Goal: Communication & Community: Answer question/provide support

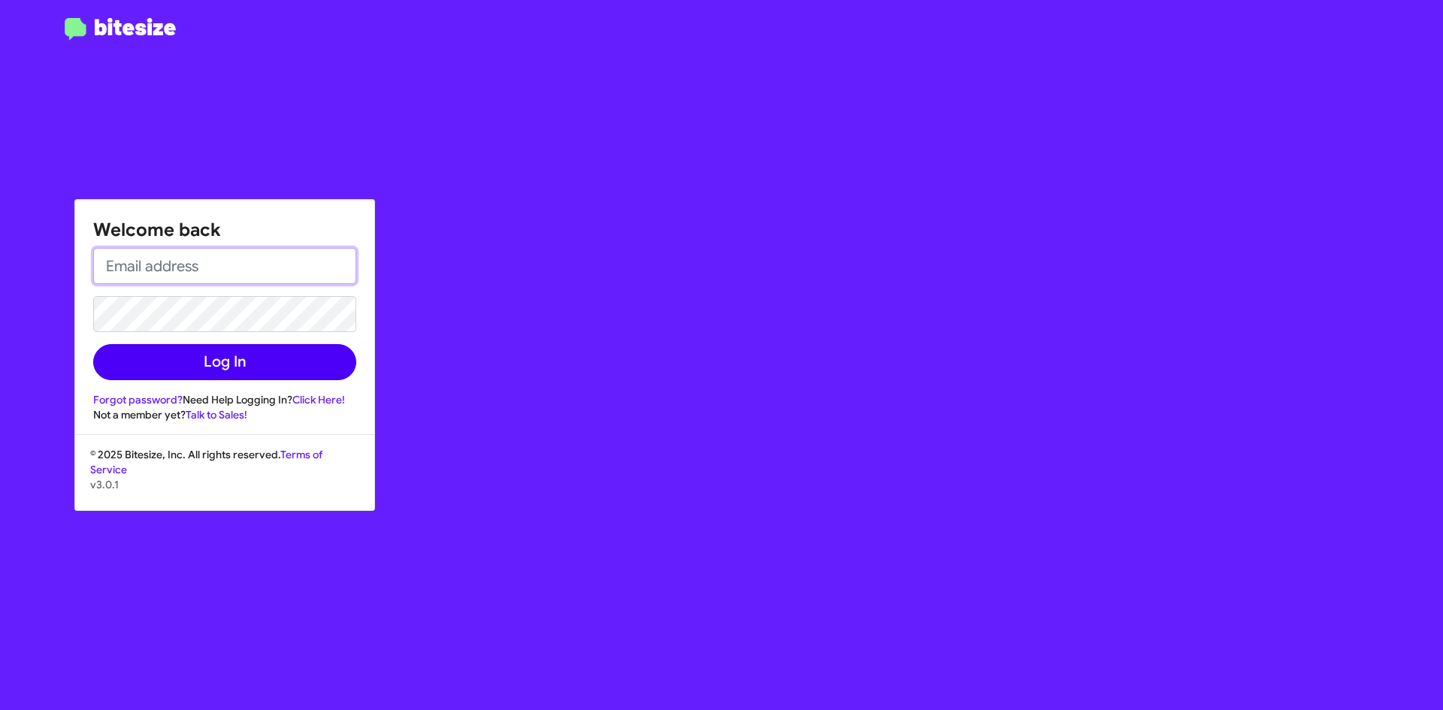
type input "[EMAIL_ADDRESS][DOMAIN_NAME]"
click at [240, 378] on button "Log In" at bounding box center [224, 362] width 263 height 36
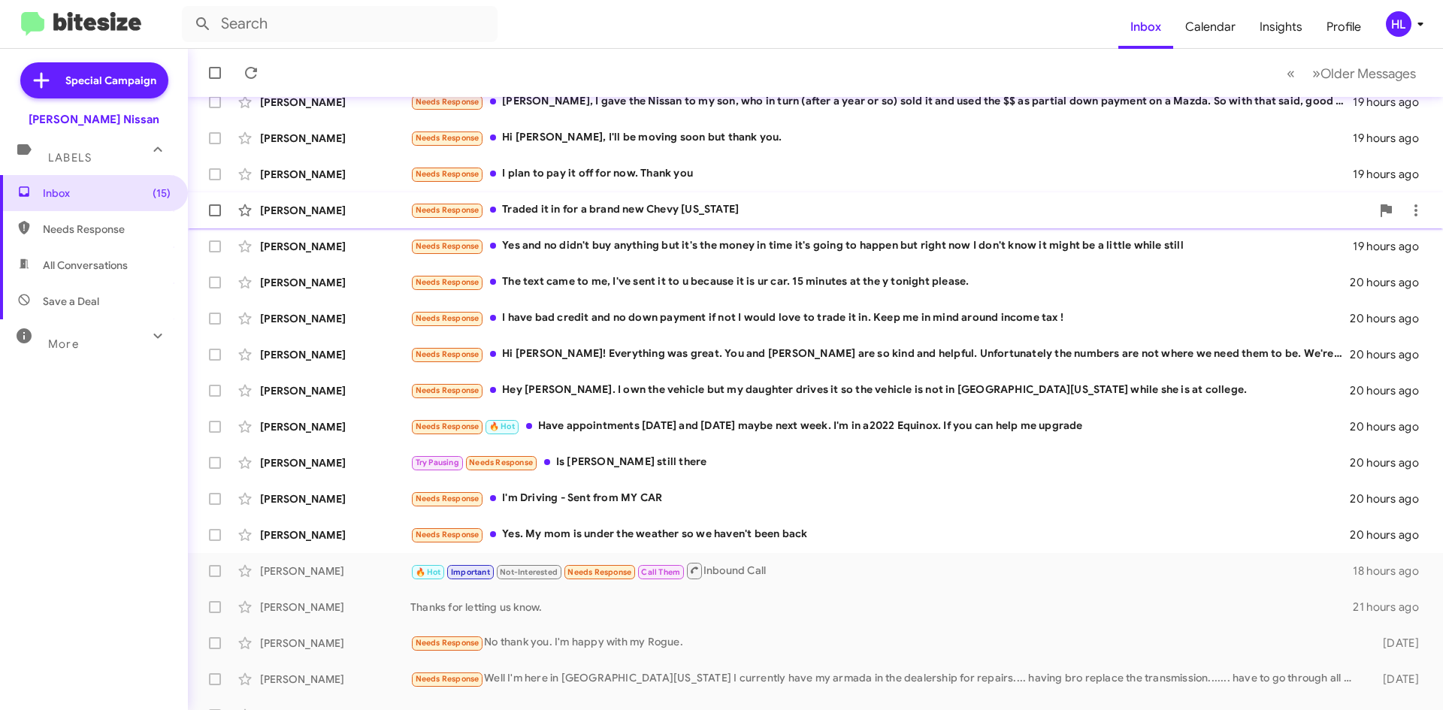
scroll to position [162, 0]
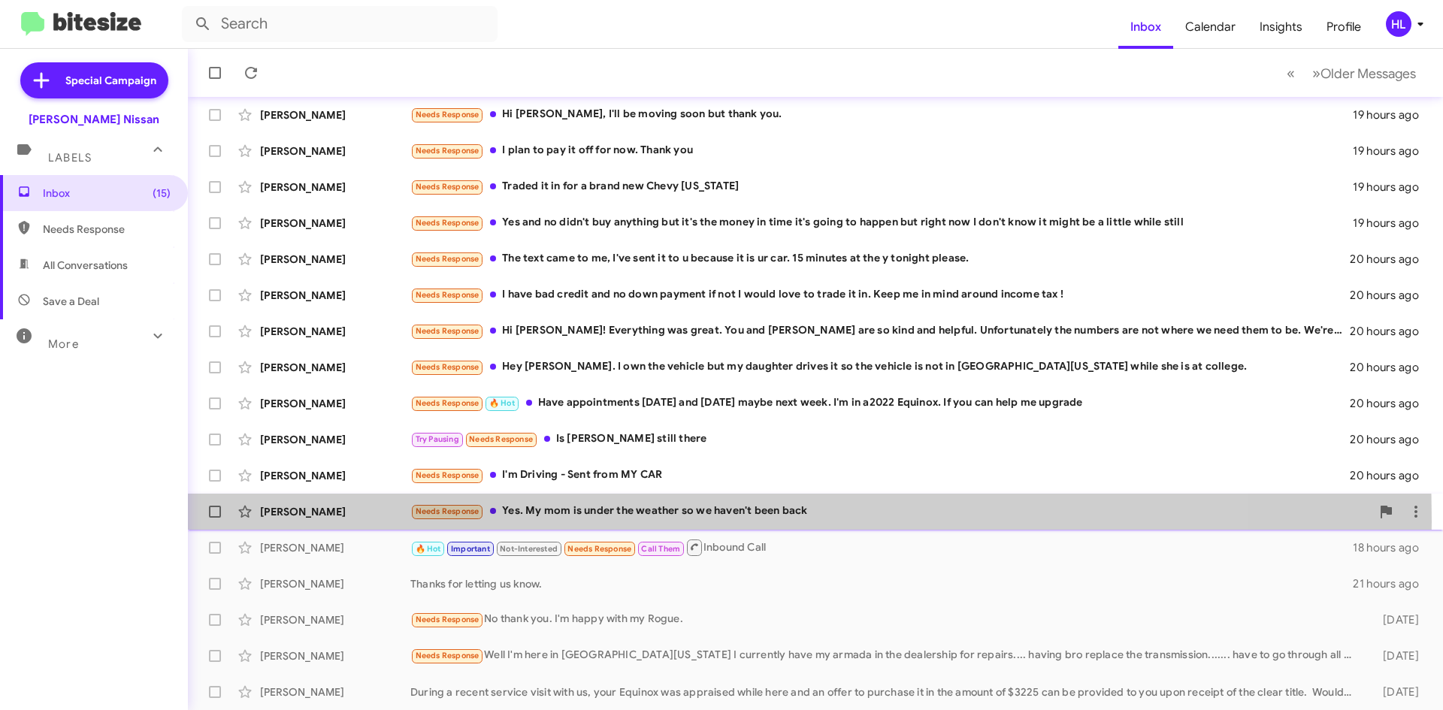
click at [385, 521] on div "[PERSON_NAME] Needs Response Yes. My mom is under the weather so we haven't bee…" at bounding box center [815, 512] width 1231 height 30
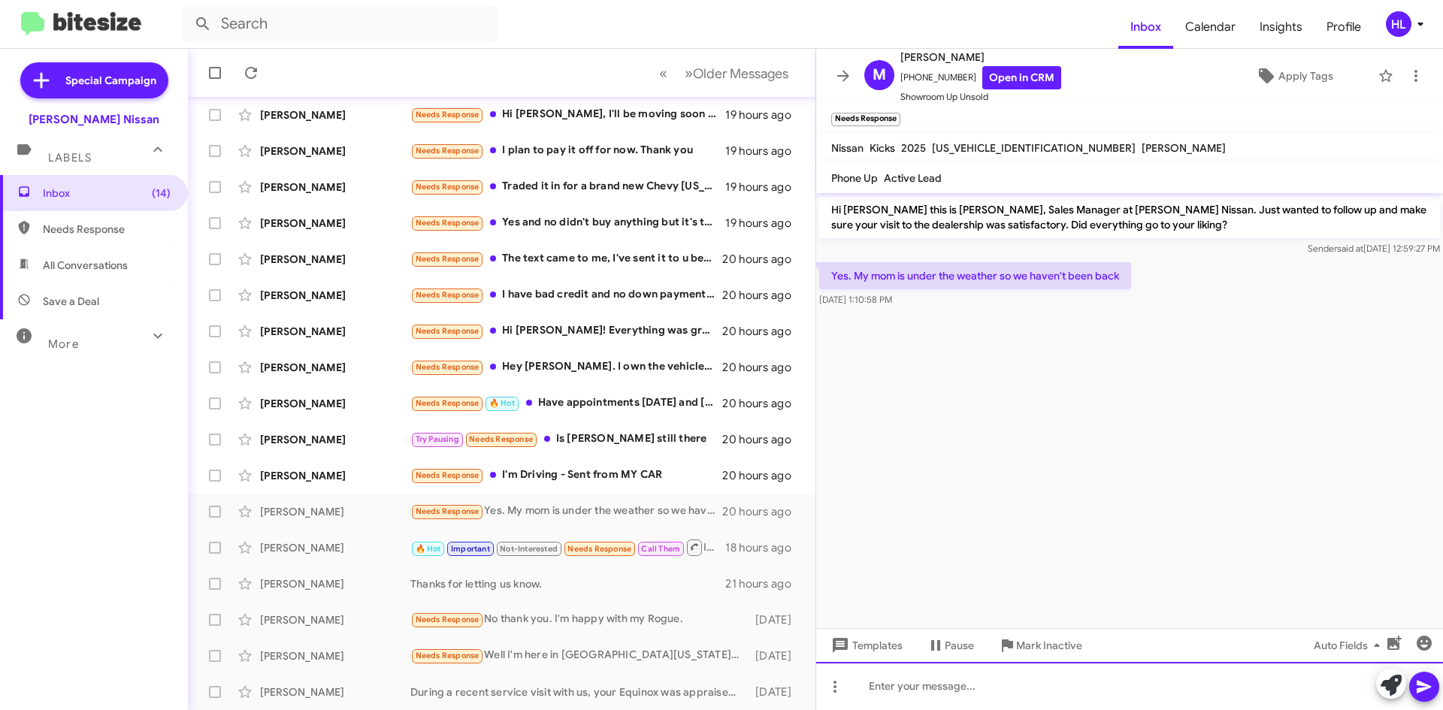
click at [1153, 686] on div at bounding box center [1129, 686] width 627 height 48
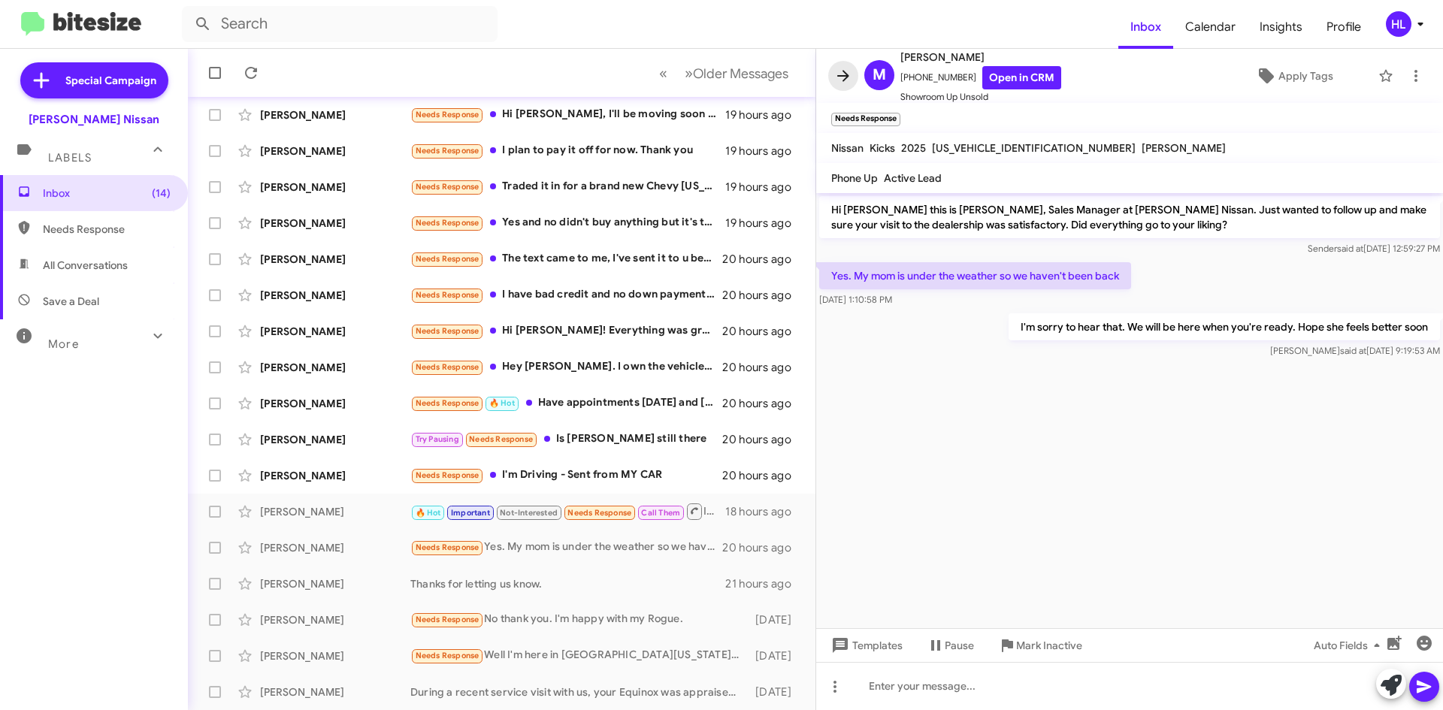
click at [839, 64] on button at bounding box center [843, 76] width 30 height 30
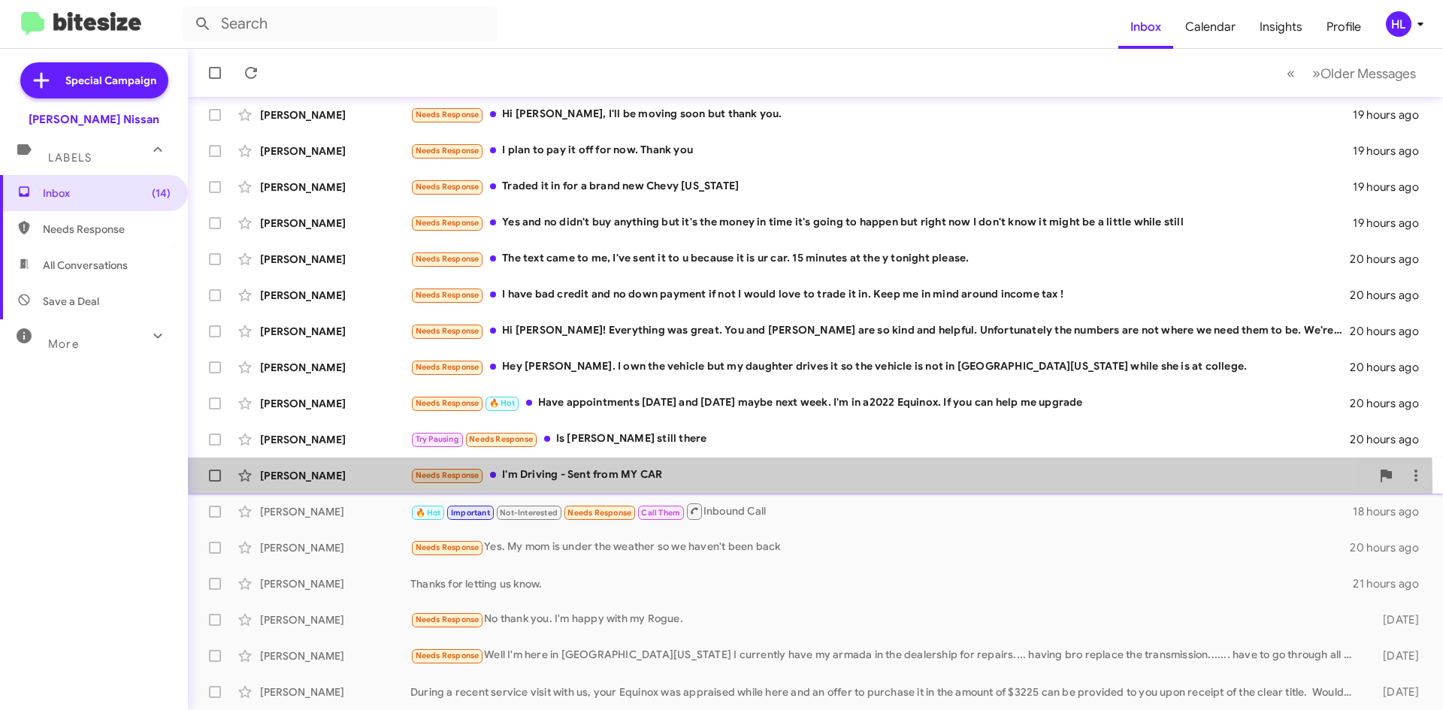
click at [344, 487] on div "[PERSON_NAME] Needs Response I'm Driving - Sent from MY CAR 20 hours ago" at bounding box center [815, 476] width 1231 height 30
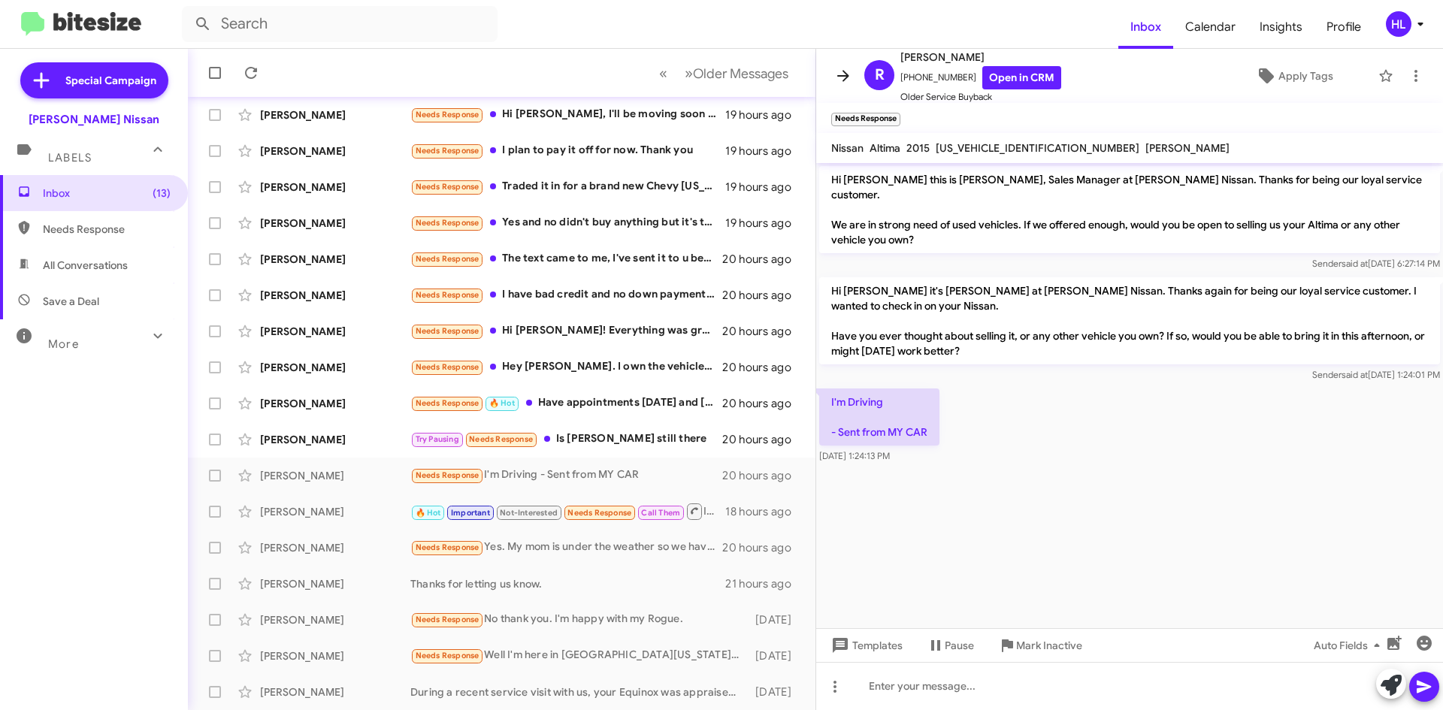
click at [851, 77] on icon at bounding box center [843, 76] width 18 height 18
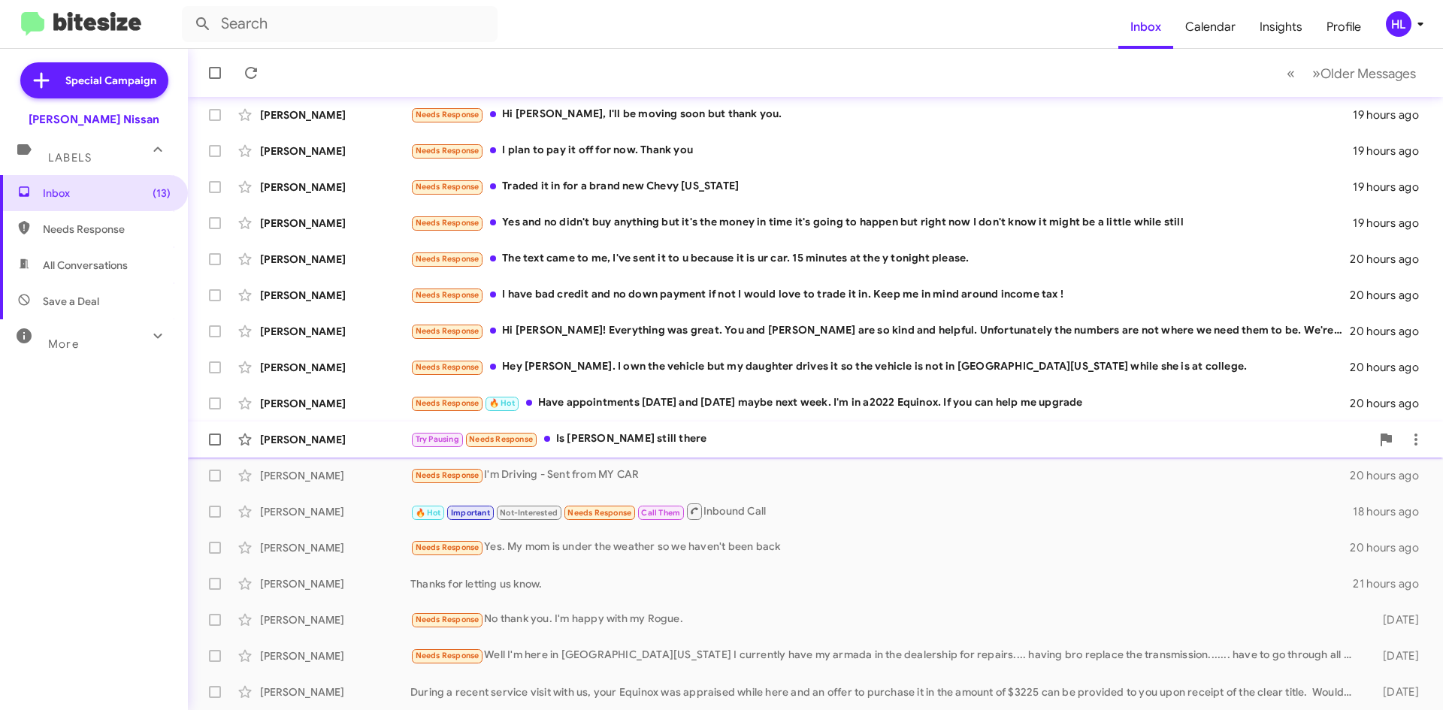
click at [296, 435] on div "[PERSON_NAME]" at bounding box center [335, 439] width 150 height 15
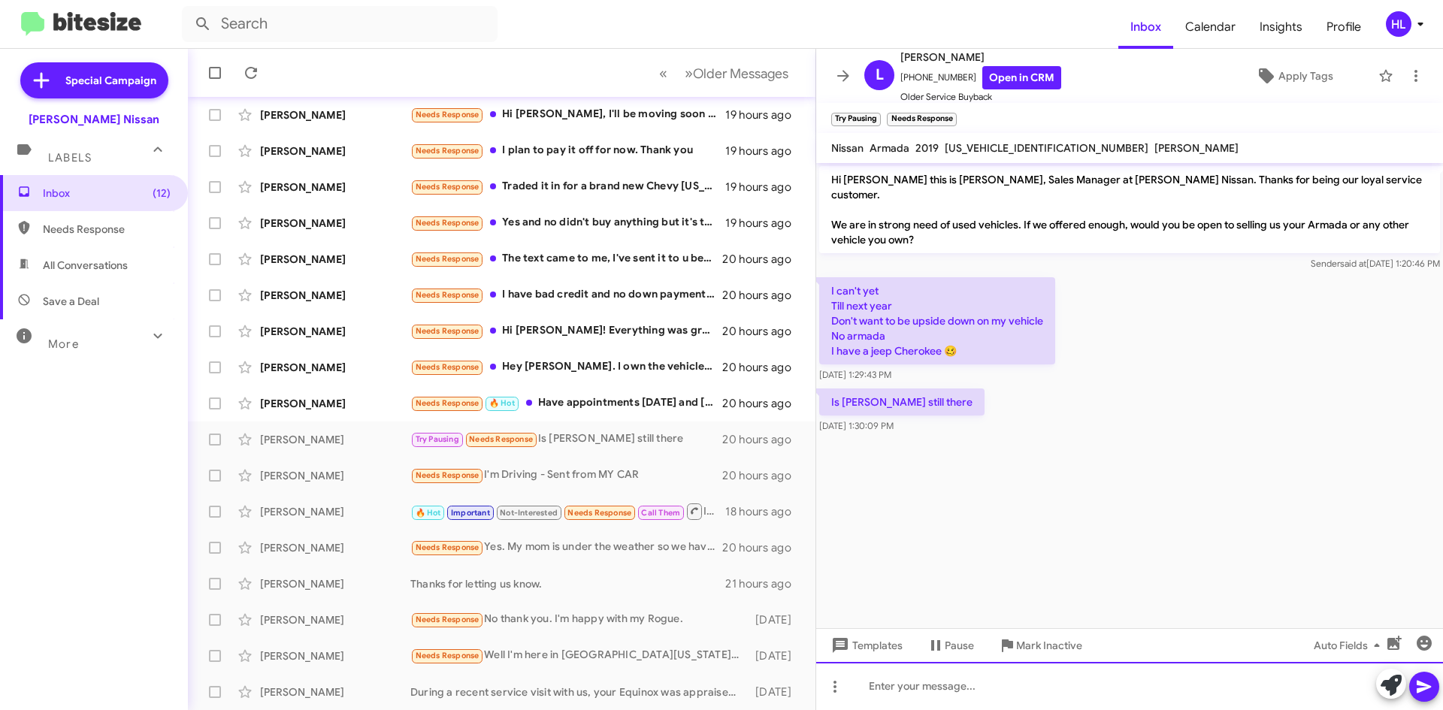
click at [966, 694] on div at bounding box center [1129, 686] width 627 height 48
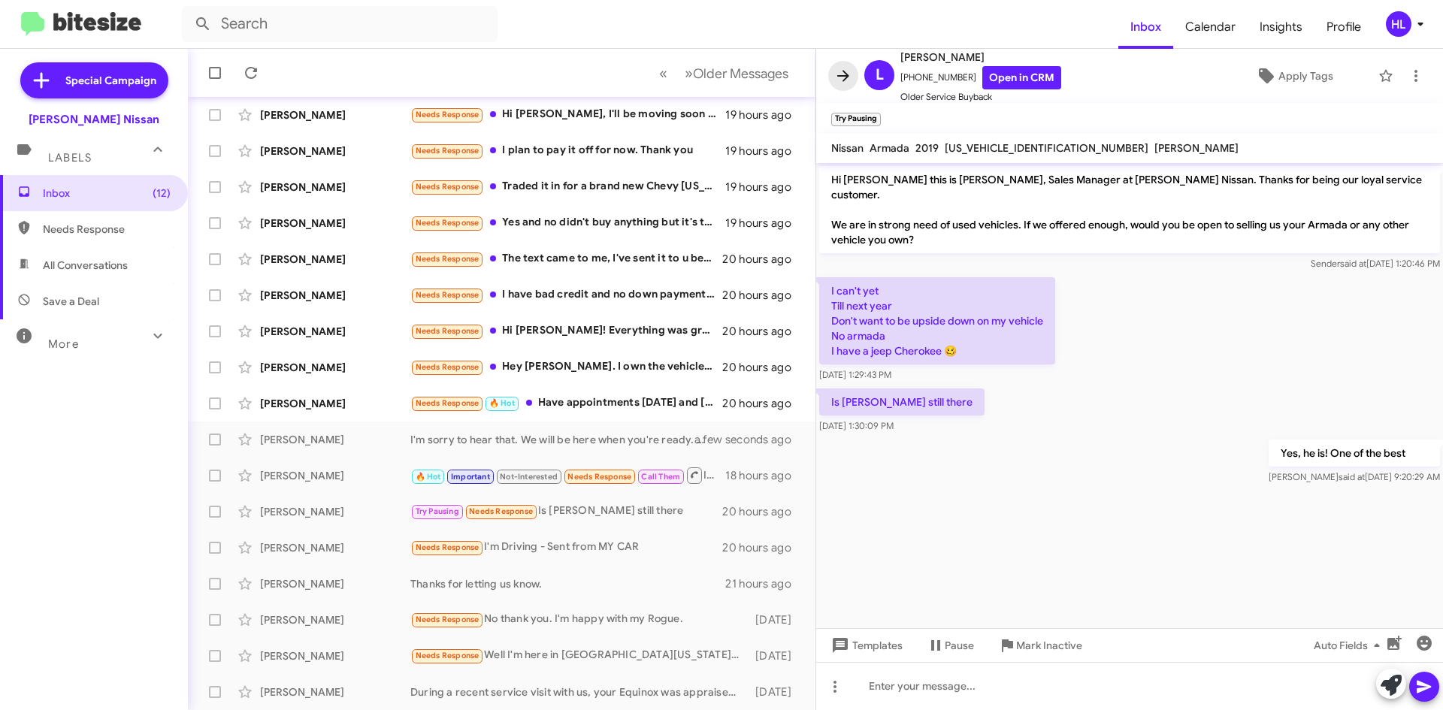
click at [845, 71] on icon at bounding box center [843, 75] width 12 height 11
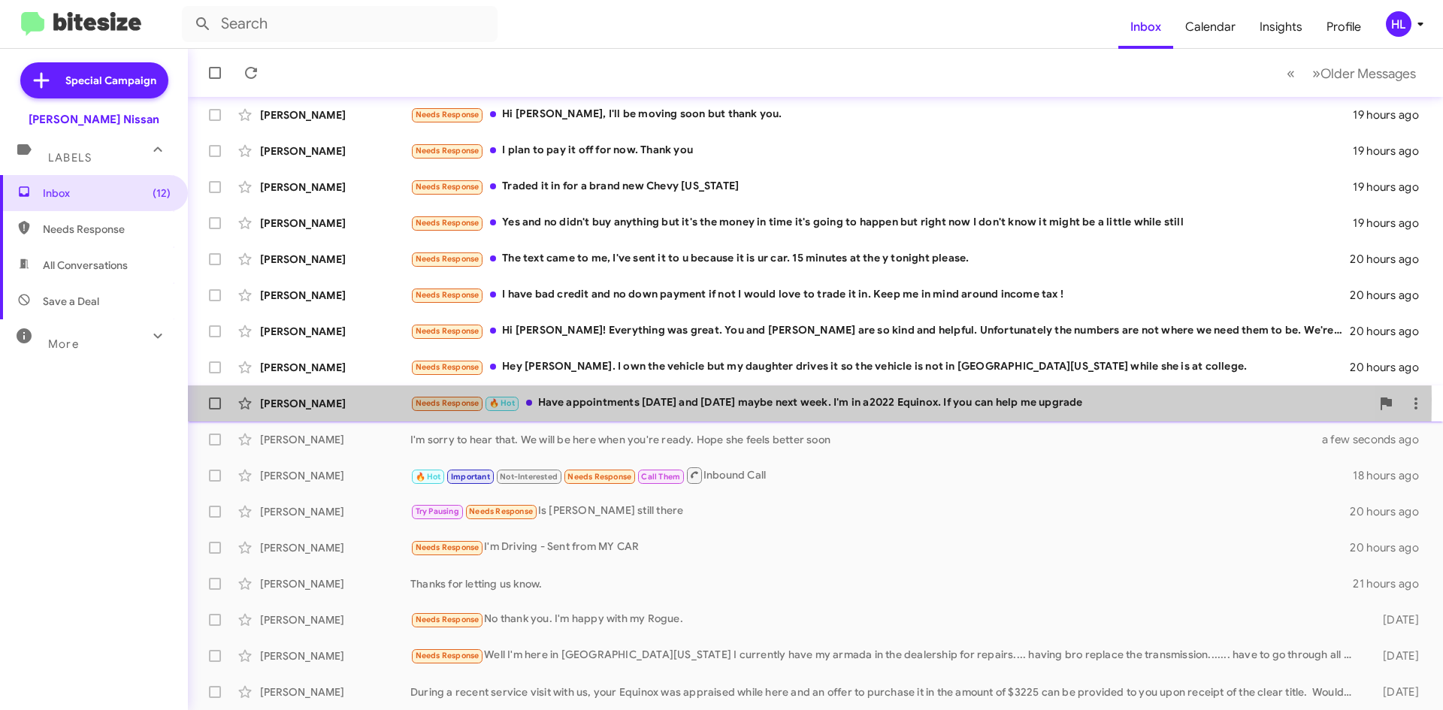
click at [353, 400] on div "[PERSON_NAME]" at bounding box center [335, 403] width 150 height 15
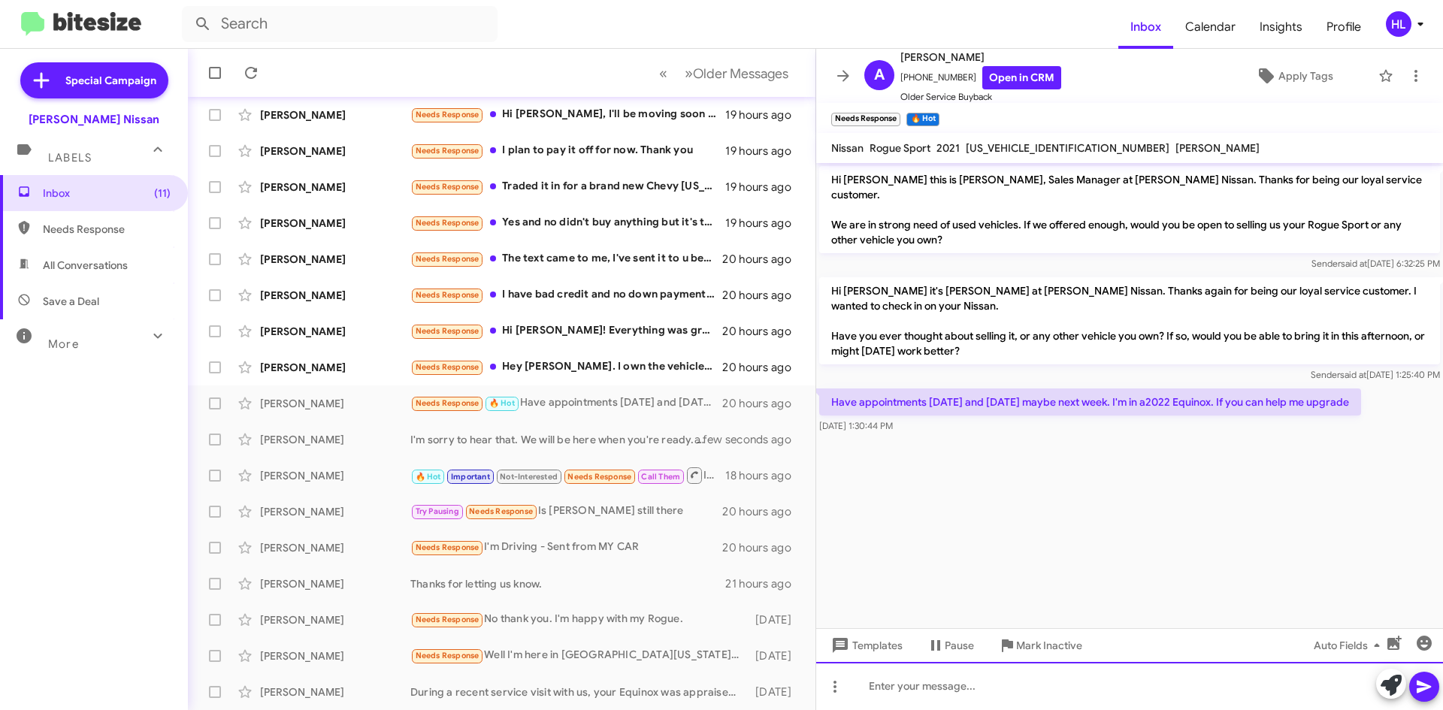
click at [1102, 680] on div at bounding box center [1129, 686] width 627 height 48
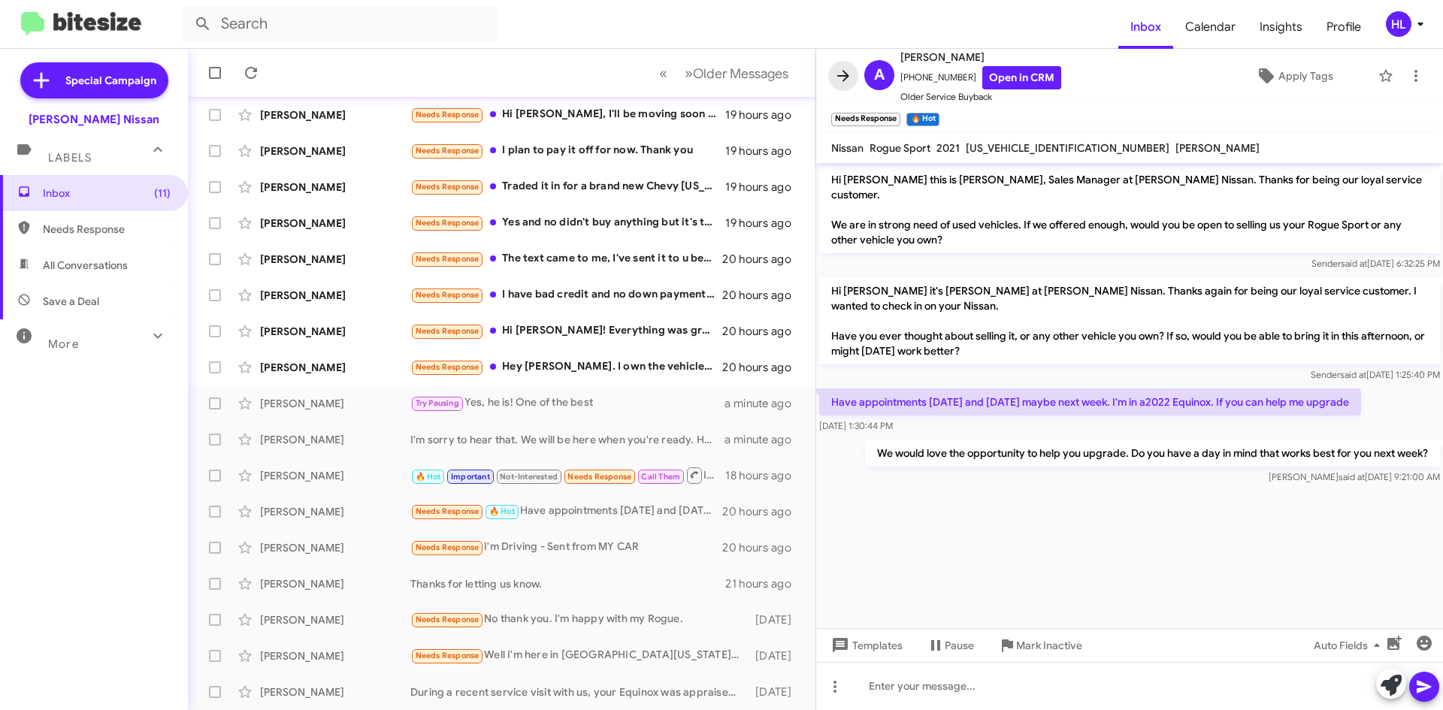
click at [843, 81] on icon at bounding box center [843, 75] width 12 height 11
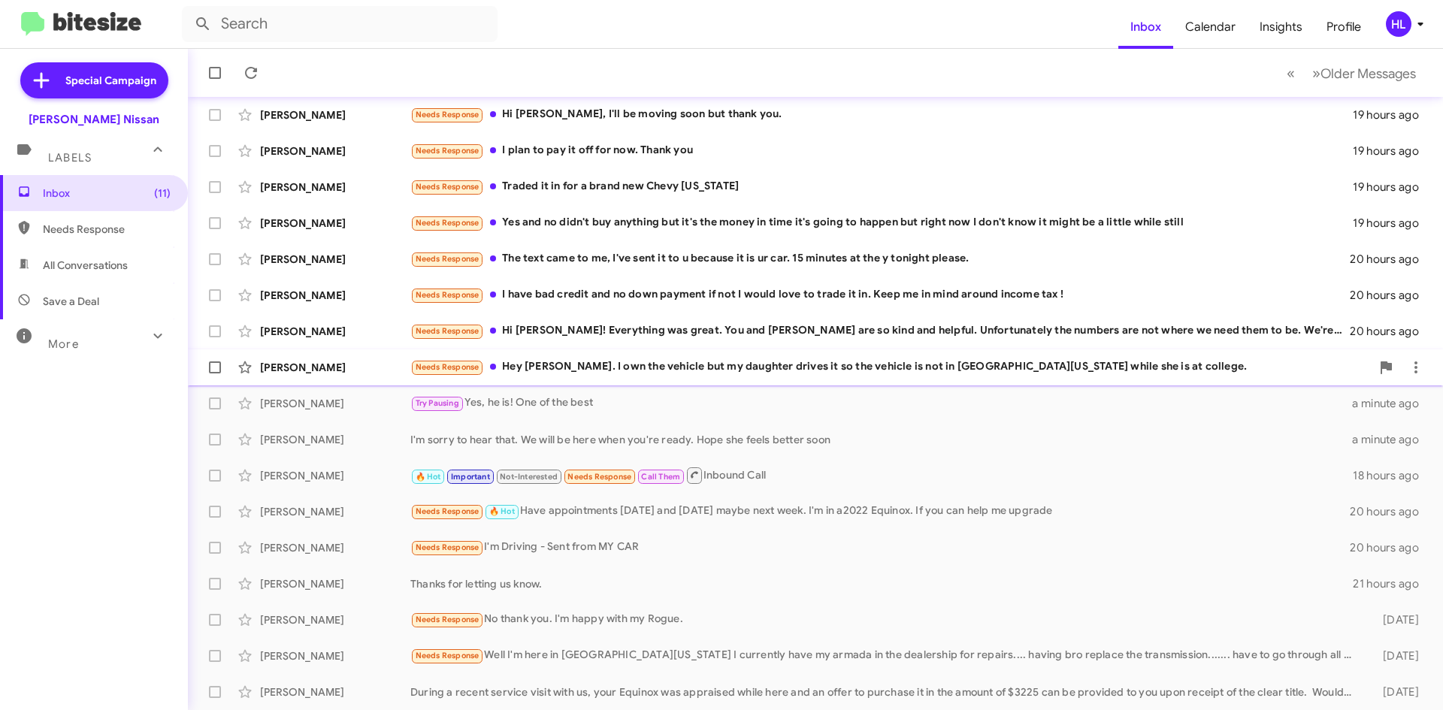
click at [370, 366] on div "[PERSON_NAME]" at bounding box center [335, 367] width 150 height 15
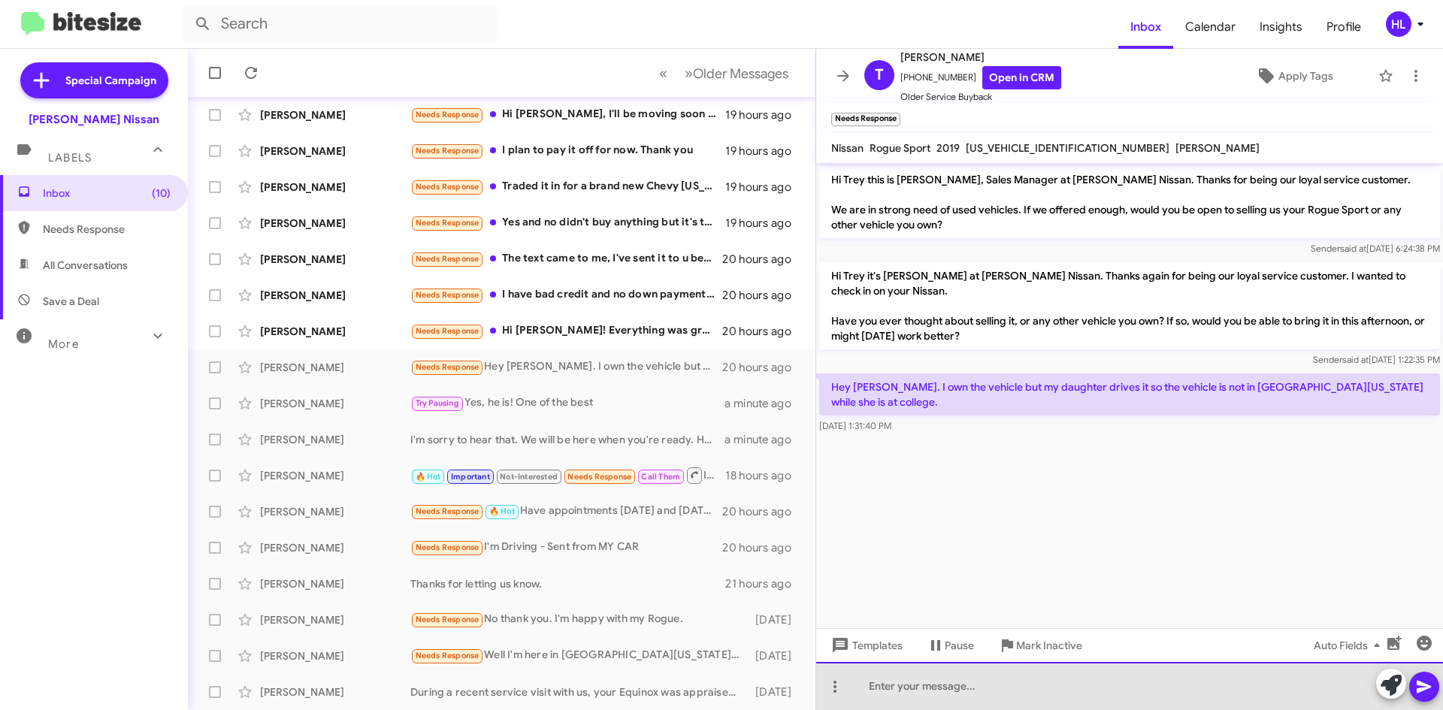
click at [1165, 697] on div at bounding box center [1129, 686] width 627 height 48
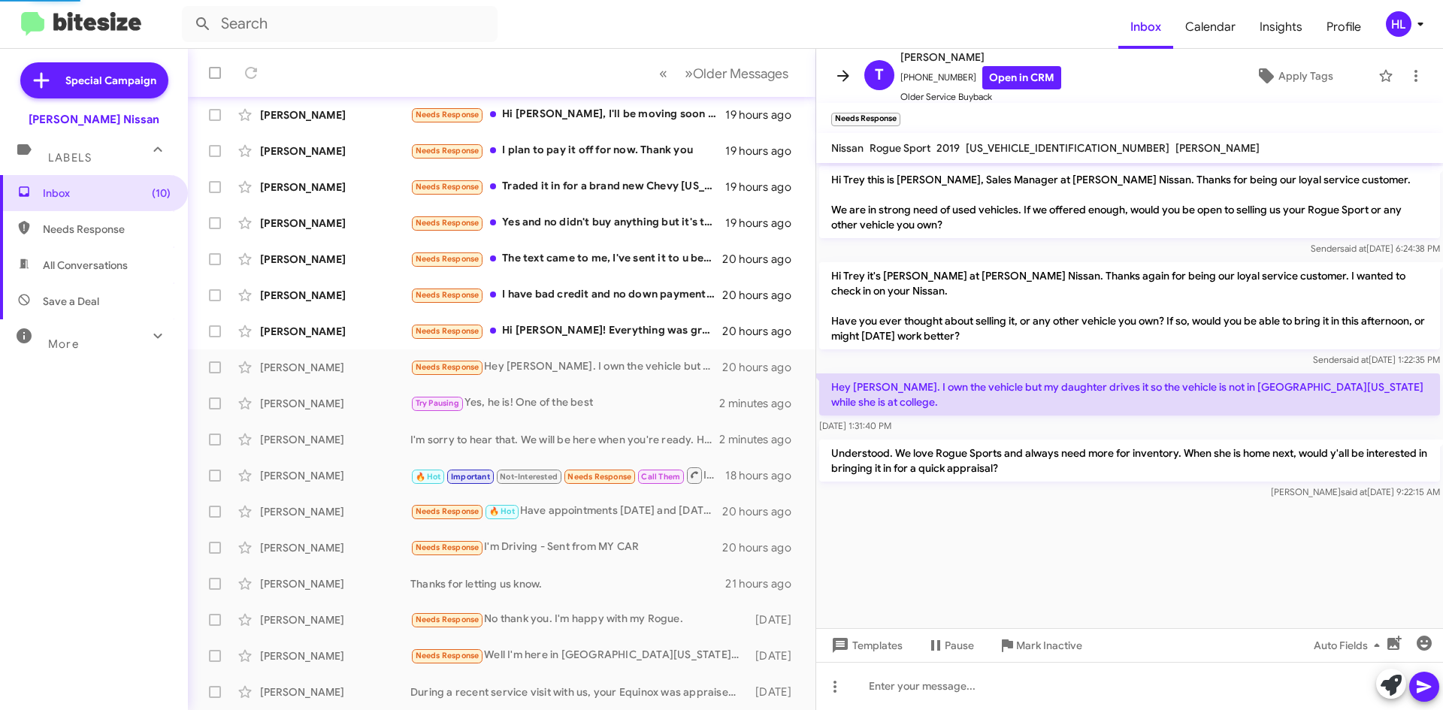
click at [848, 73] on icon at bounding box center [843, 76] width 18 height 18
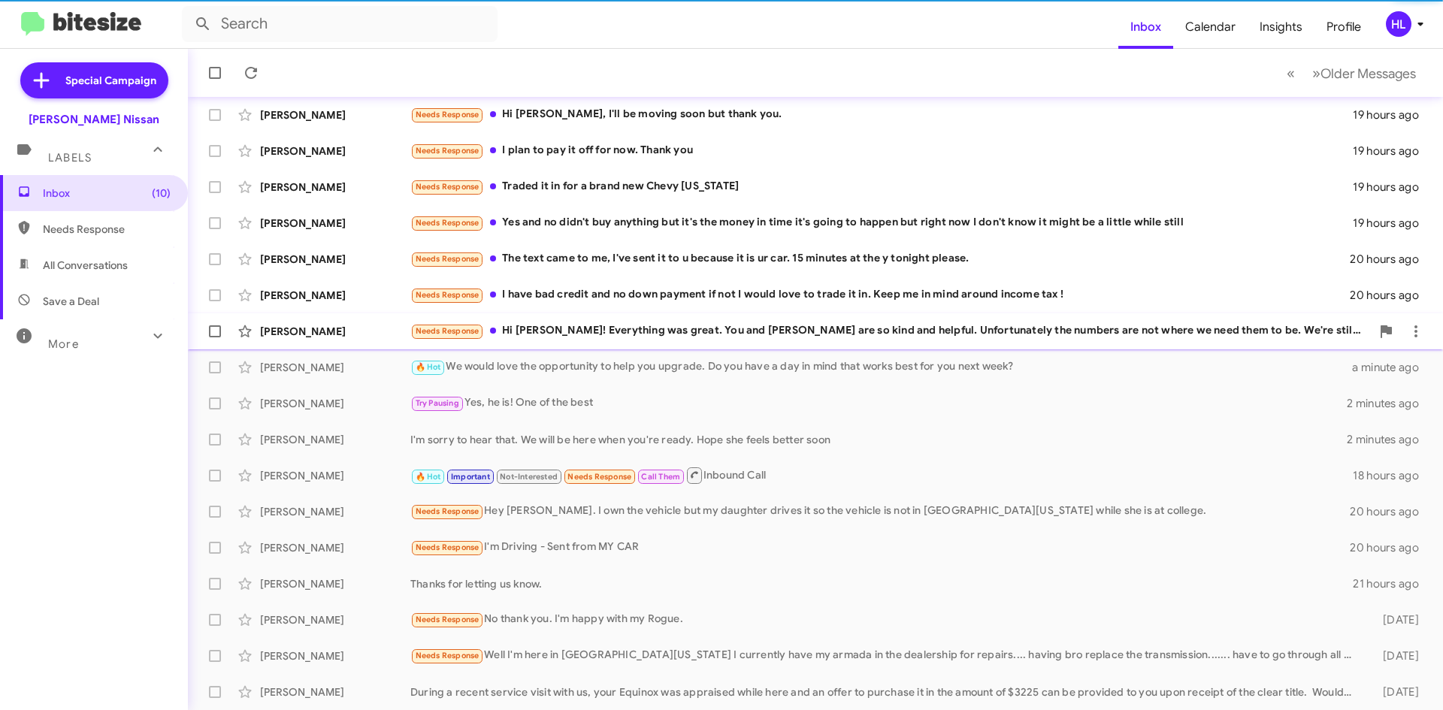
click at [359, 329] on div "[PERSON_NAME]" at bounding box center [335, 331] width 150 height 15
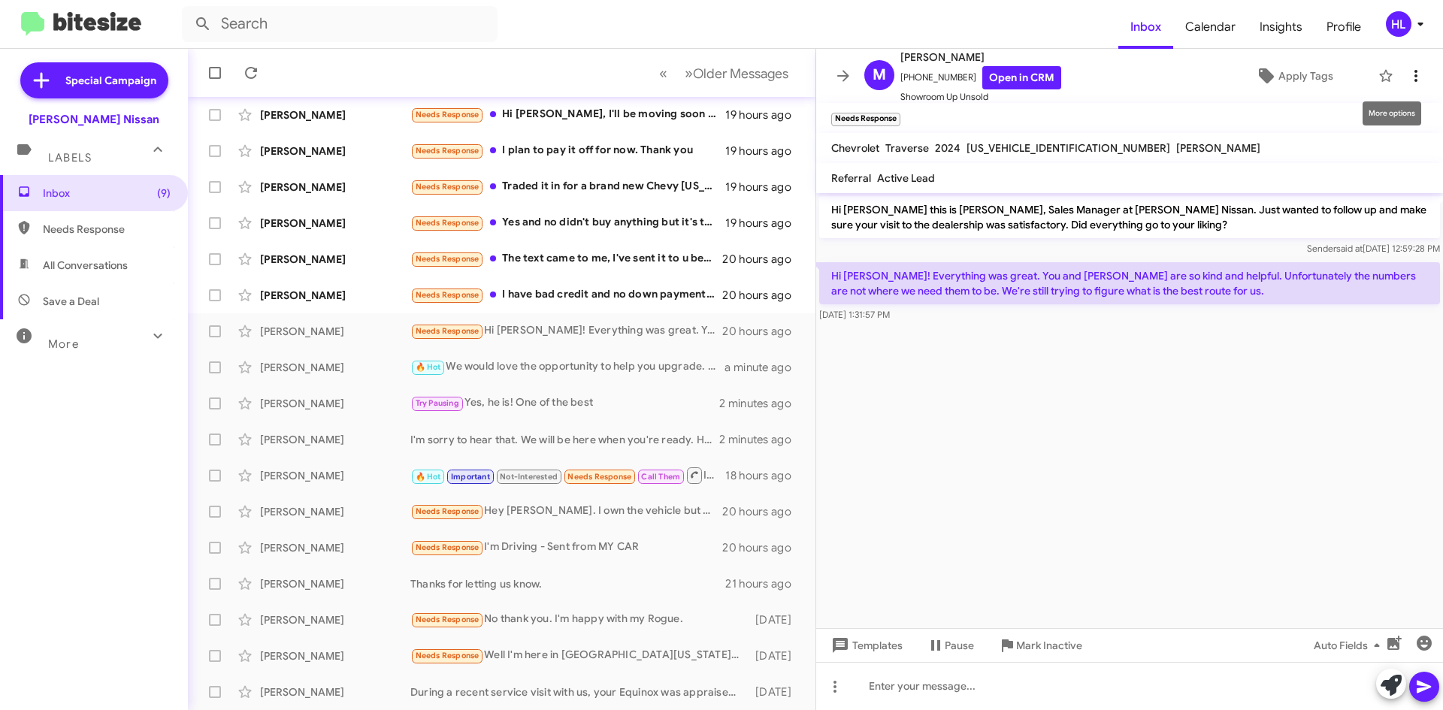
click at [1414, 71] on icon at bounding box center [1415, 76] width 3 height 12
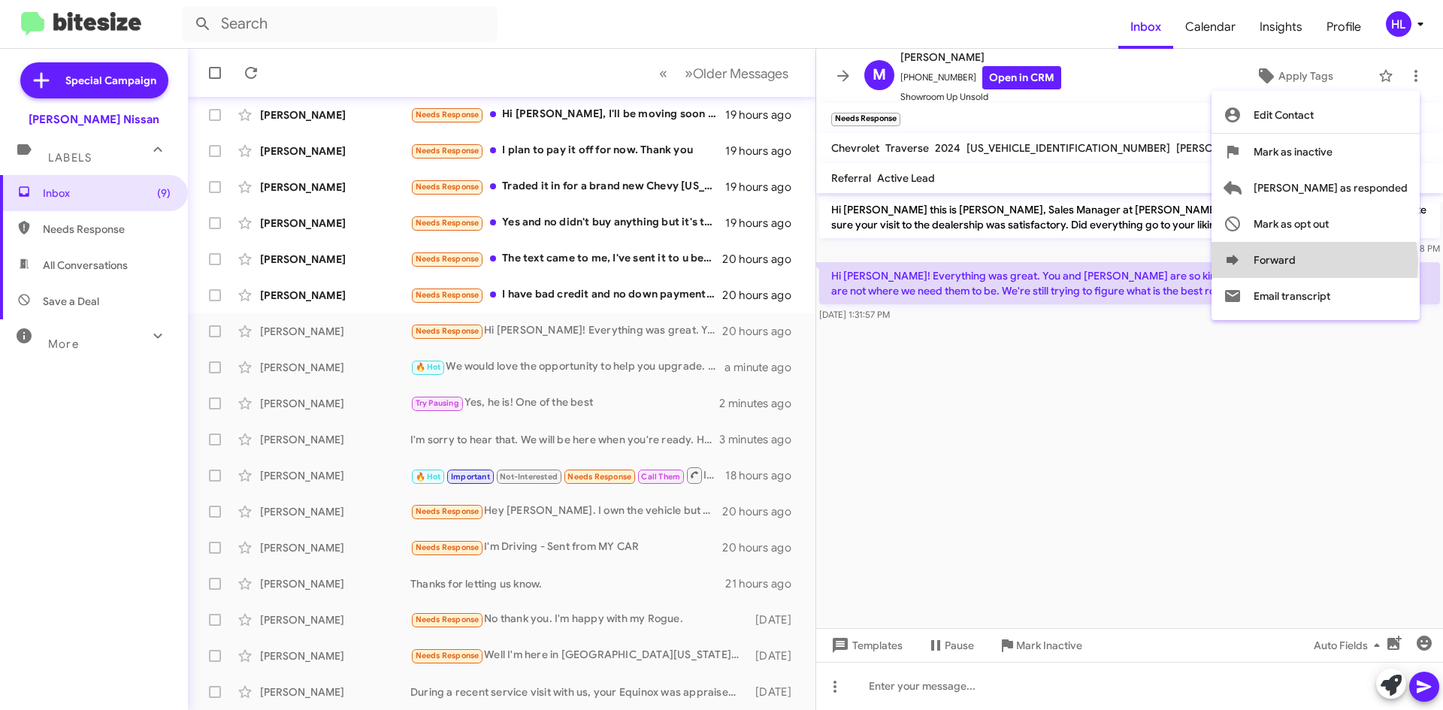
click at [1374, 263] on button "Forward" at bounding box center [1315, 260] width 208 height 36
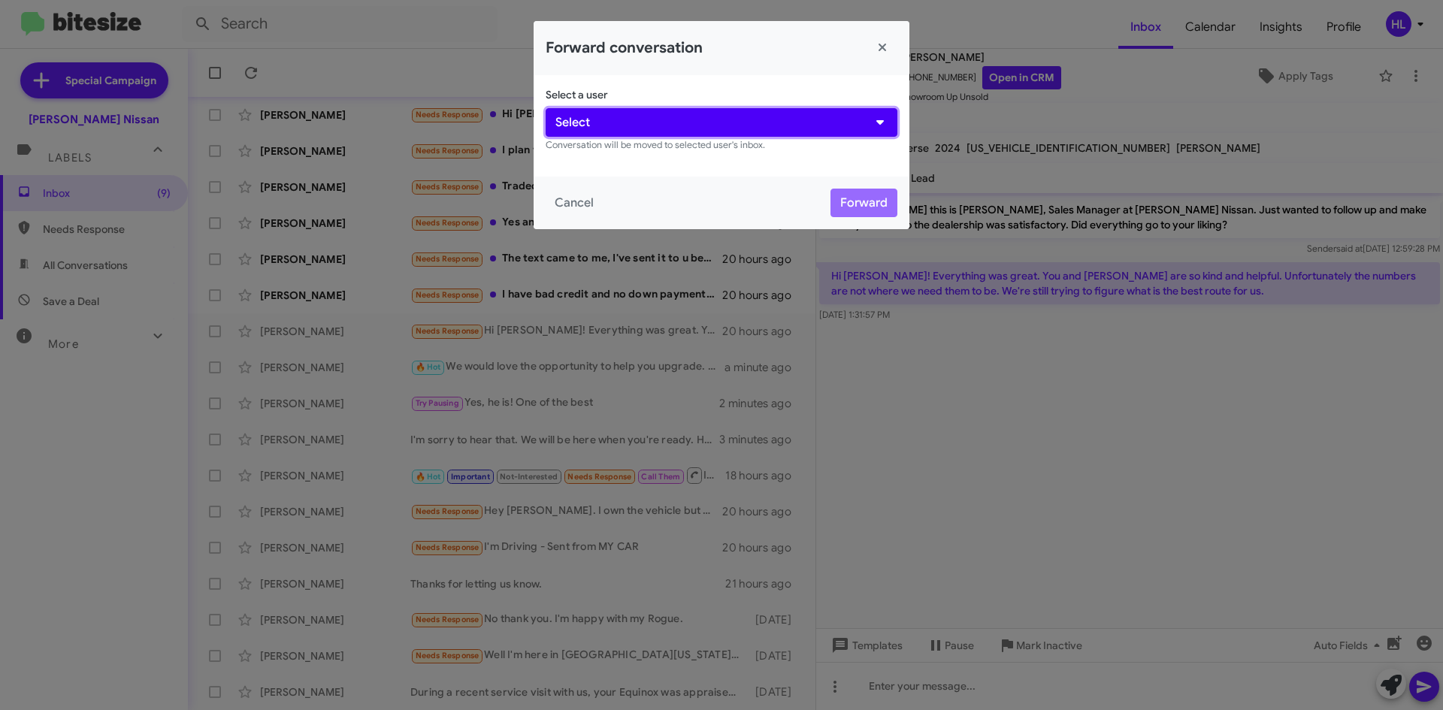
click at [742, 125] on button "Select" at bounding box center [722, 122] width 352 height 29
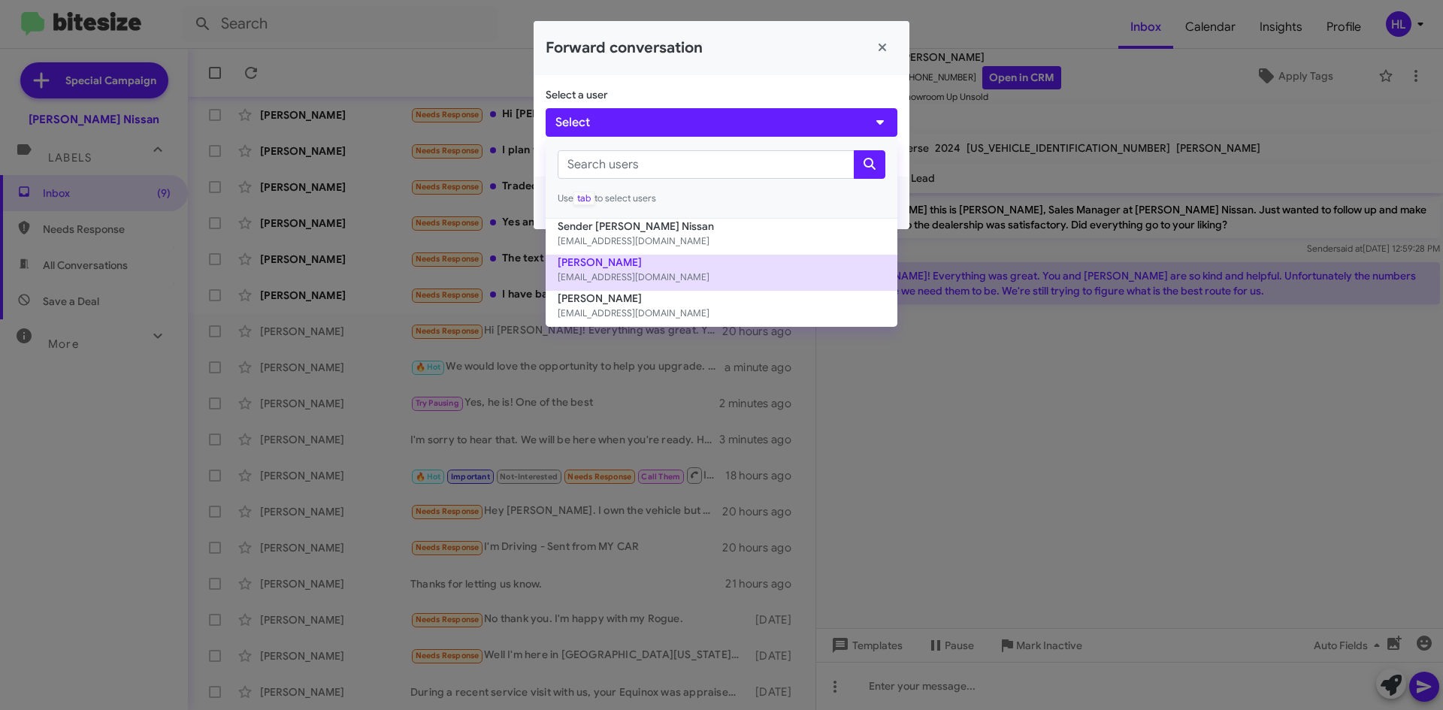
click at [685, 268] on button "[PERSON_NAME] [EMAIL_ADDRESS][DOMAIN_NAME]" at bounding box center [722, 273] width 352 height 36
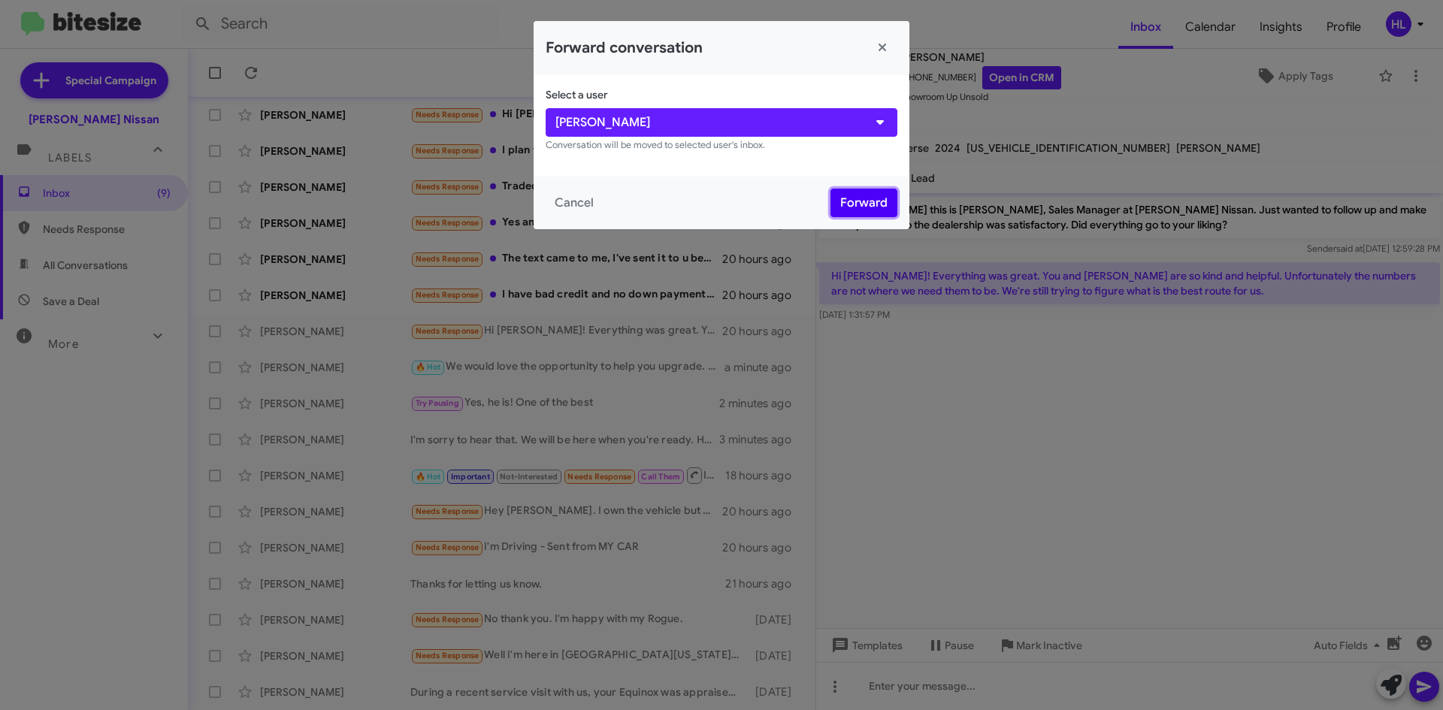
click at [878, 198] on button "Forward" at bounding box center [863, 203] width 67 height 29
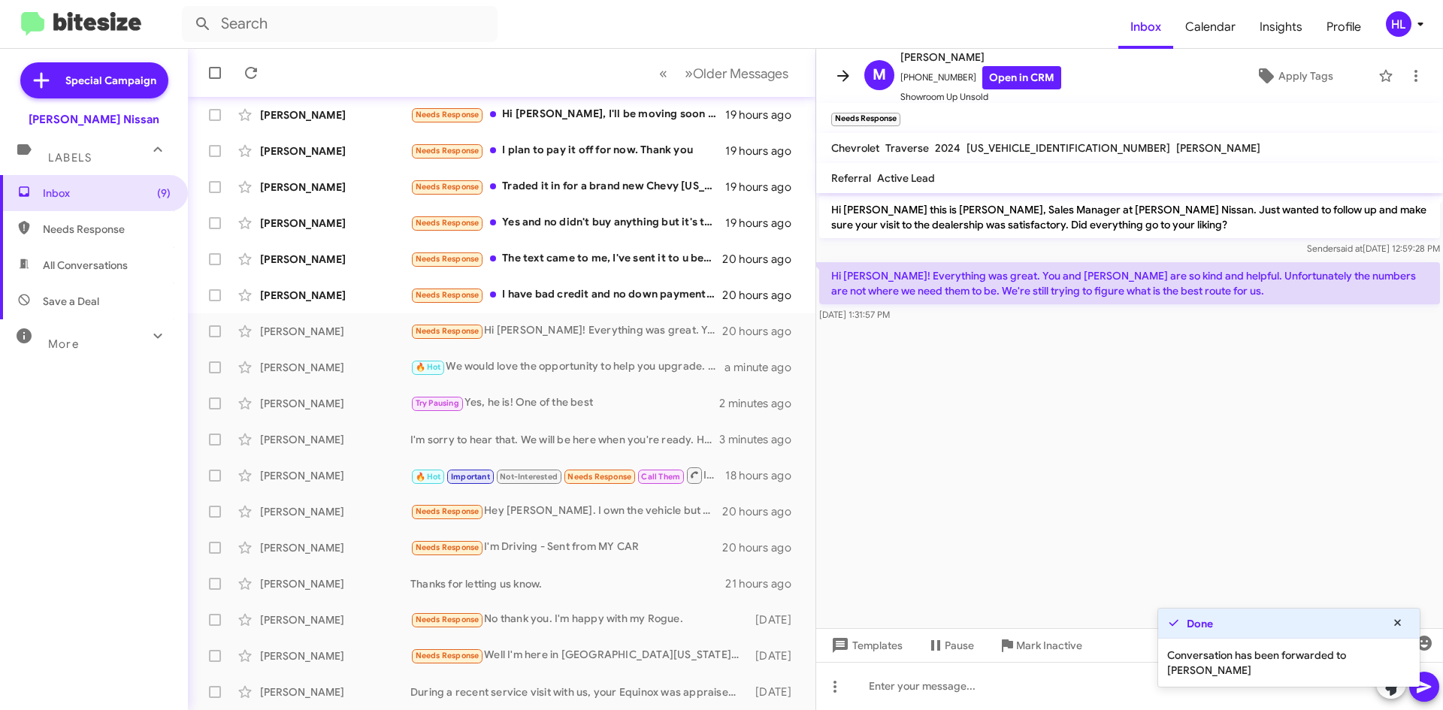
click at [840, 68] on icon at bounding box center [843, 76] width 18 height 18
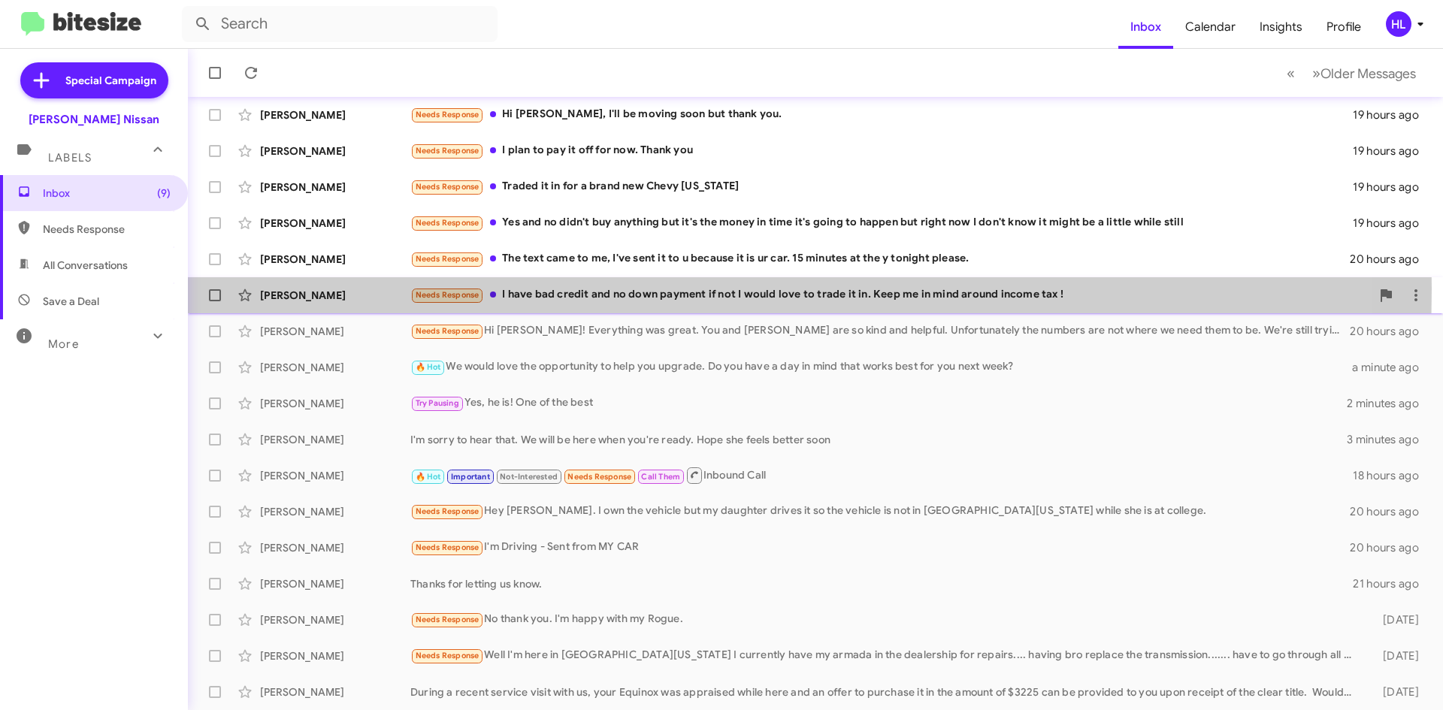
click at [352, 289] on div "[PERSON_NAME]" at bounding box center [335, 295] width 150 height 15
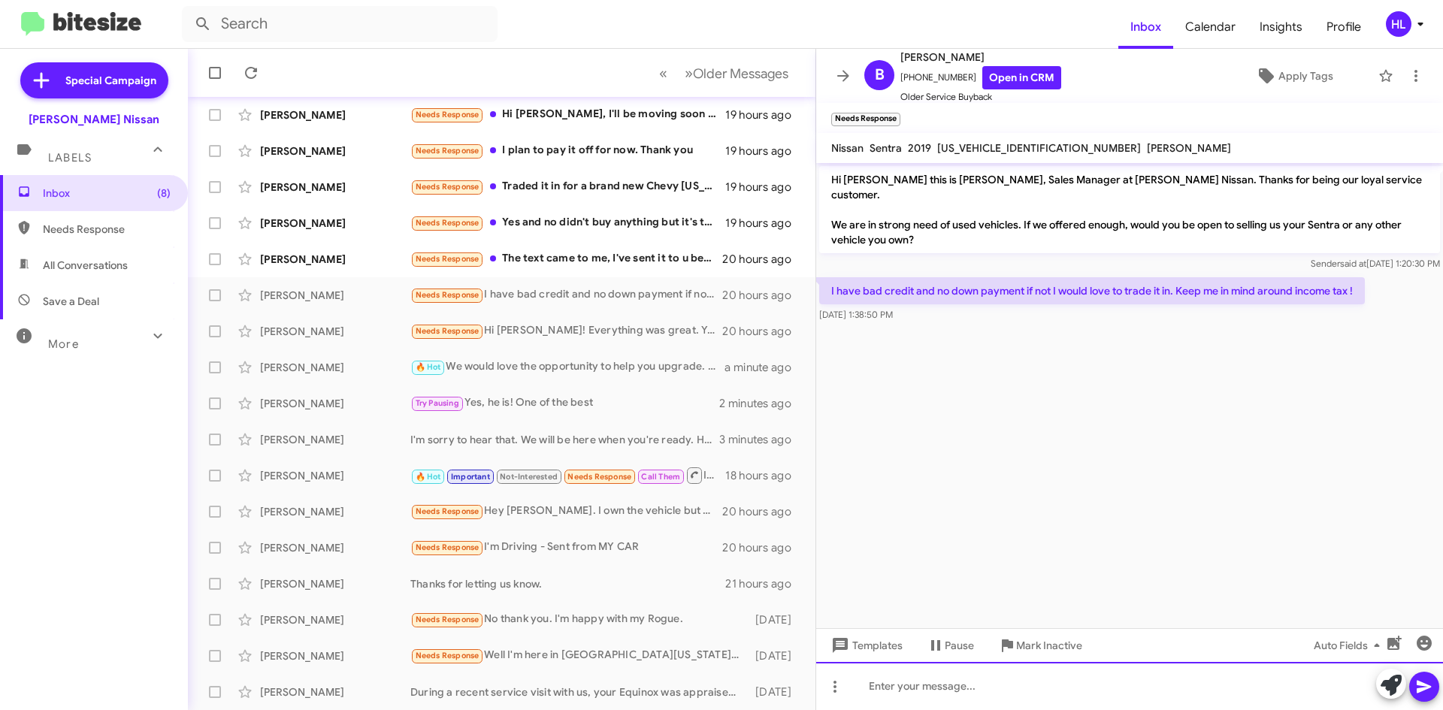
click at [1121, 682] on div at bounding box center [1129, 686] width 627 height 48
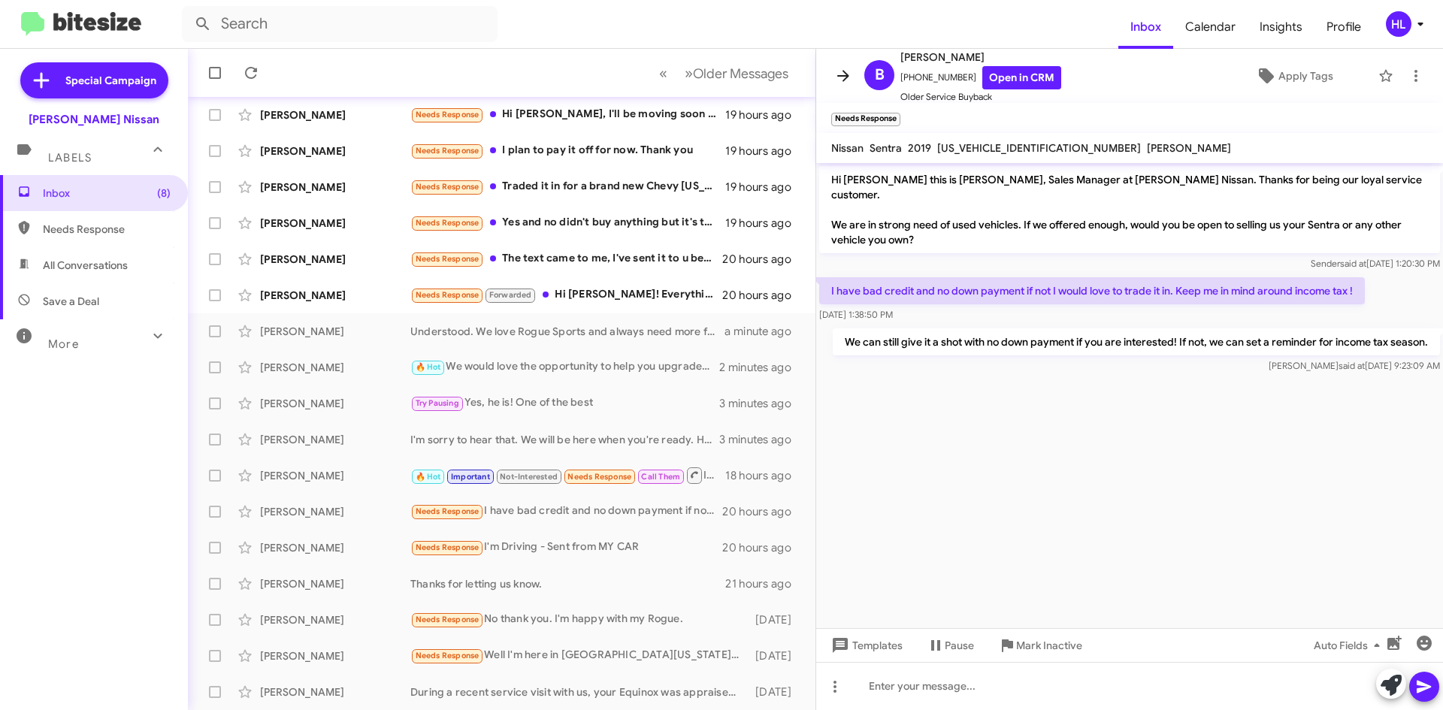
click at [846, 75] on icon at bounding box center [843, 75] width 12 height 11
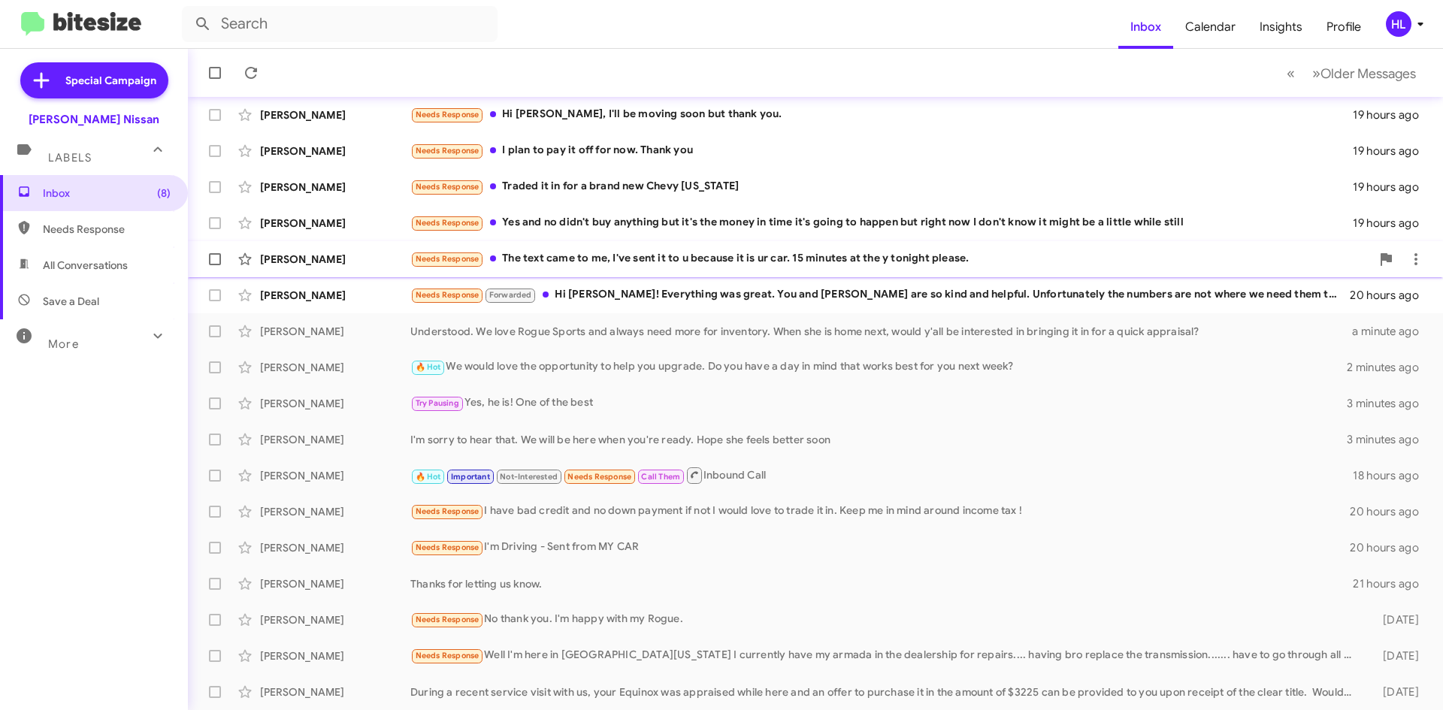
click at [331, 265] on div "[PERSON_NAME]" at bounding box center [335, 259] width 150 height 15
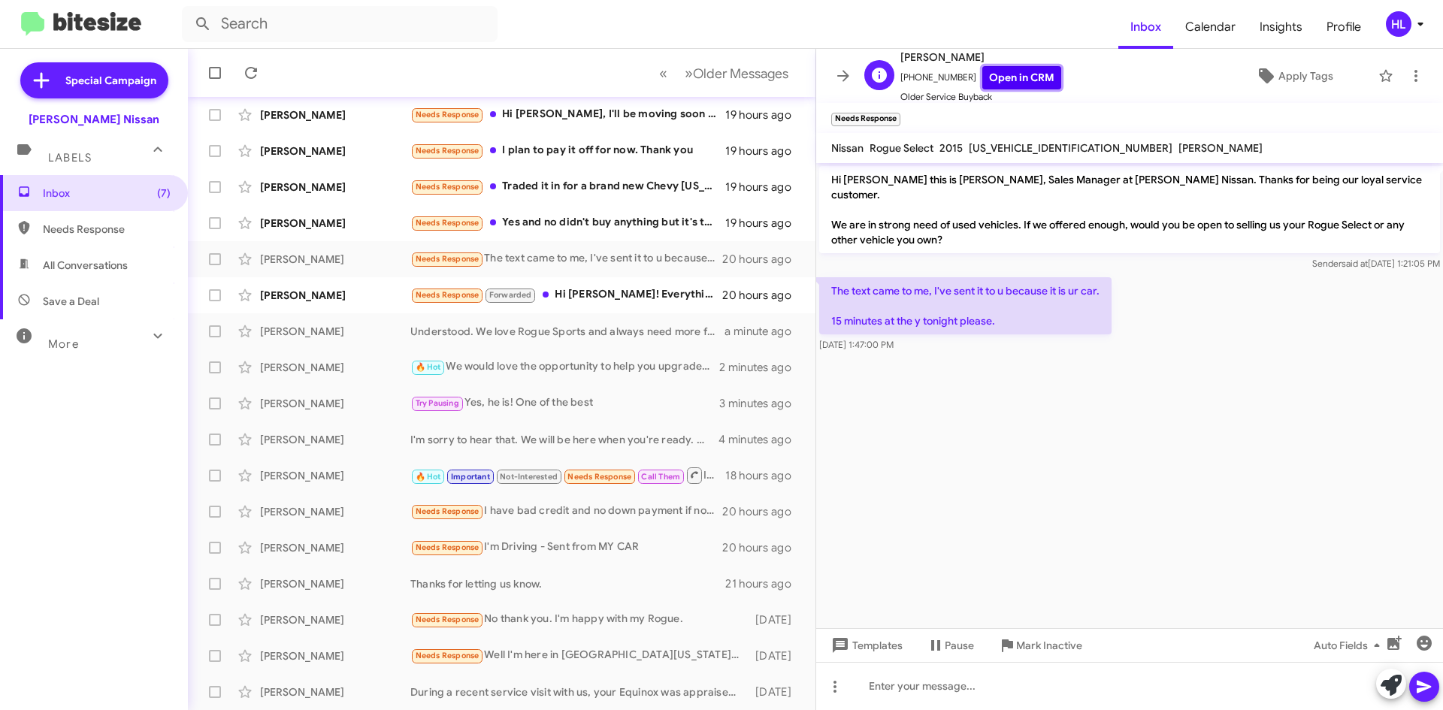
click at [1009, 77] on link "Open in CRM" at bounding box center [1021, 77] width 79 height 23
click at [997, 83] on link "Open in CRM" at bounding box center [1021, 77] width 79 height 23
click at [1248, 439] on cdk-virtual-scroll-viewport "Hi [PERSON_NAME] this is [PERSON_NAME], Sales Manager at [PERSON_NAME] Nissan. …" at bounding box center [1129, 395] width 627 height 465
click at [837, 76] on icon at bounding box center [843, 75] width 12 height 11
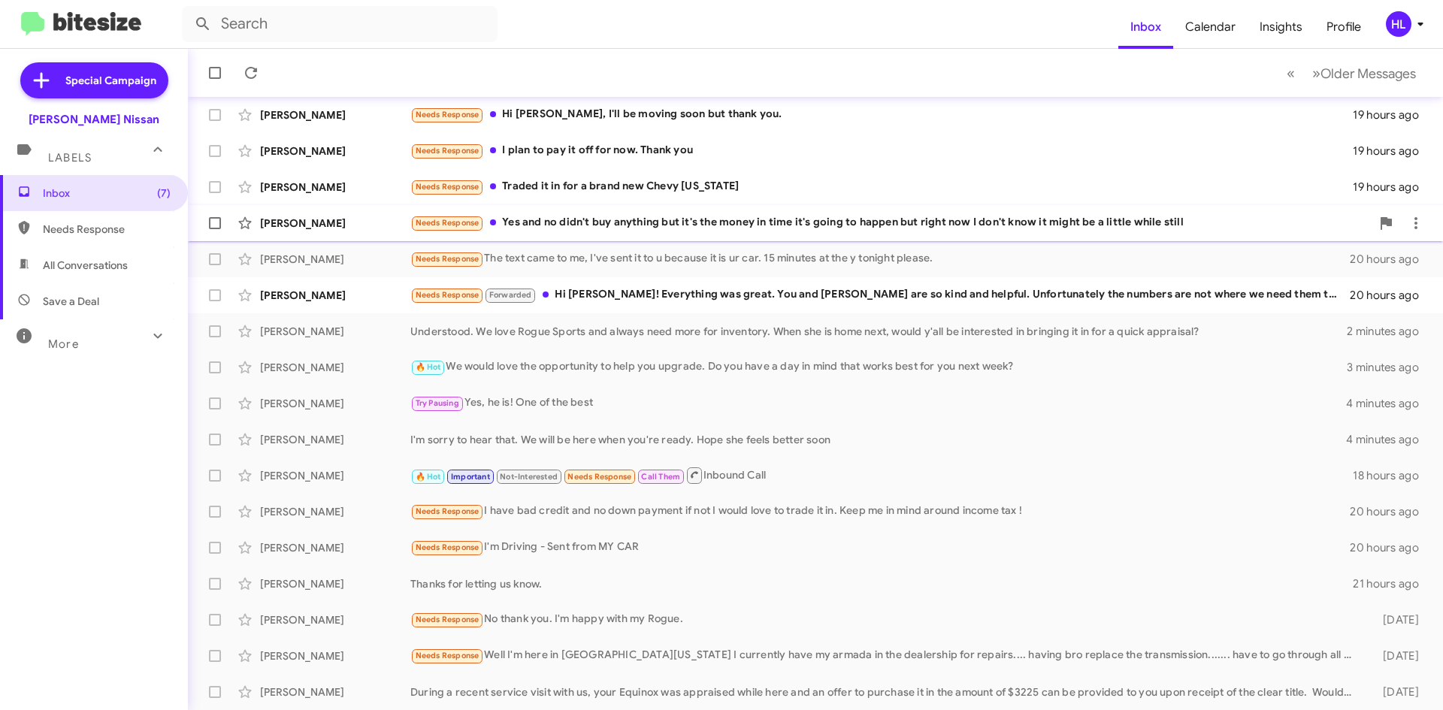
click at [333, 225] on div "[PERSON_NAME]" at bounding box center [335, 223] width 150 height 15
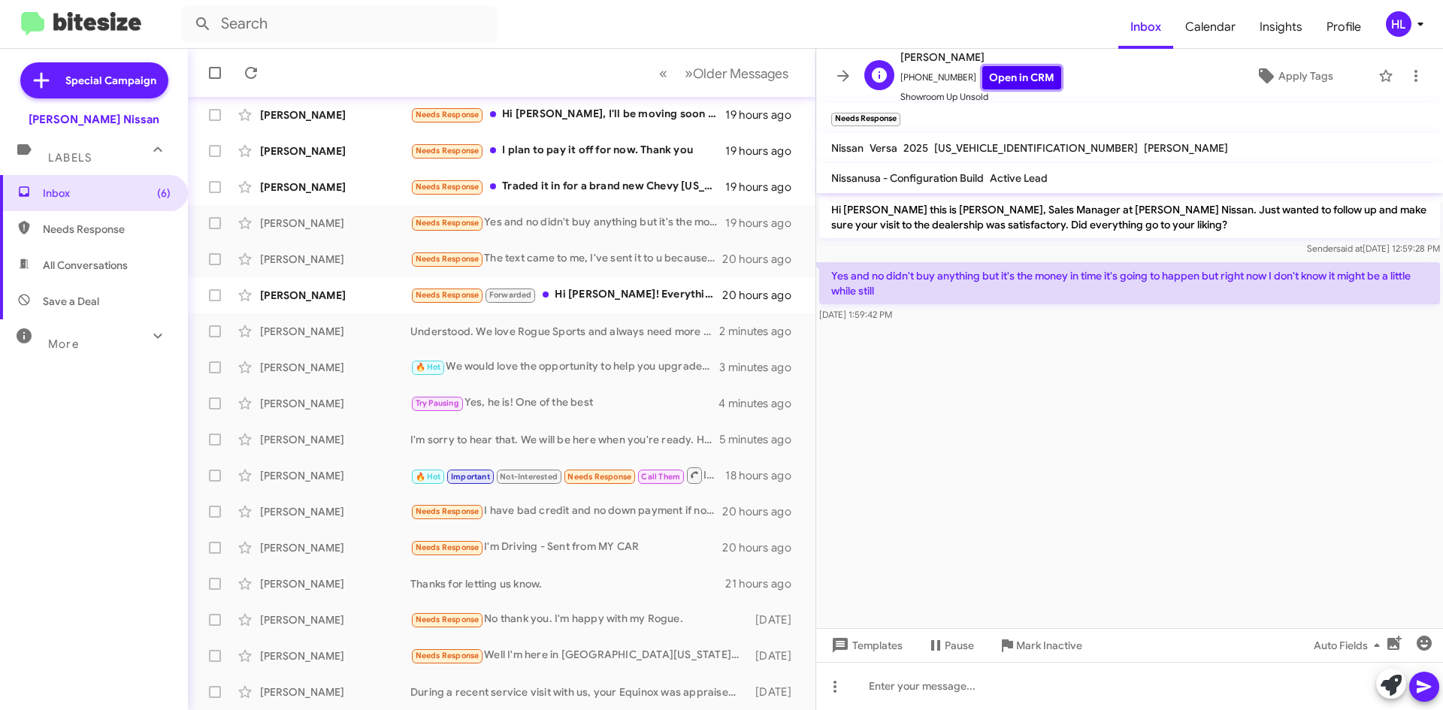
click at [1010, 77] on link "Open in CRM" at bounding box center [1021, 77] width 79 height 23
click at [1407, 72] on icon at bounding box center [1416, 76] width 18 height 18
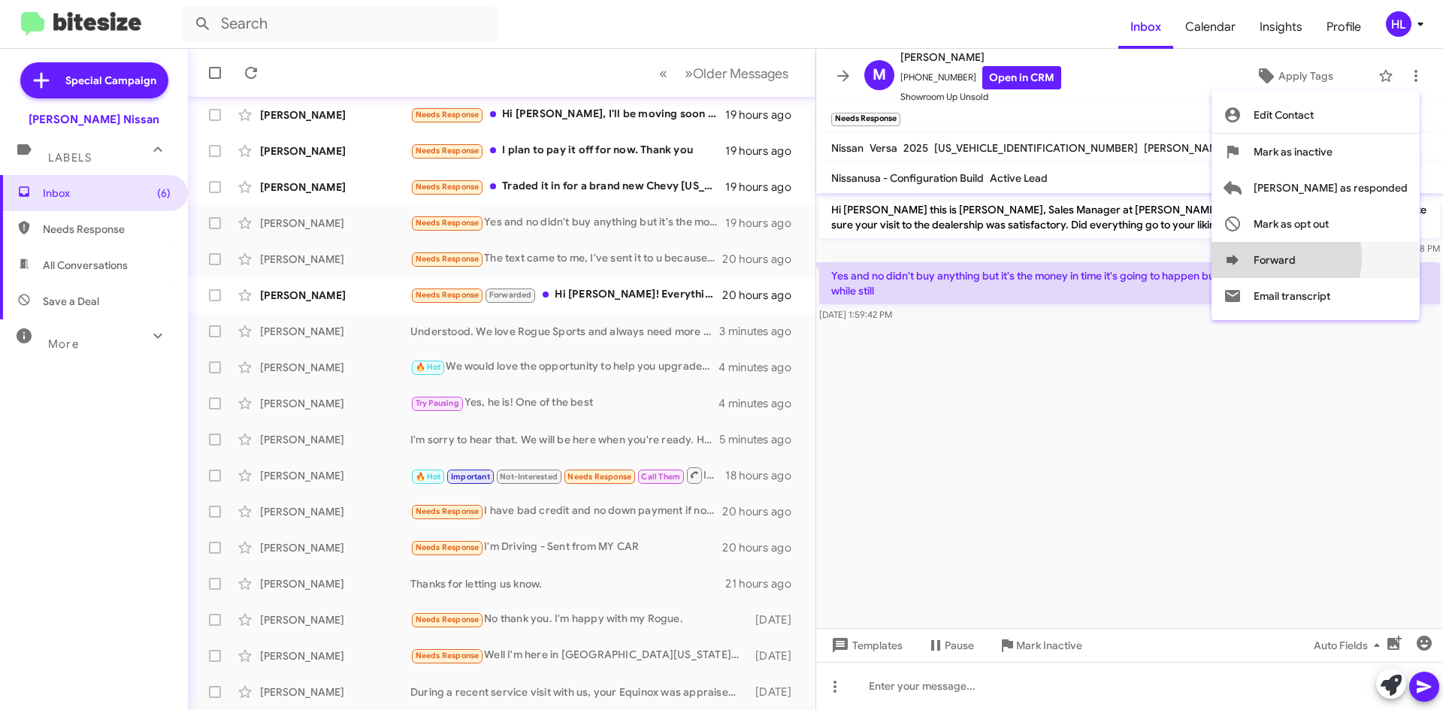
click at [1335, 257] on button "Forward" at bounding box center [1315, 260] width 208 height 36
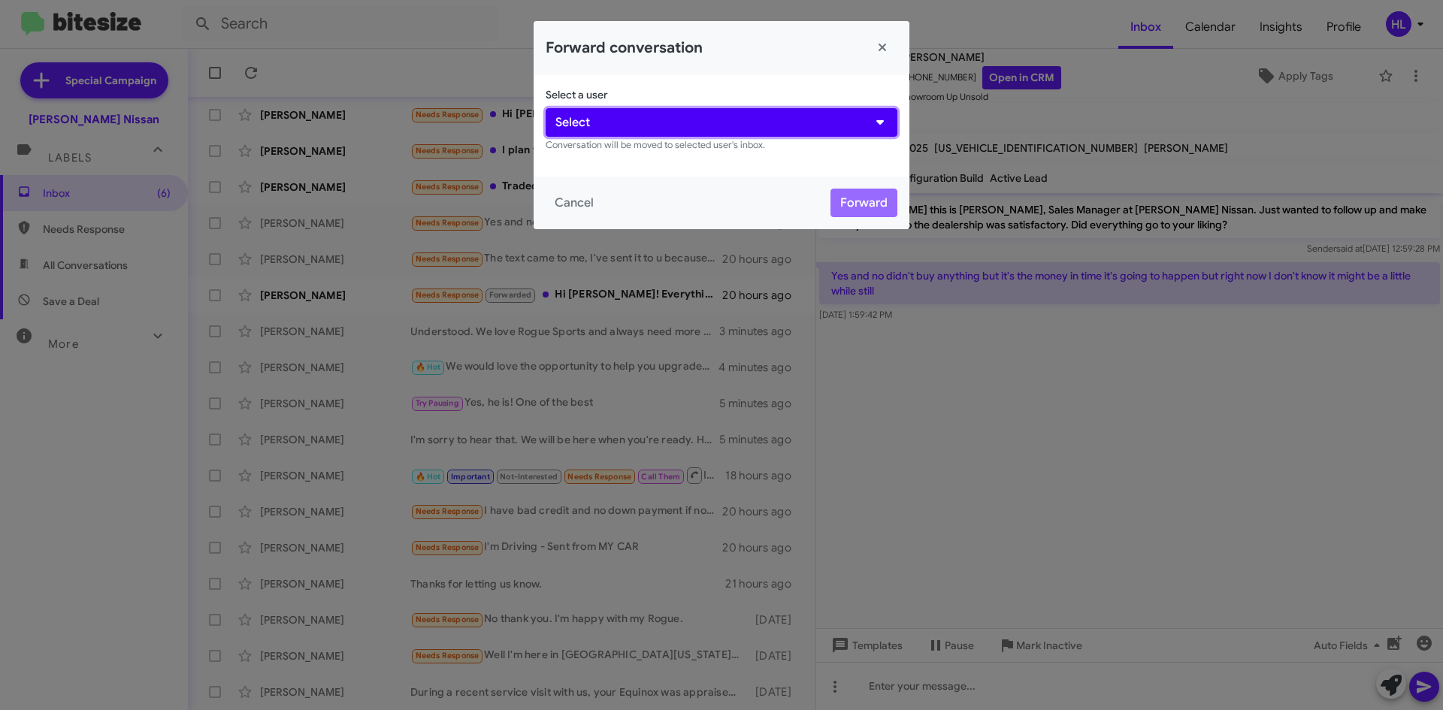
click at [688, 125] on button "Select" at bounding box center [722, 122] width 352 height 29
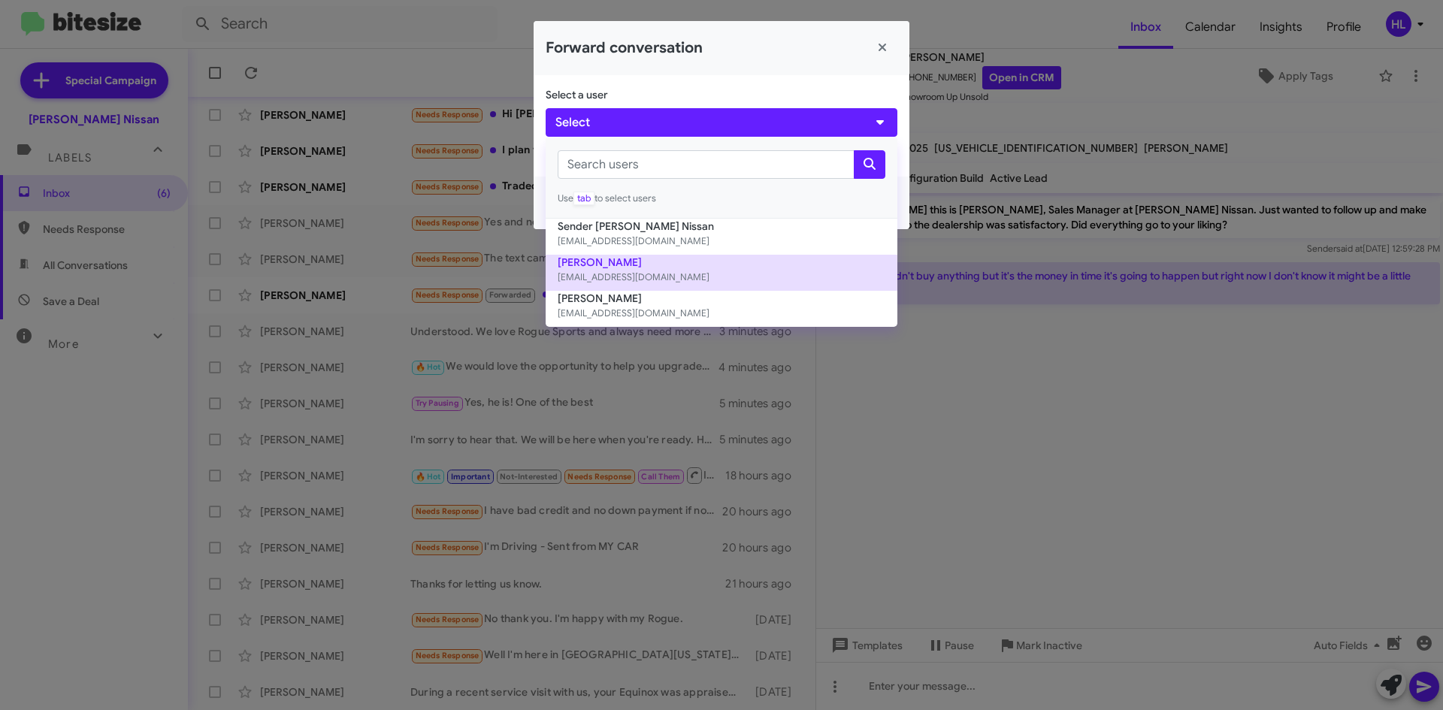
click at [672, 271] on small "[EMAIL_ADDRESS][DOMAIN_NAME]" at bounding box center [722, 277] width 328 height 15
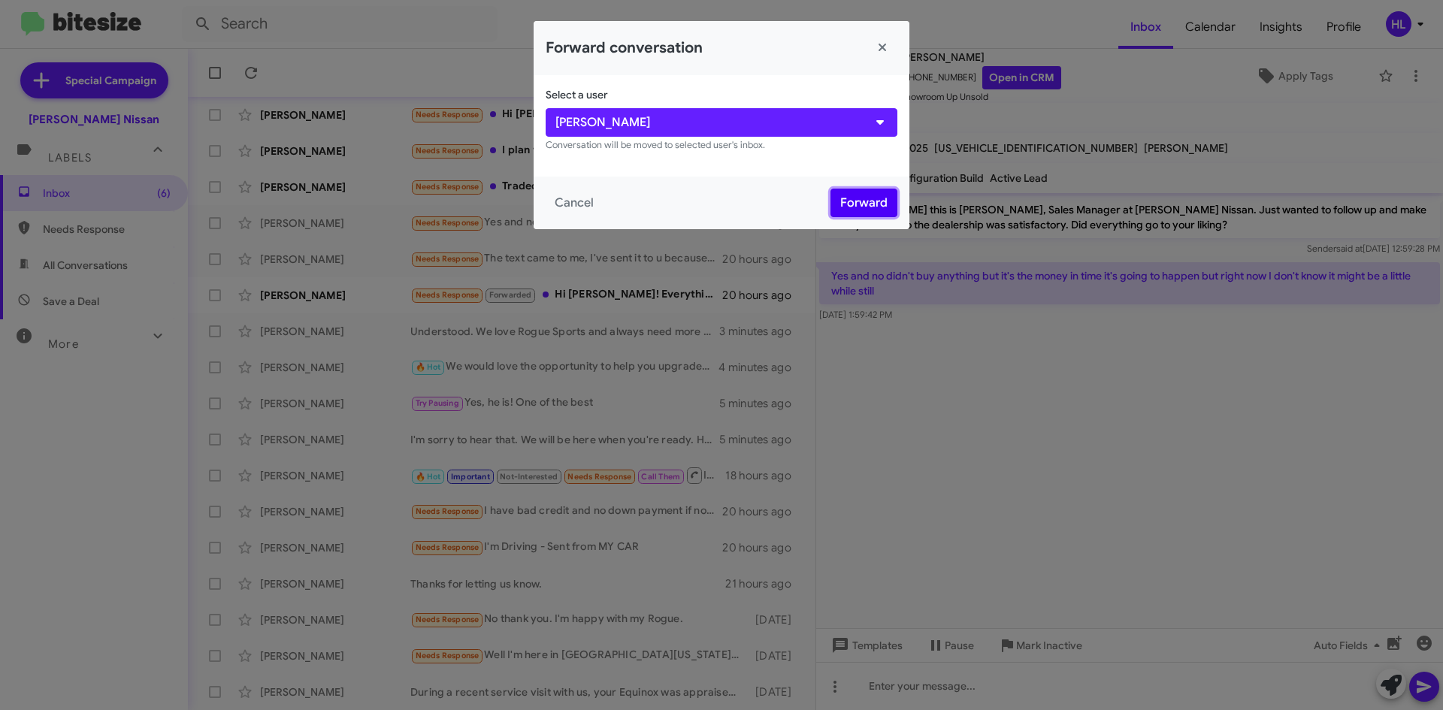
click at [879, 205] on button "Forward" at bounding box center [863, 203] width 67 height 29
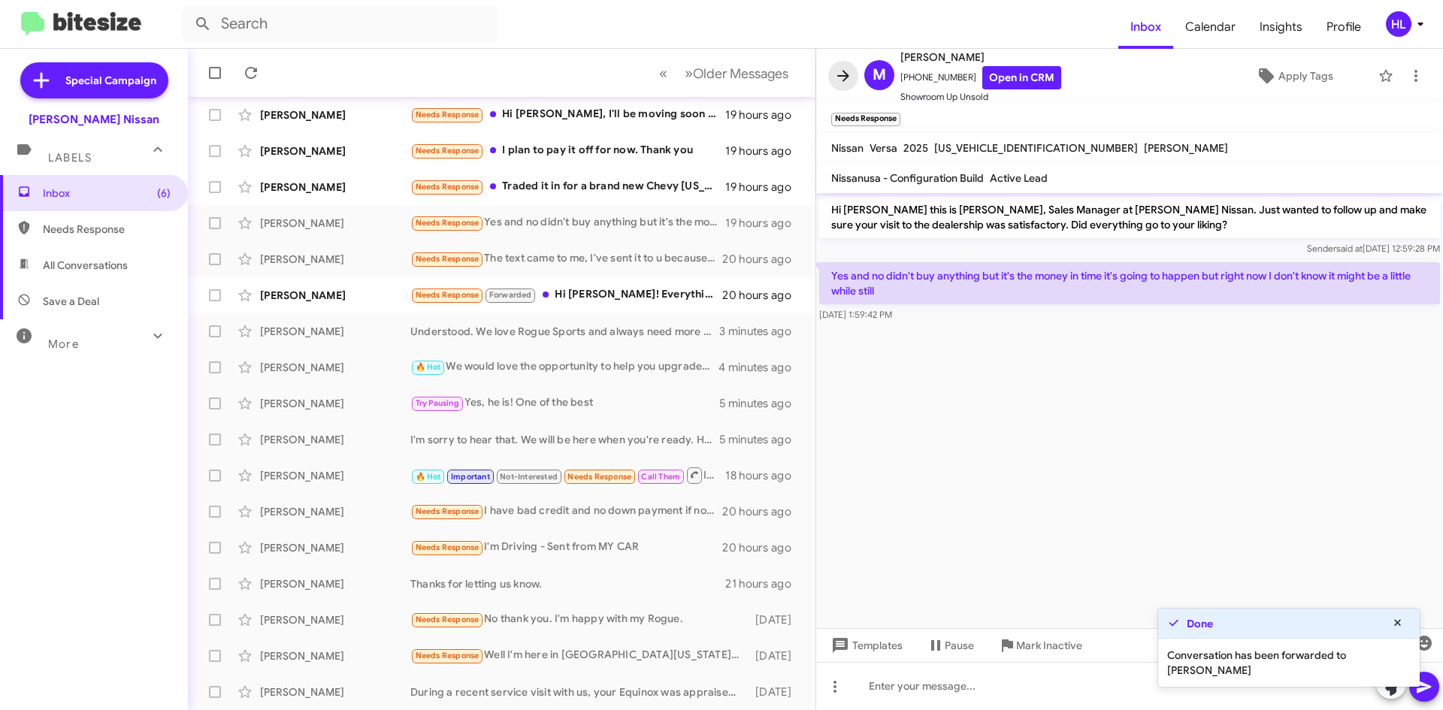
click at [847, 69] on icon at bounding box center [843, 76] width 18 height 18
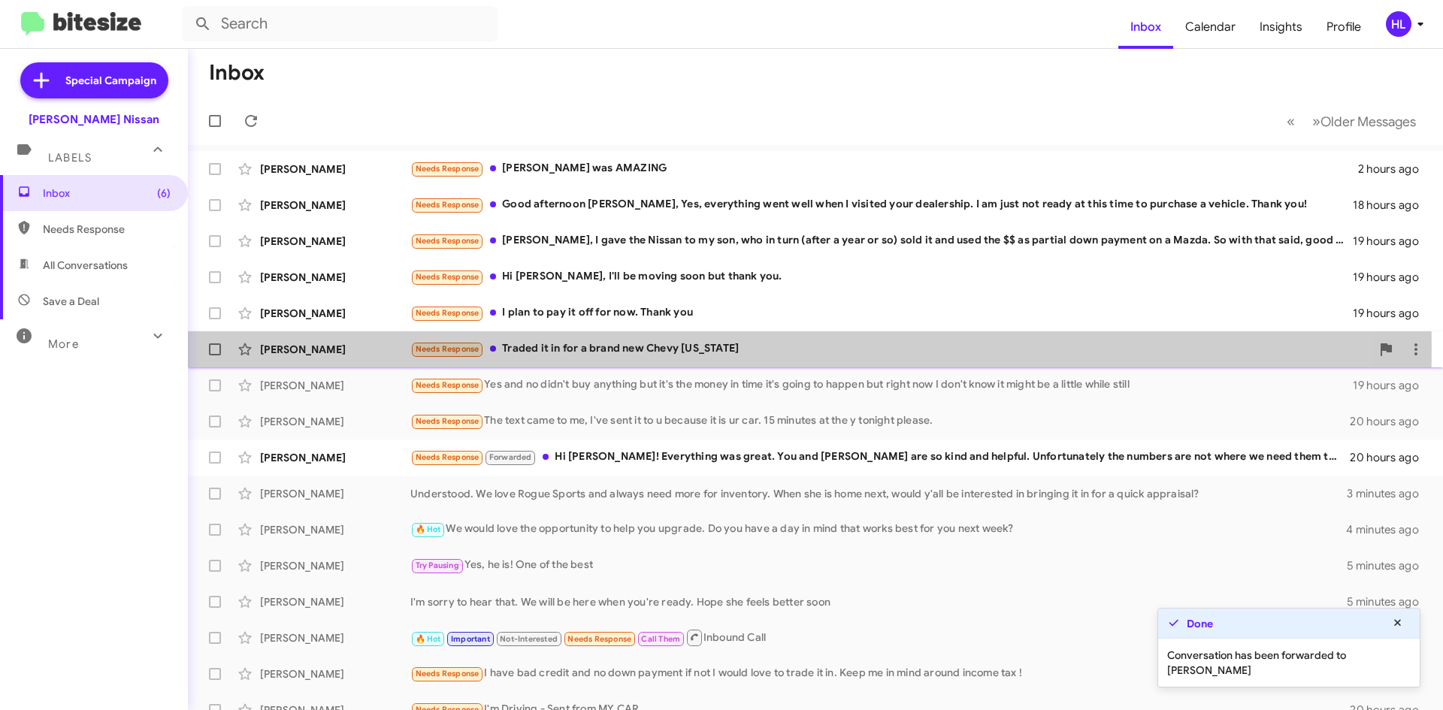
click at [352, 349] on div "[PERSON_NAME]" at bounding box center [335, 349] width 150 height 15
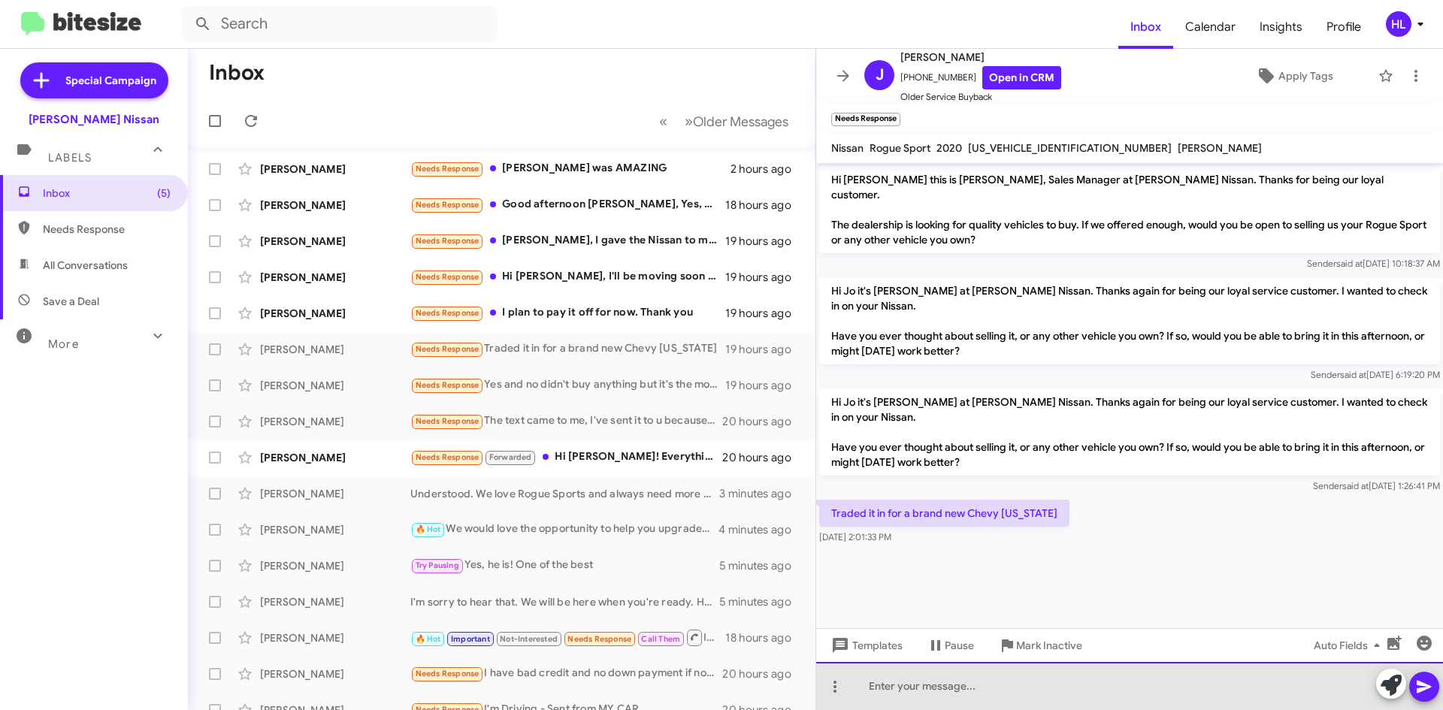
click at [969, 688] on div at bounding box center [1129, 686] width 627 height 48
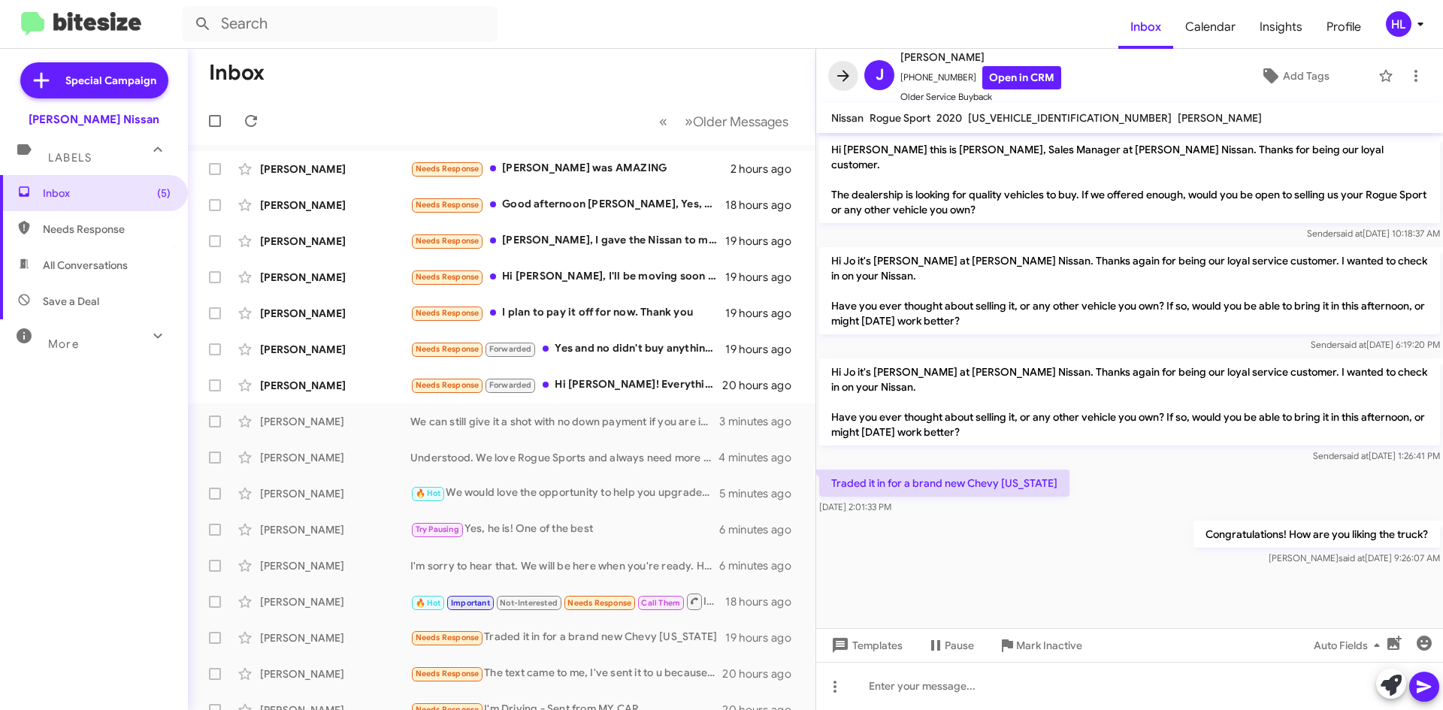
click at [857, 77] on span at bounding box center [843, 76] width 30 height 18
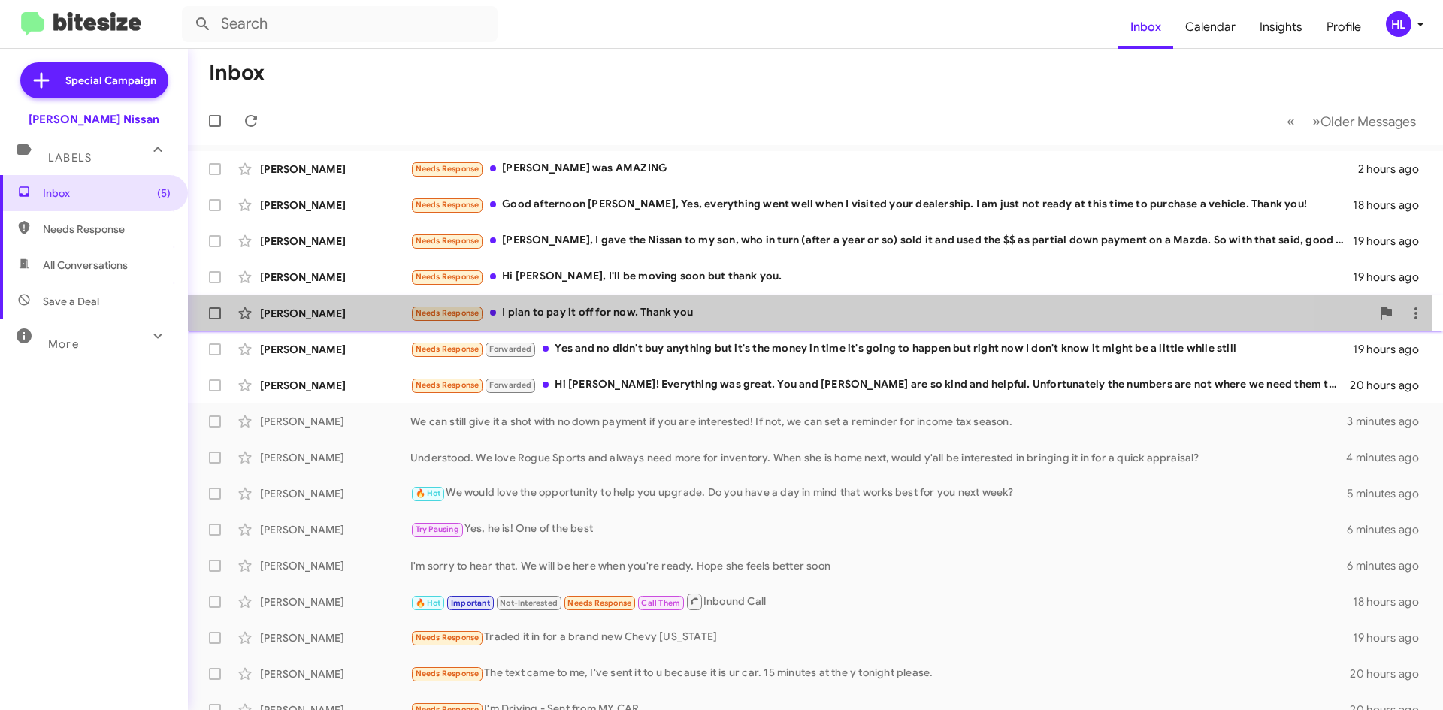
click at [323, 302] on div "[PERSON_NAME] Needs Response I plan to pay it off for now. Thank you 19 hours a…" at bounding box center [815, 313] width 1231 height 30
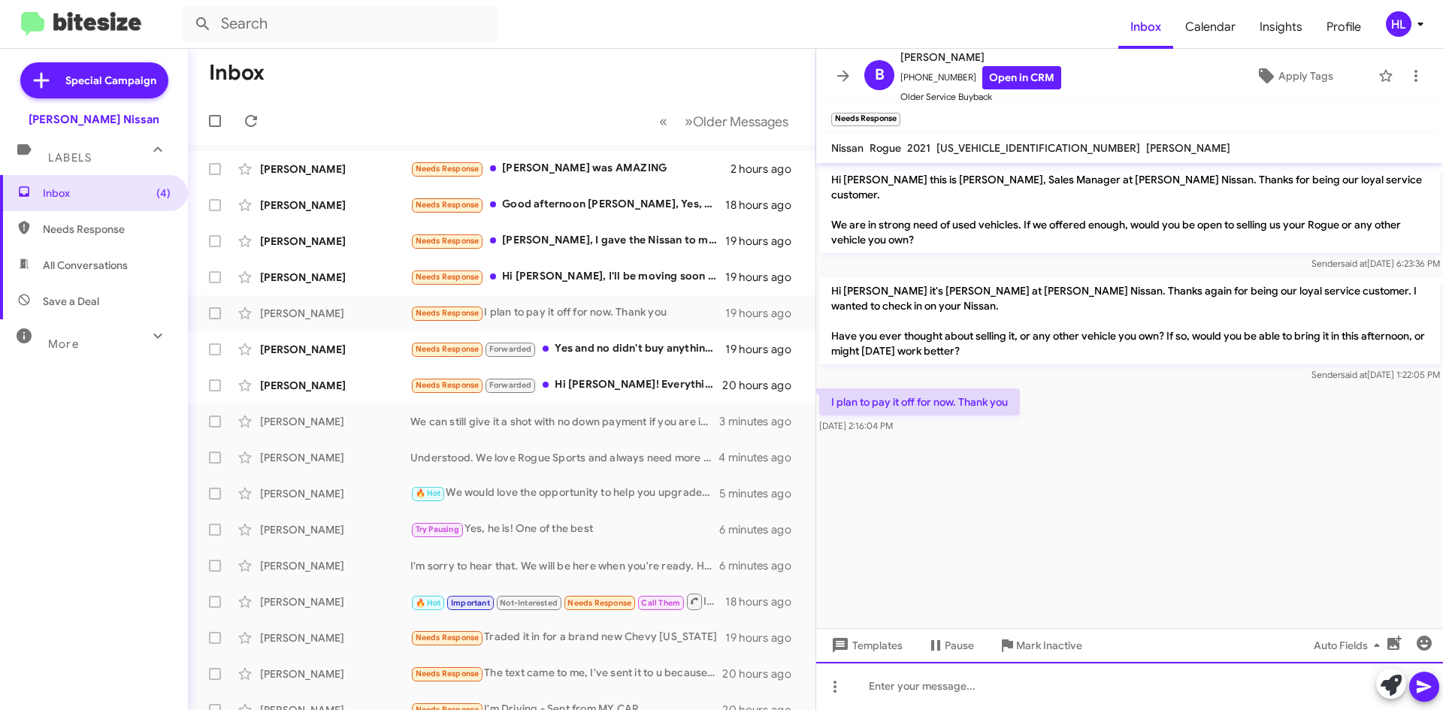
click at [1020, 685] on div at bounding box center [1129, 686] width 627 height 48
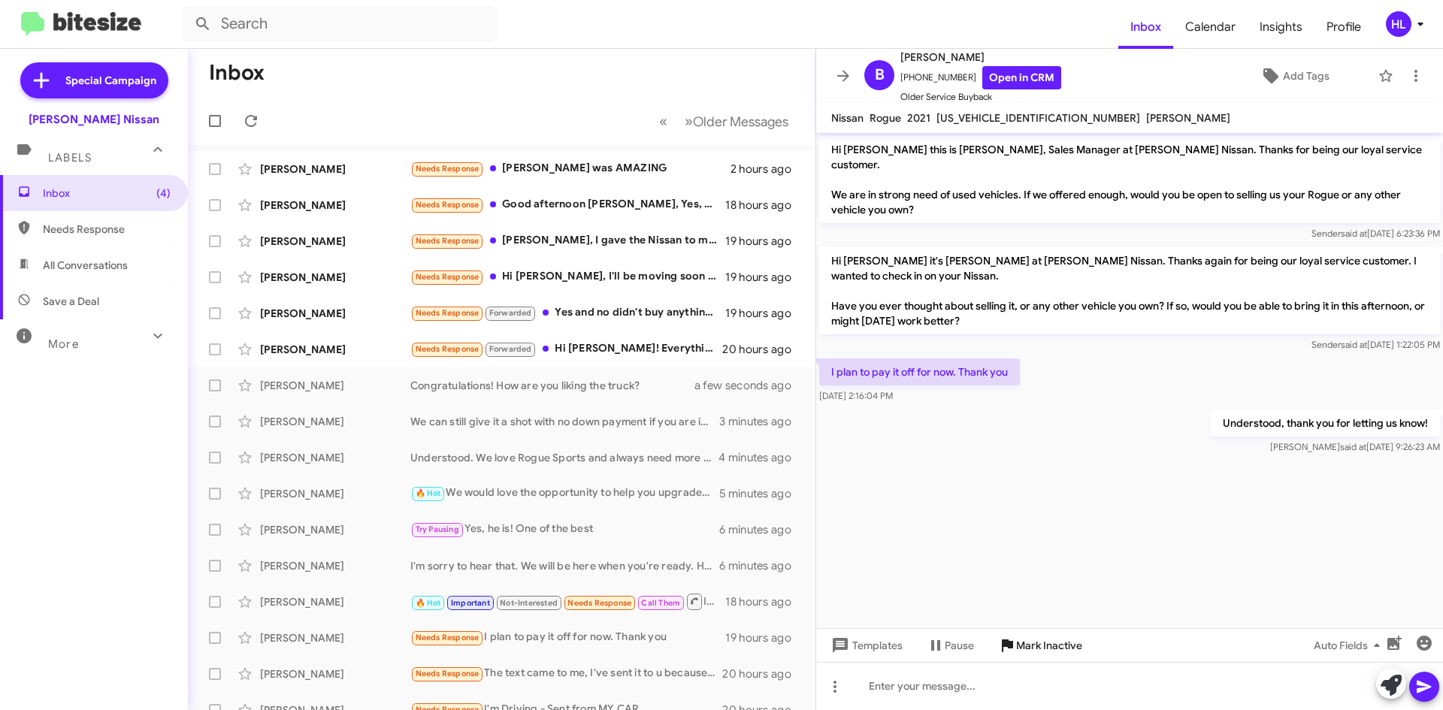
click at [1038, 645] on span "Mark Inactive" at bounding box center [1049, 645] width 66 height 27
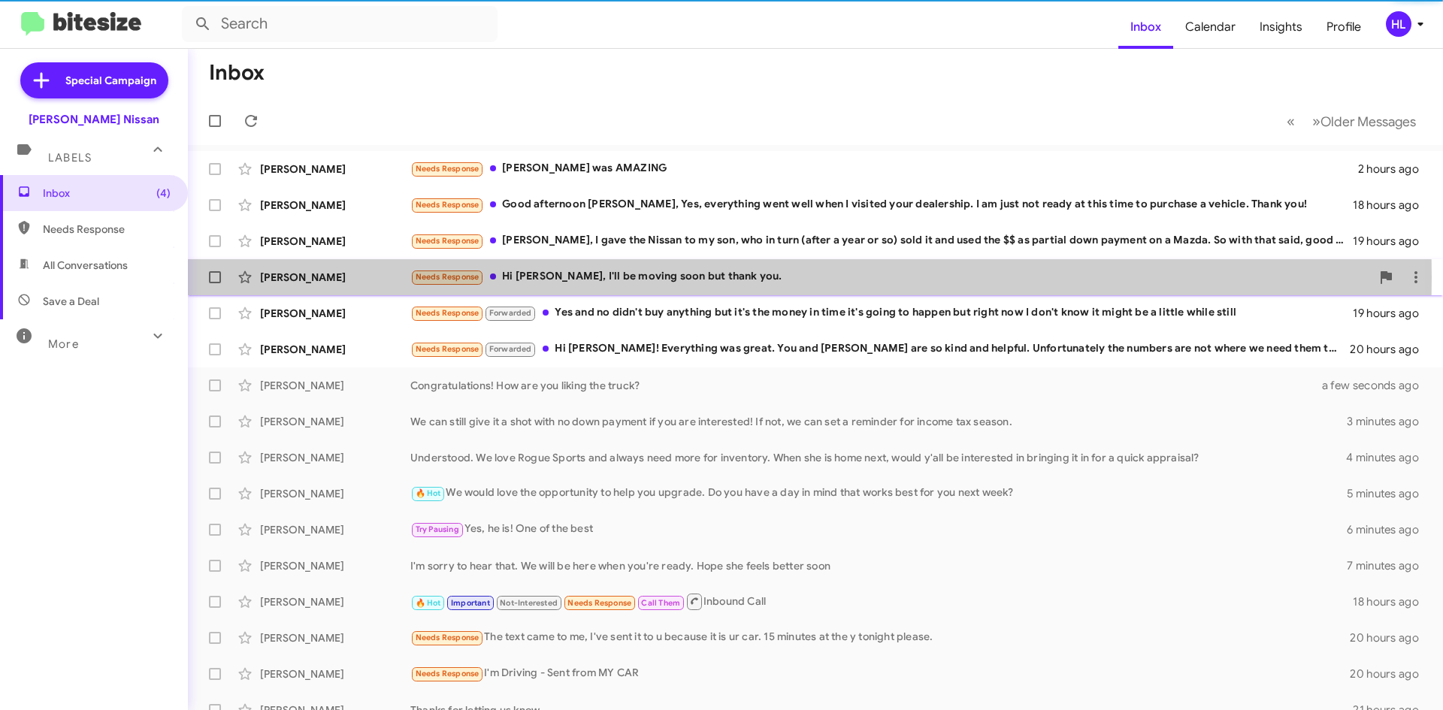
click at [378, 277] on div "[PERSON_NAME]" at bounding box center [335, 277] width 150 height 15
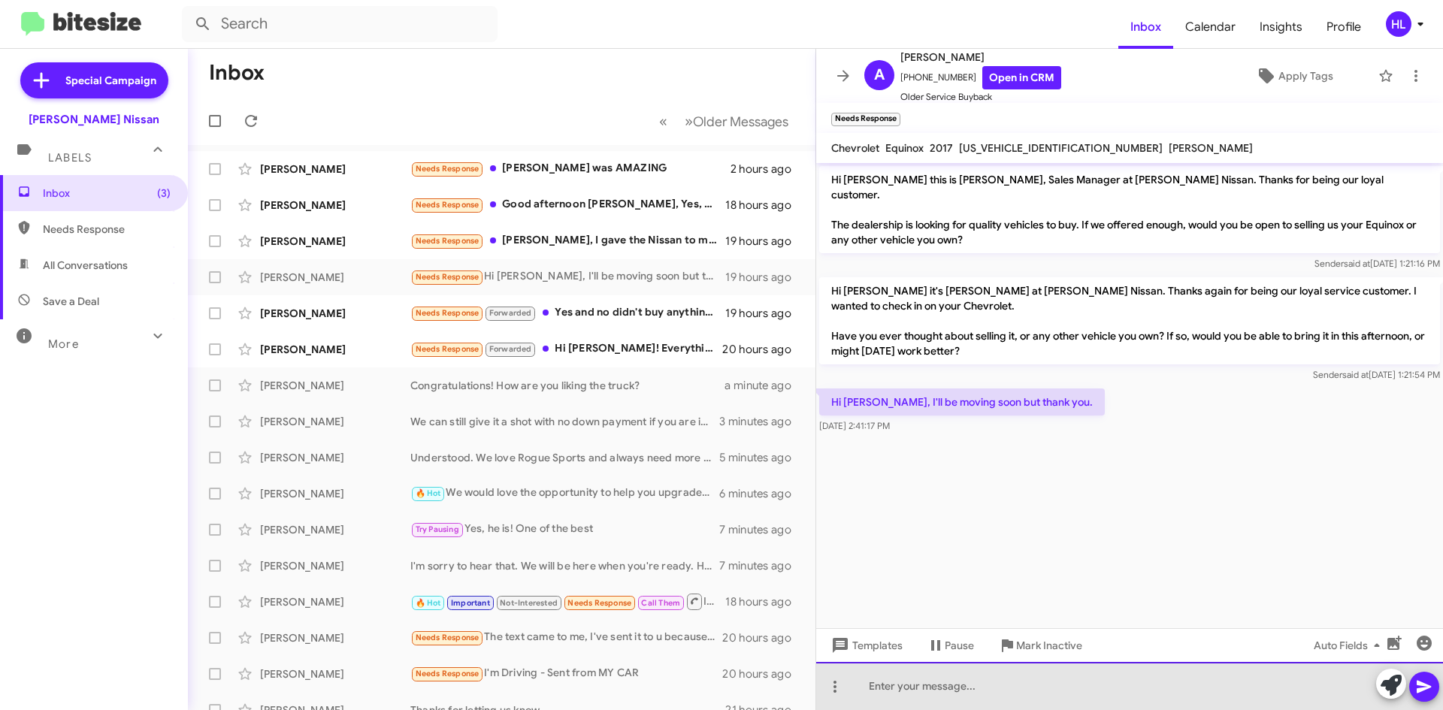
click at [961, 697] on div at bounding box center [1129, 686] width 627 height 48
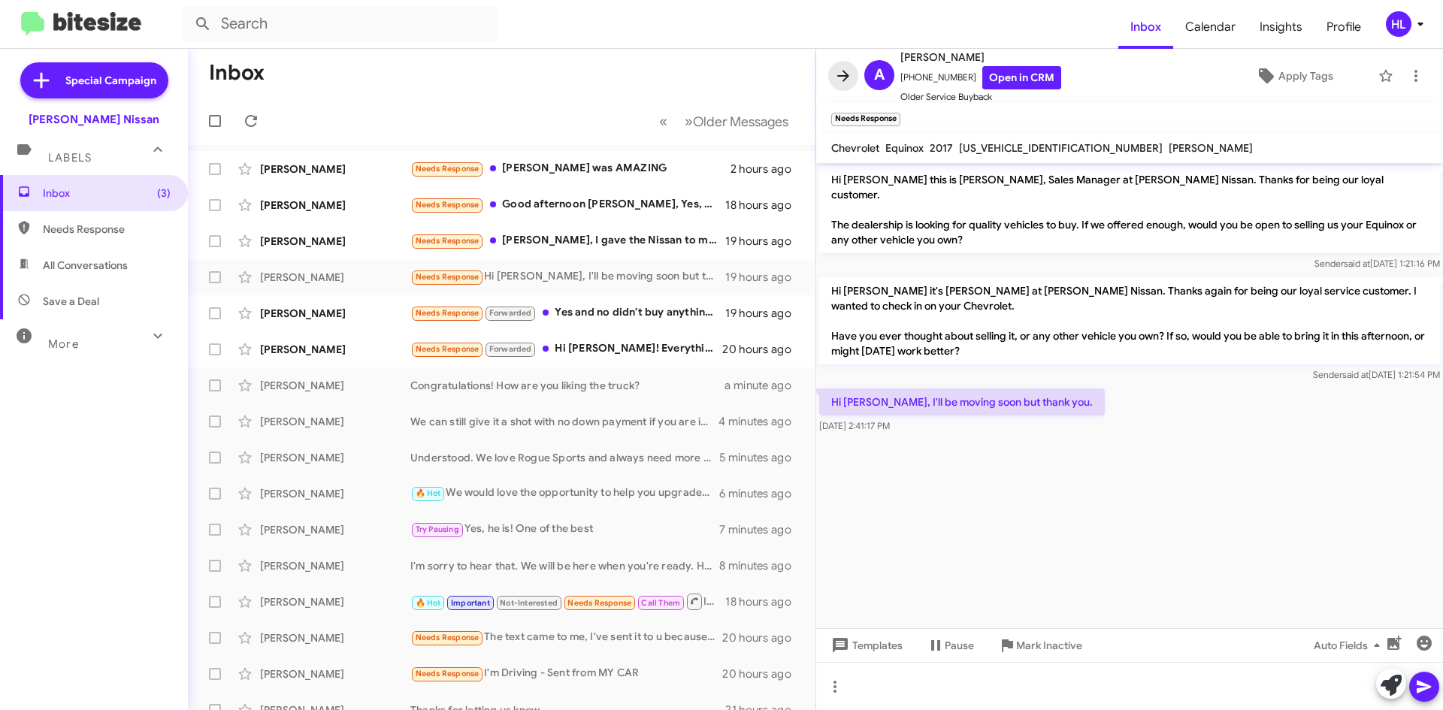
click at [843, 77] on icon at bounding box center [843, 75] width 12 height 11
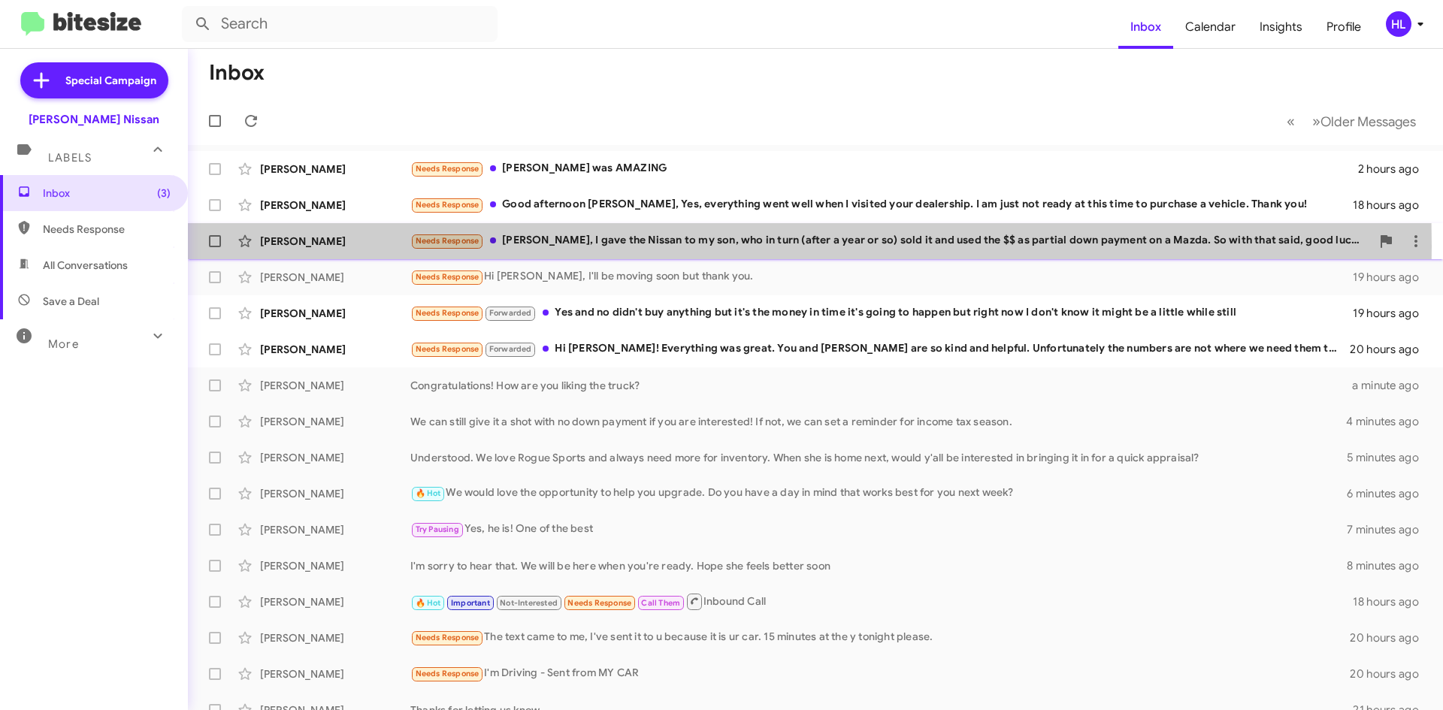
click at [370, 246] on div "[PERSON_NAME]" at bounding box center [335, 241] width 150 height 15
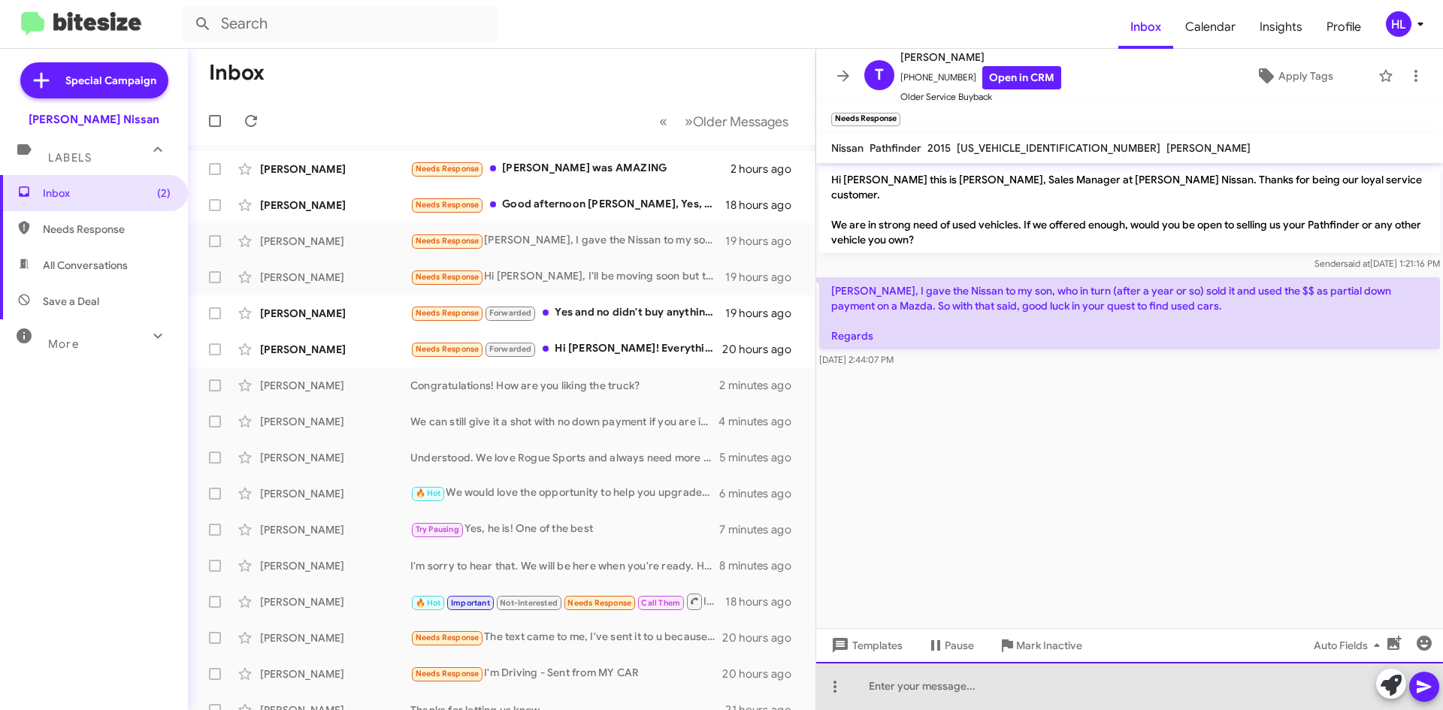
click at [989, 694] on div at bounding box center [1129, 686] width 627 height 48
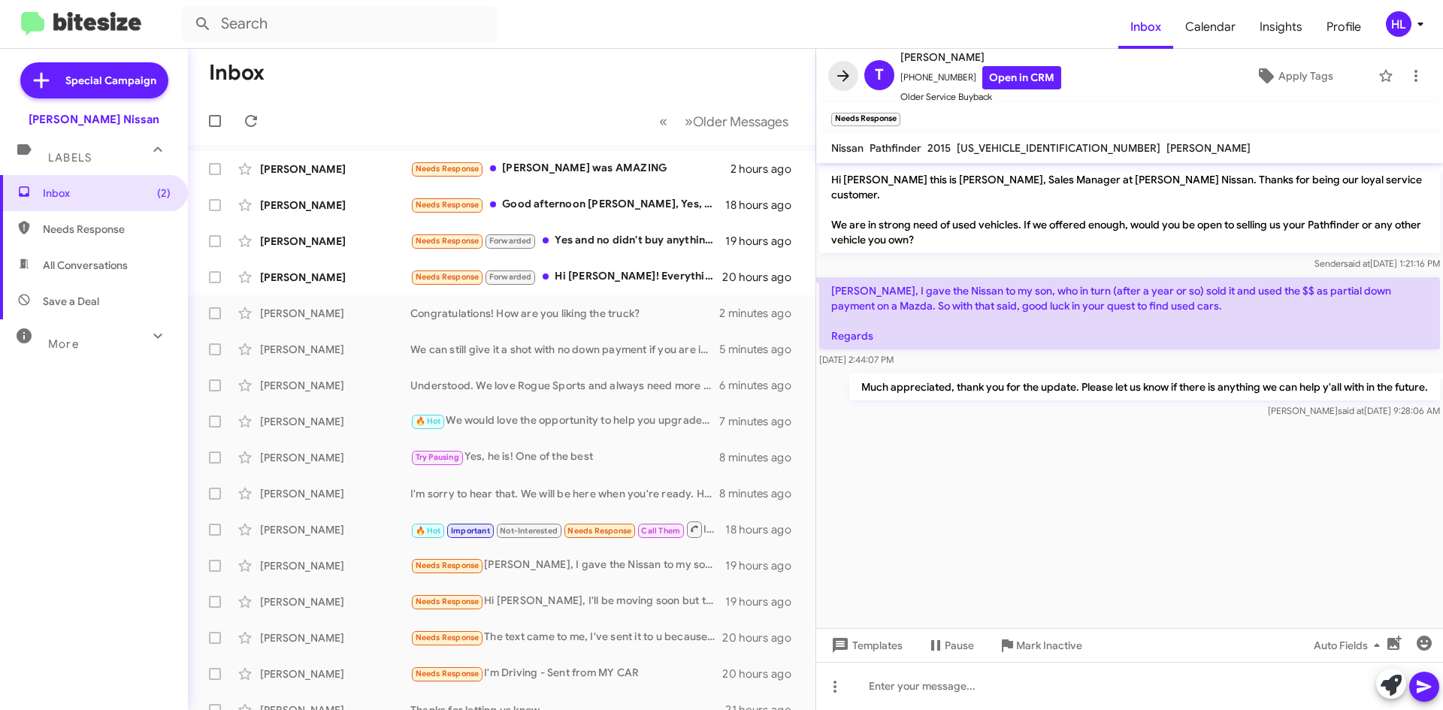
click at [842, 77] on icon at bounding box center [843, 76] width 18 height 18
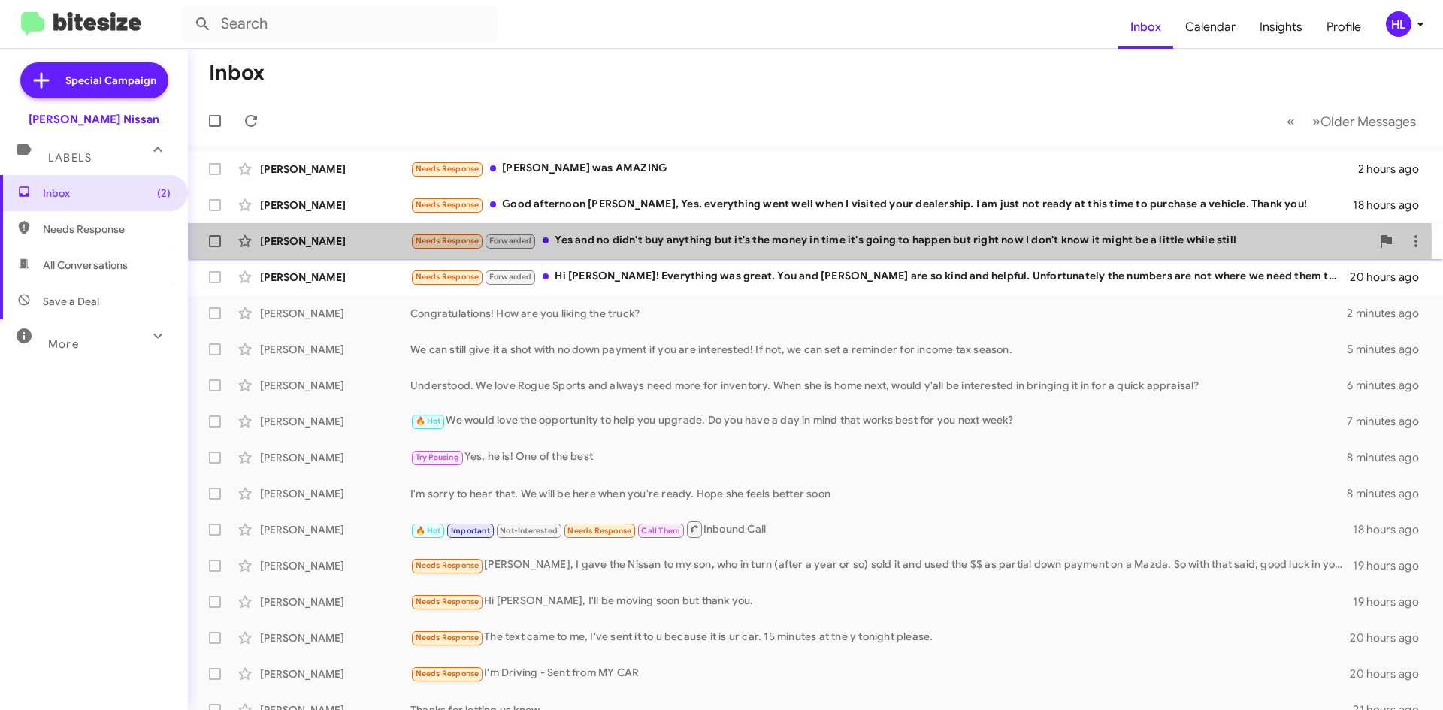
click at [356, 243] on div "[PERSON_NAME]" at bounding box center [335, 241] width 150 height 15
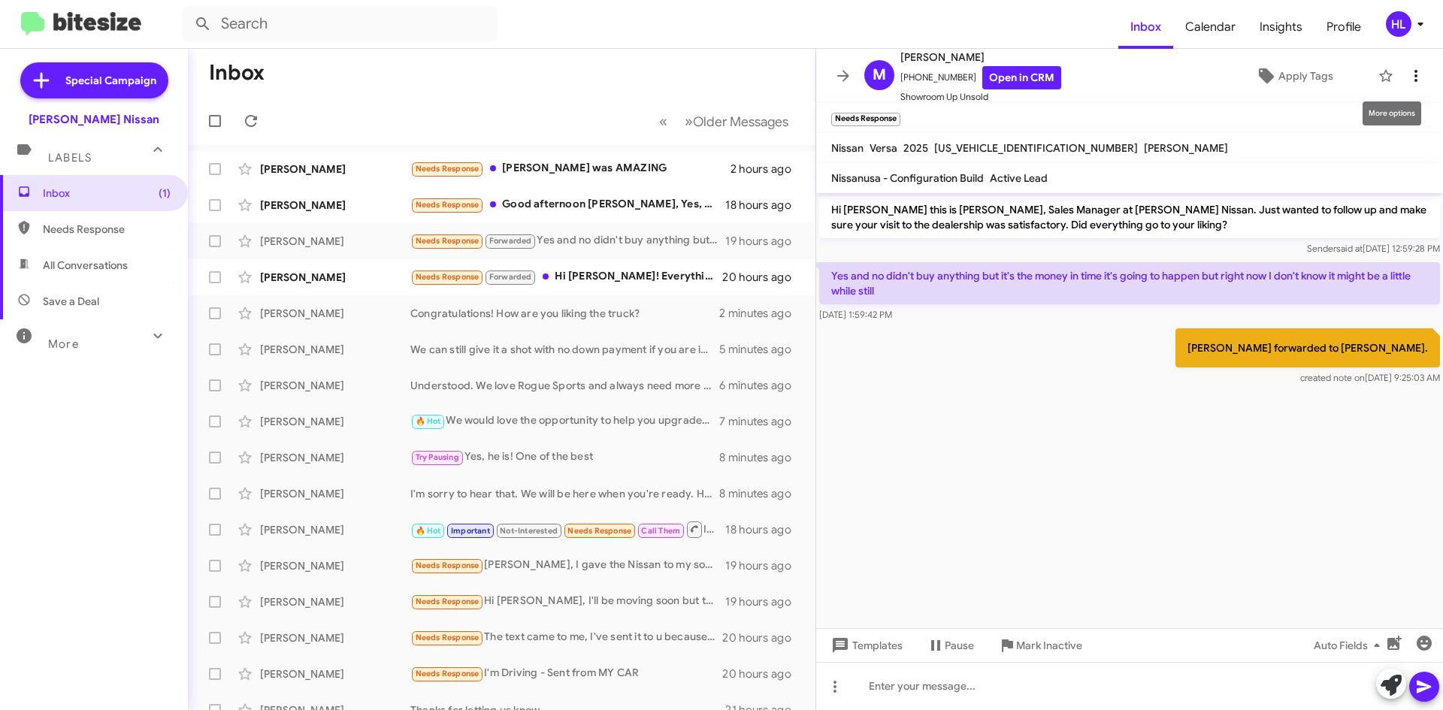
click at [1404, 66] on button at bounding box center [1416, 76] width 30 height 30
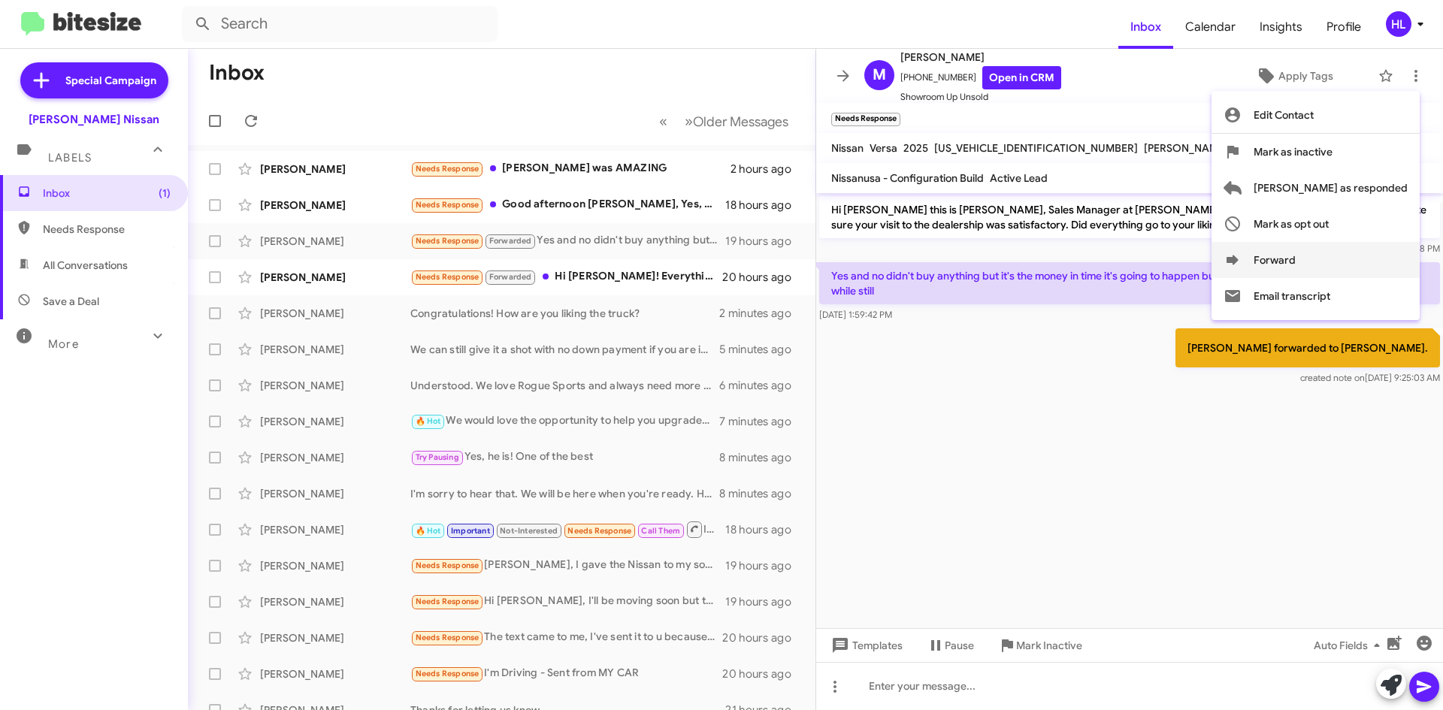
click at [1347, 260] on button "Forward" at bounding box center [1315, 260] width 208 height 36
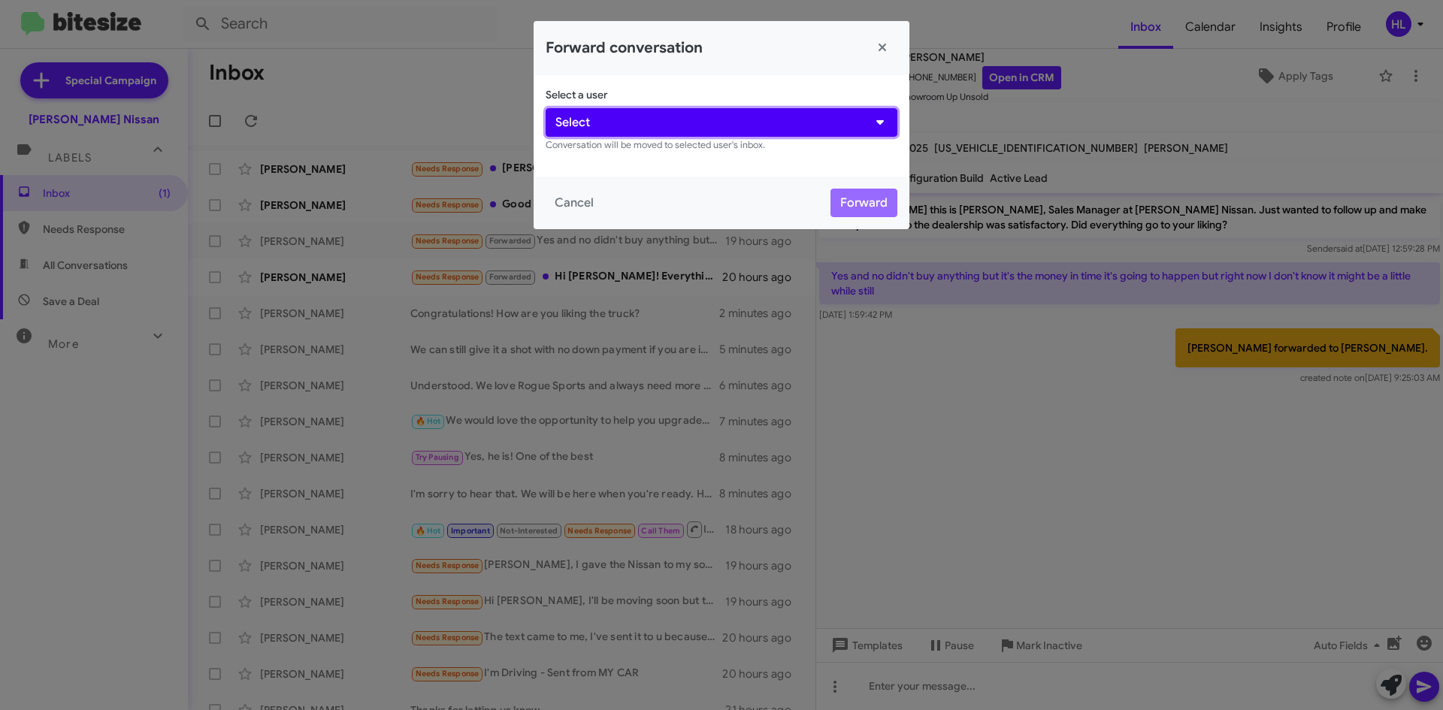
click at [754, 124] on button "Select" at bounding box center [722, 122] width 352 height 29
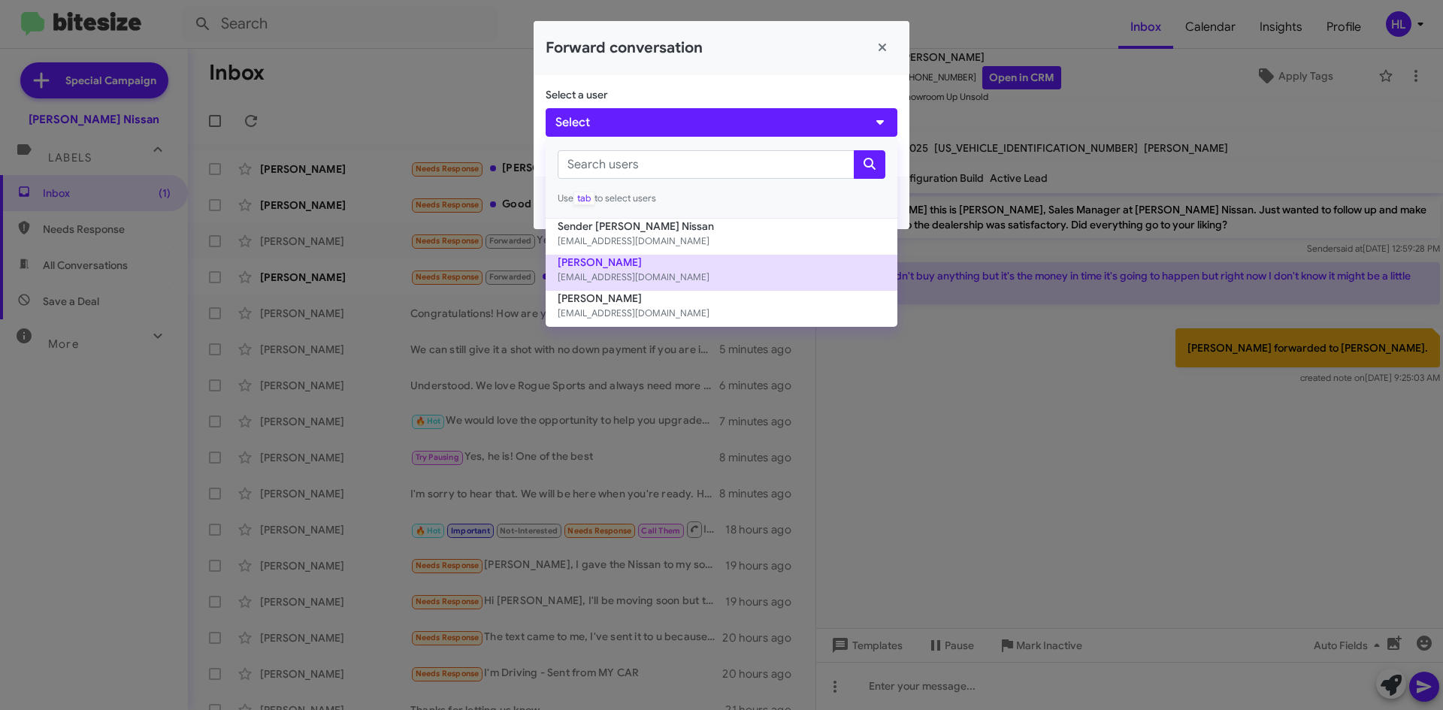
click at [711, 263] on button "[PERSON_NAME] [EMAIL_ADDRESS][DOMAIN_NAME]" at bounding box center [722, 273] width 352 height 36
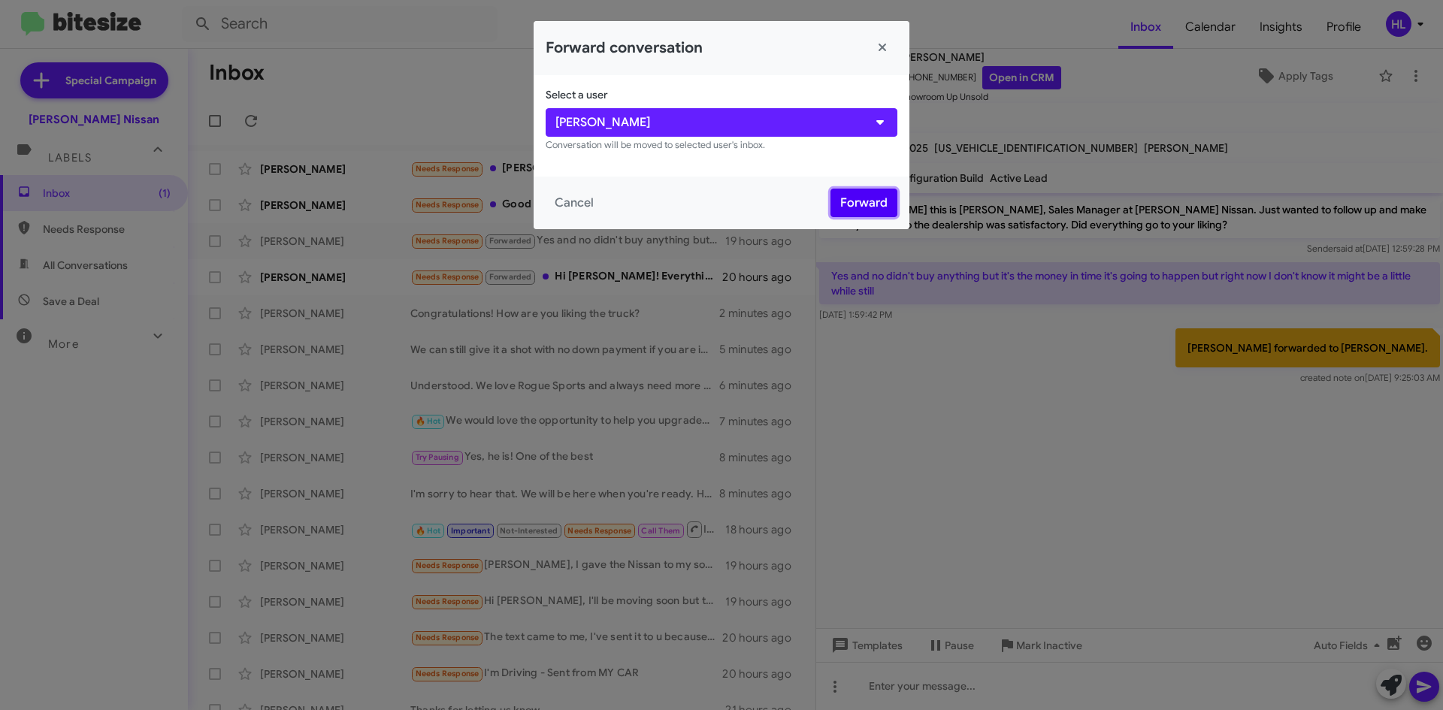
click at [861, 201] on button "Forward" at bounding box center [863, 203] width 67 height 29
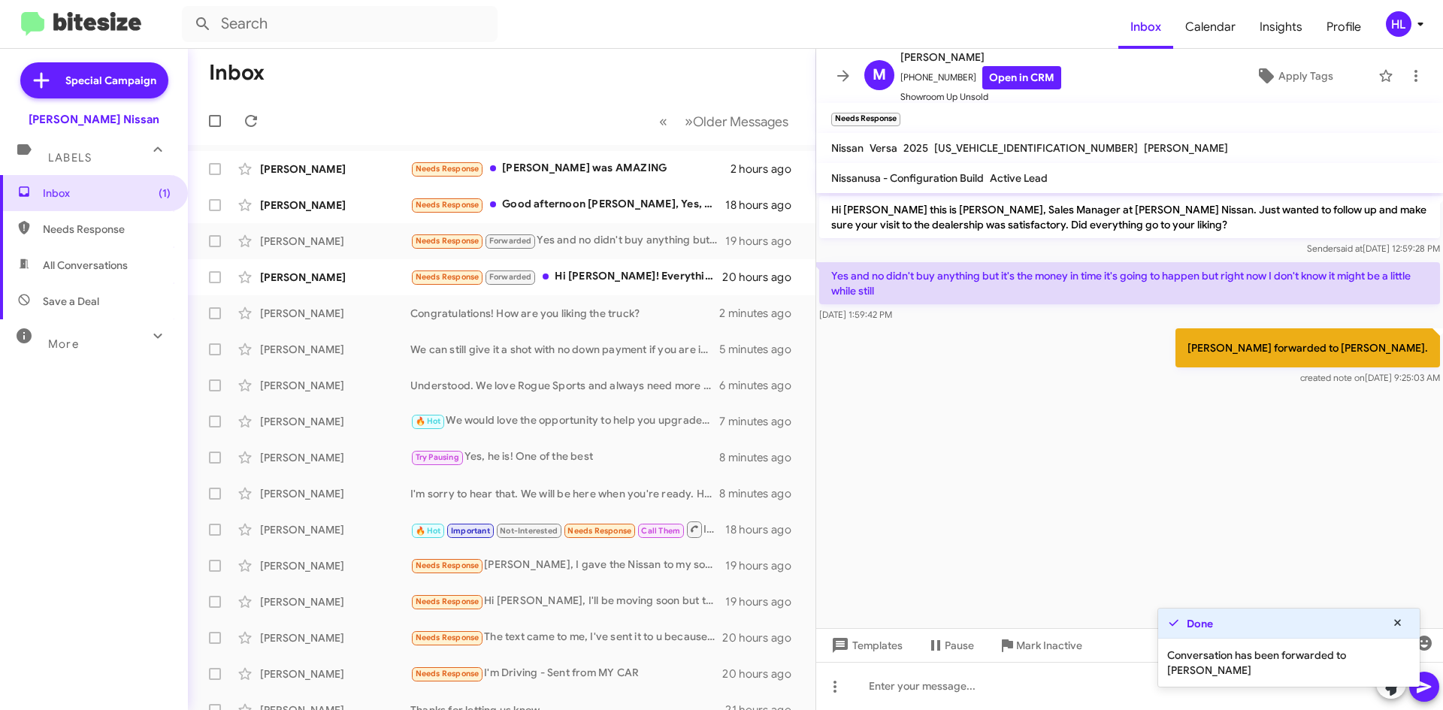
click at [827, 69] on mat-toolbar "M [PERSON_NAME] [PHONE_NUMBER] Open in CRM Showroom Up Unsold Apply Tags" at bounding box center [1129, 76] width 627 height 54
click at [851, 74] on icon at bounding box center [843, 76] width 18 height 18
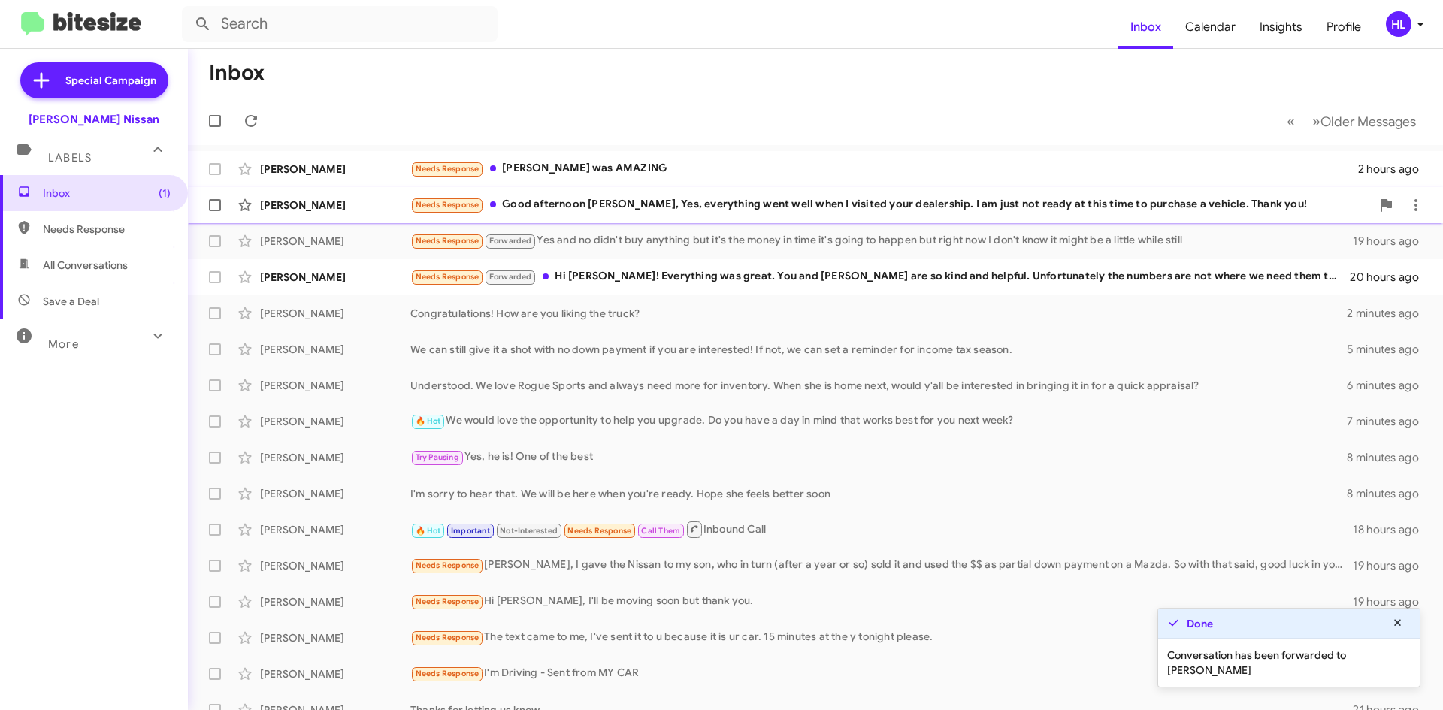
click at [376, 200] on div "[PERSON_NAME]" at bounding box center [335, 205] width 150 height 15
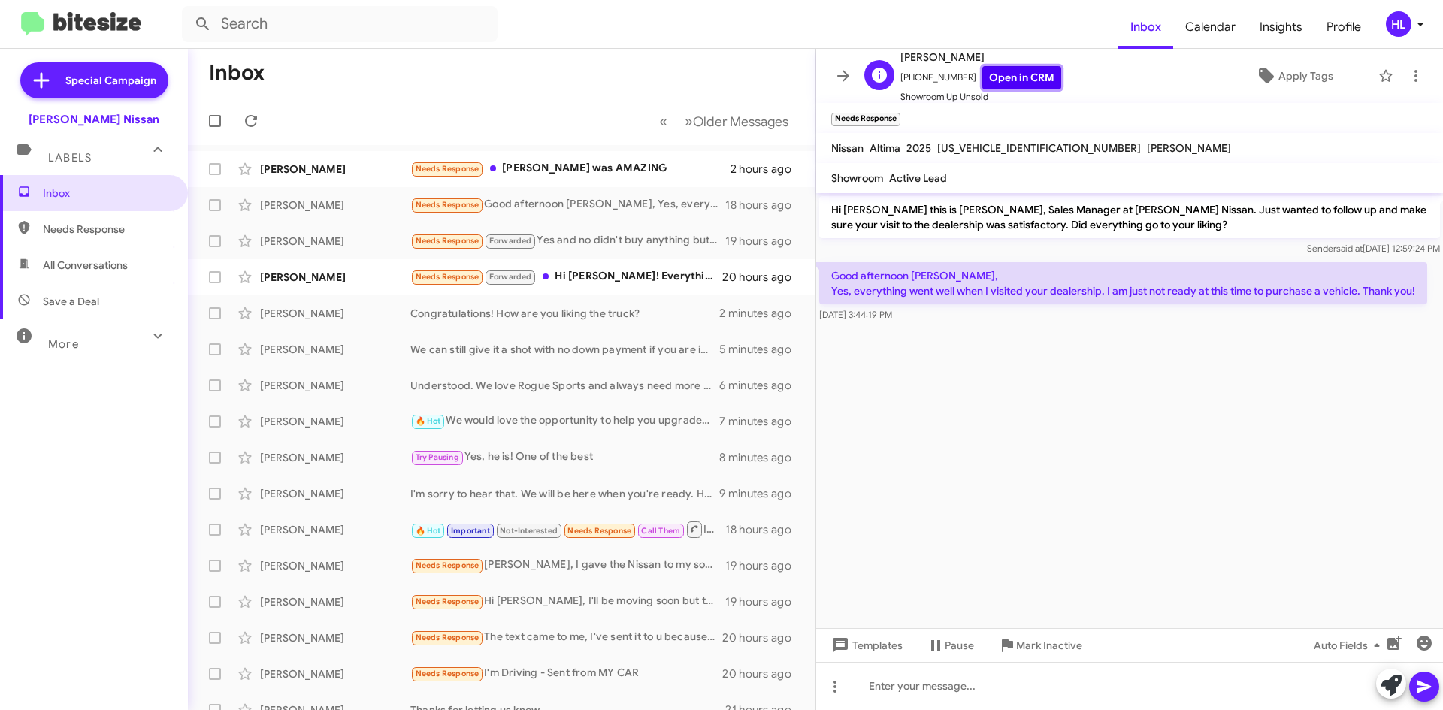
click at [987, 79] on link "Open in CRM" at bounding box center [1021, 77] width 79 height 23
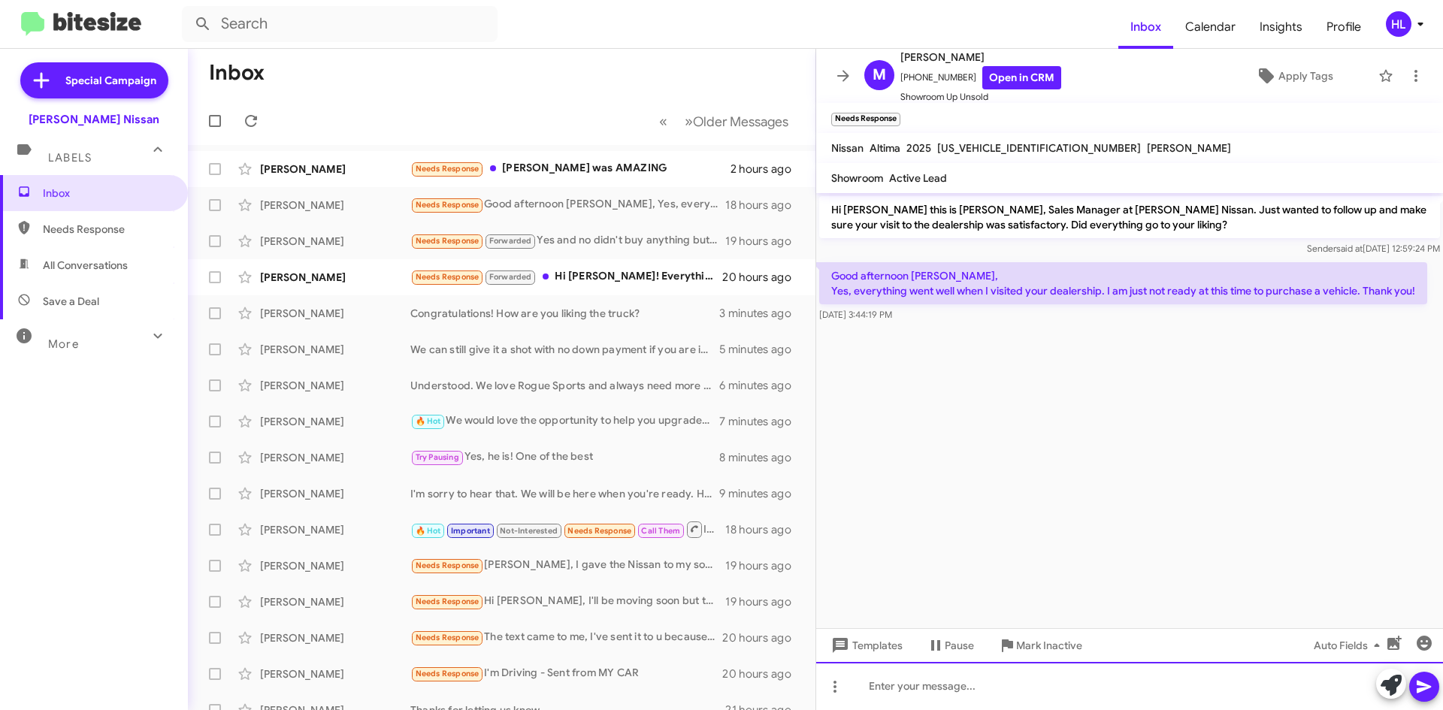
click at [1120, 689] on div at bounding box center [1129, 686] width 627 height 48
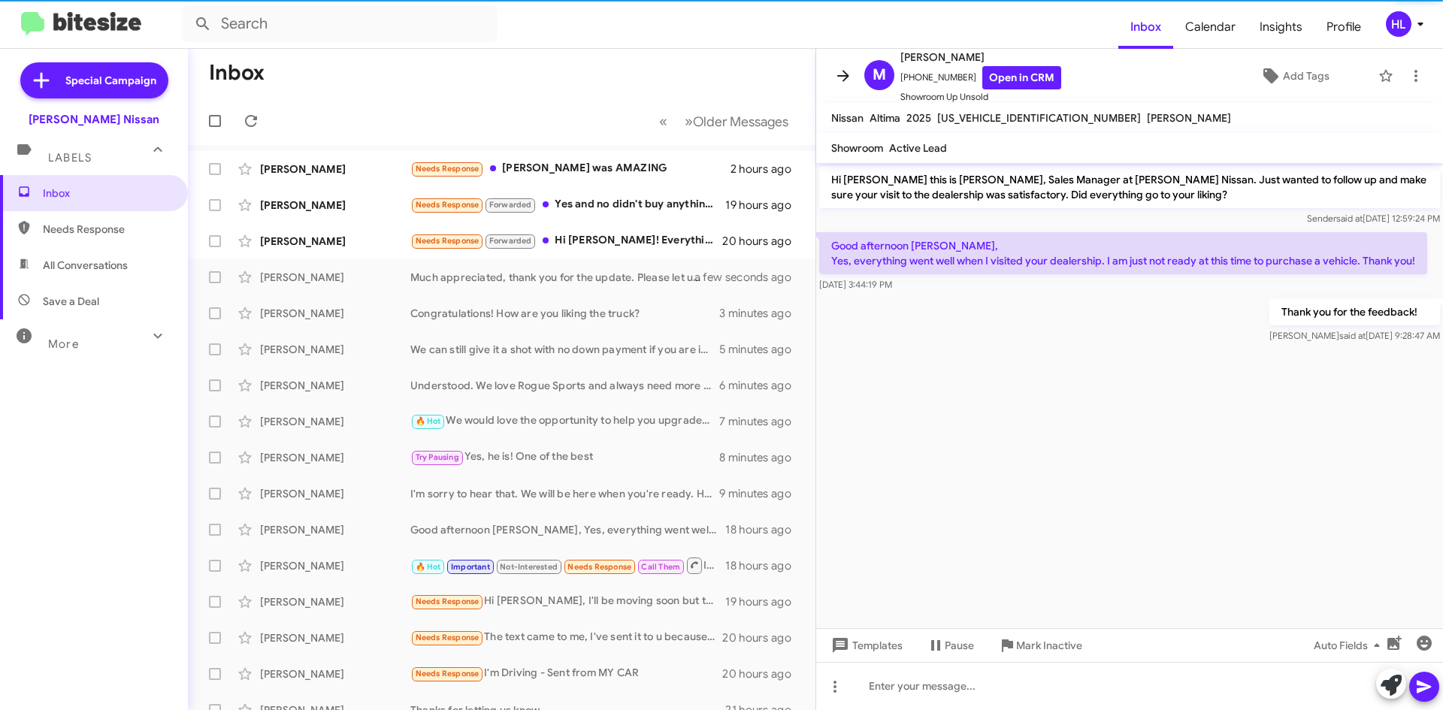
click at [842, 80] on icon at bounding box center [843, 76] width 18 height 18
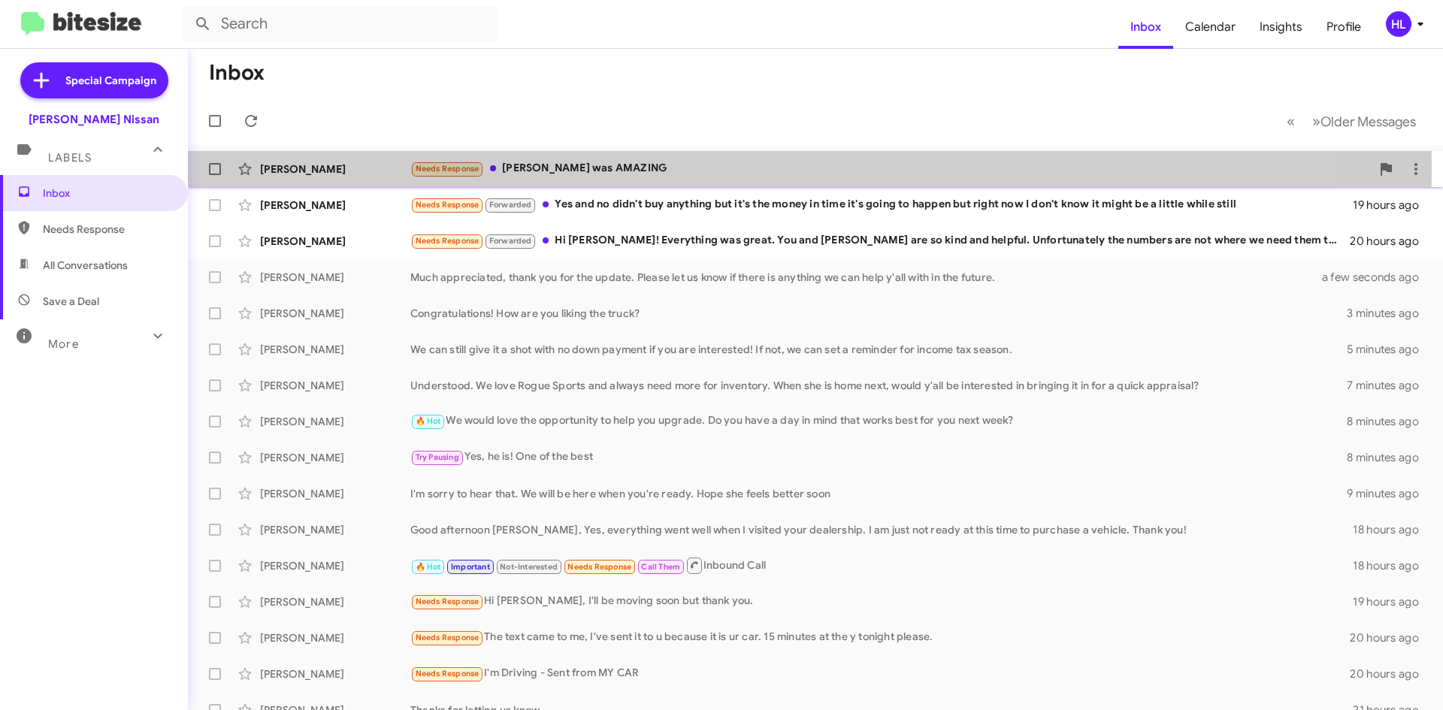
click at [335, 168] on div "[PERSON_NAME]" at bounding box center [335, 169] width 150 height 15
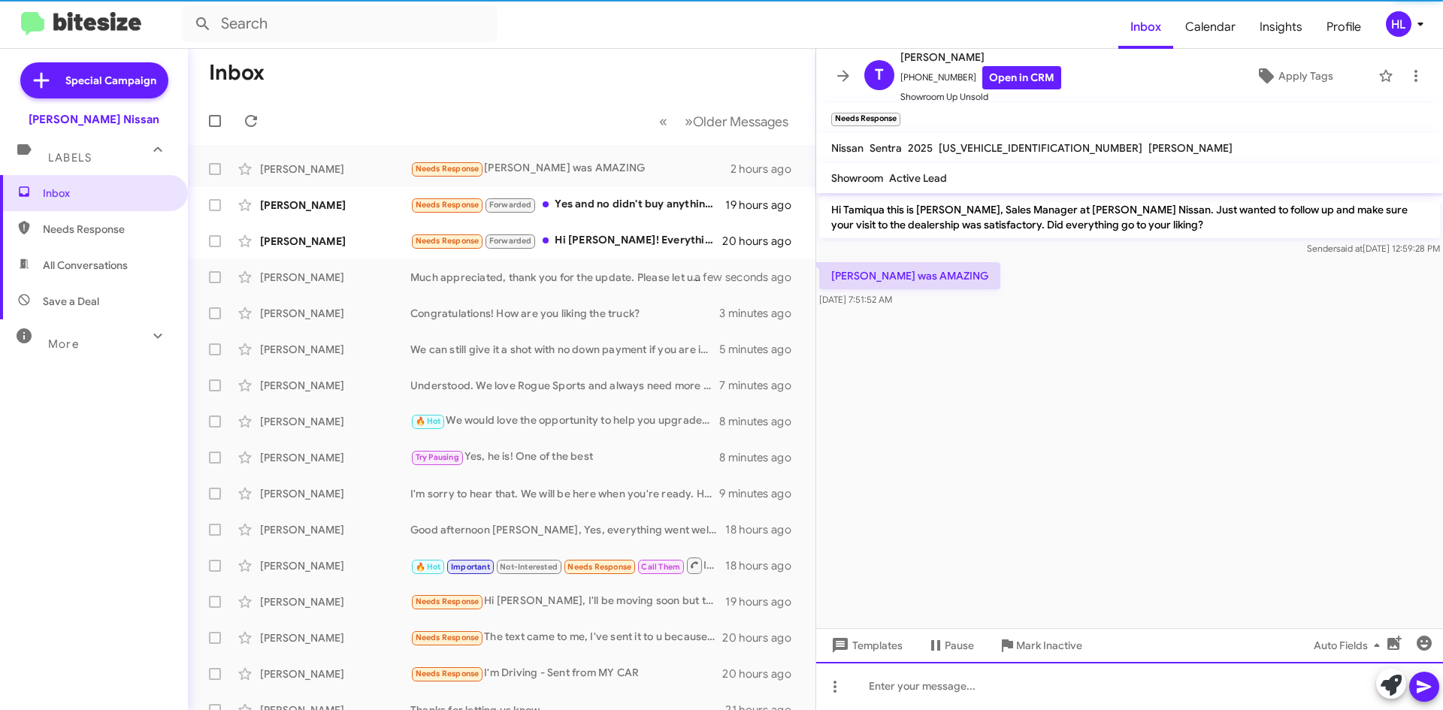
click at [1079, 684] on div at bounding box center [1129, 686] width 627 height 48
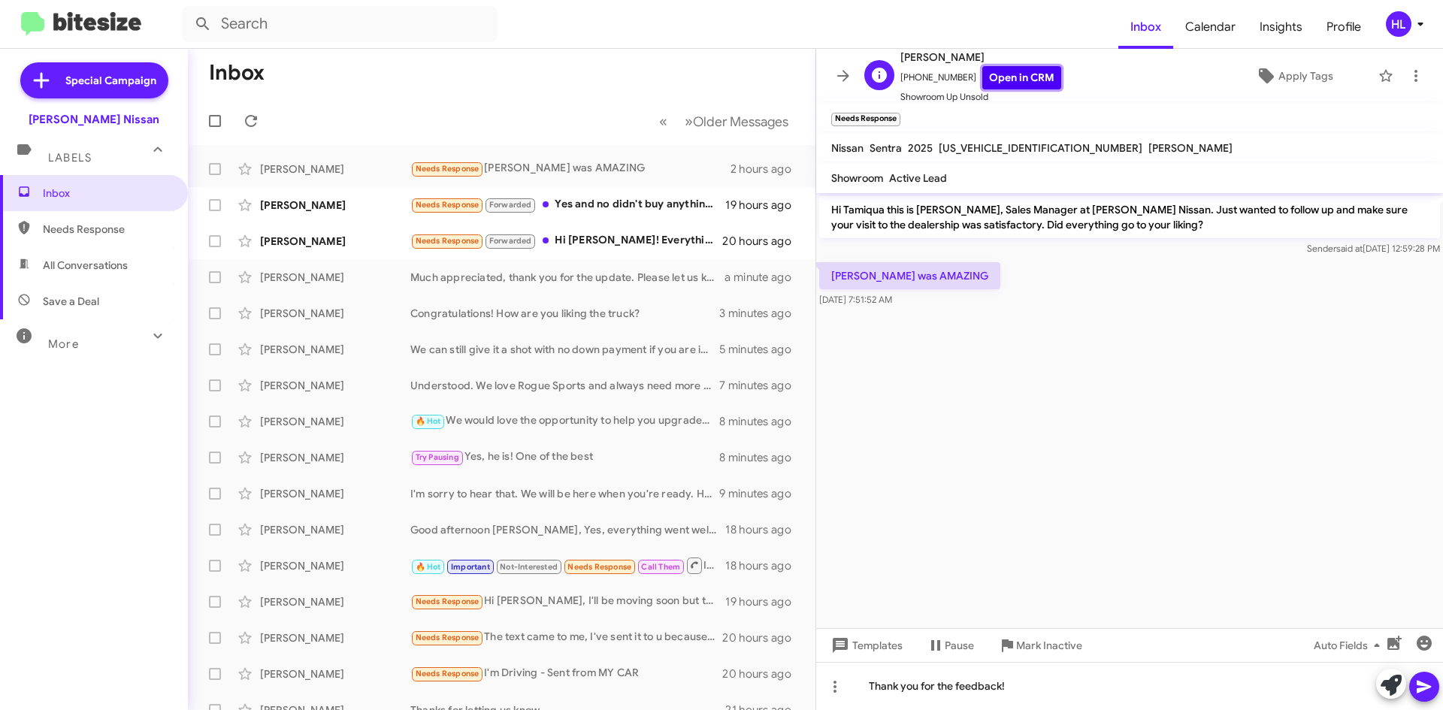
click at [982, 80] on link "Open in CRM" at bounding box center [1021, 77] width 79 height 23
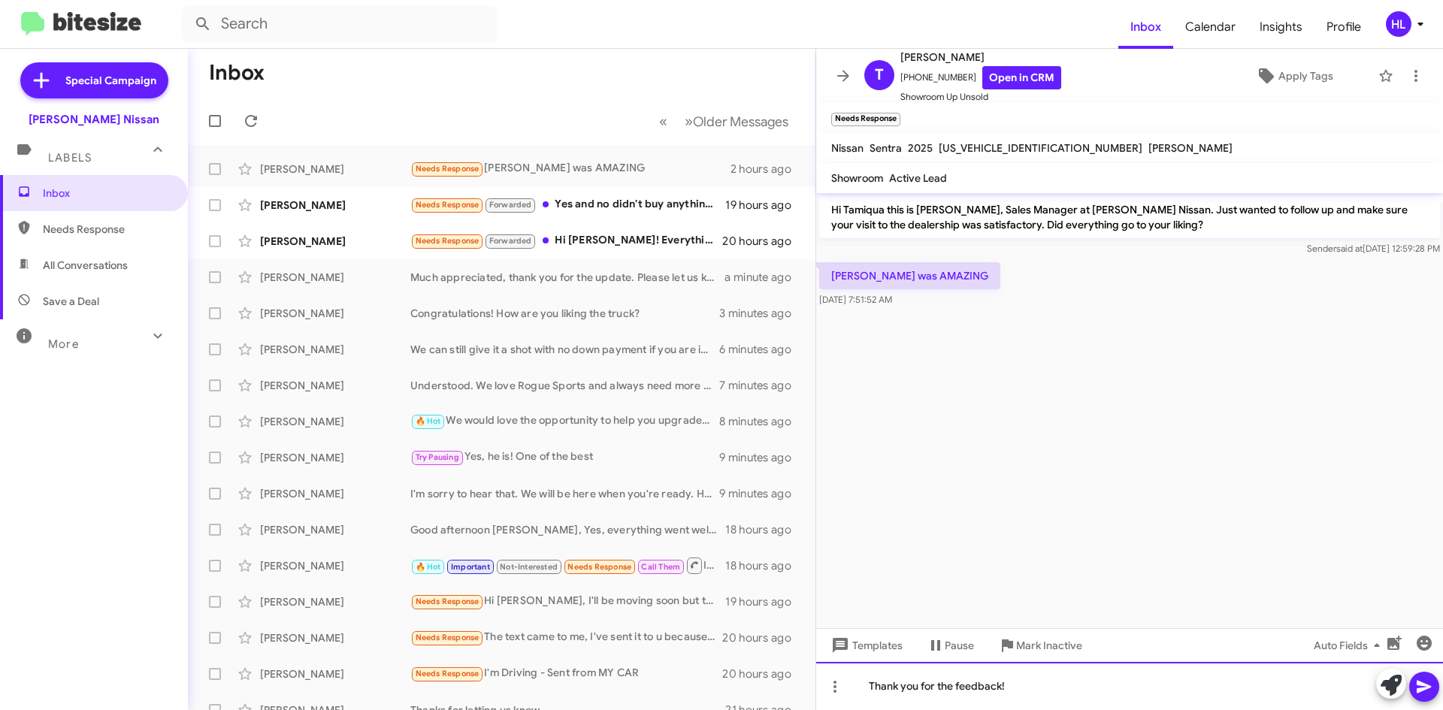
click at [1225, 694] on div "Thank you for the feedback!" at bounding box center [1129, 686] width 627 height 48
click at [957, 680] on div "Thank you for the feedback!" at bounding box center [1129, 686] width 627 height 48
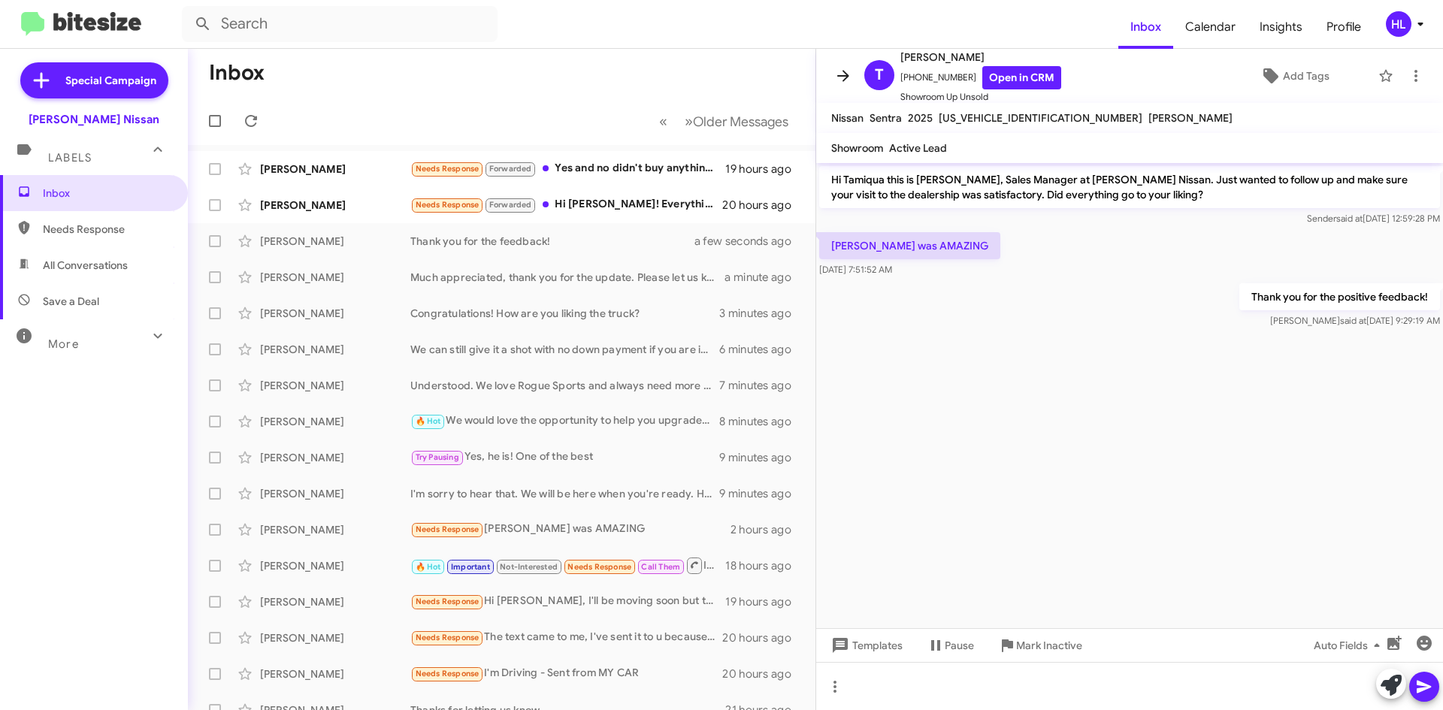
click at [841, 75] on icon at bounding box center [843, 75] width 12 height 11
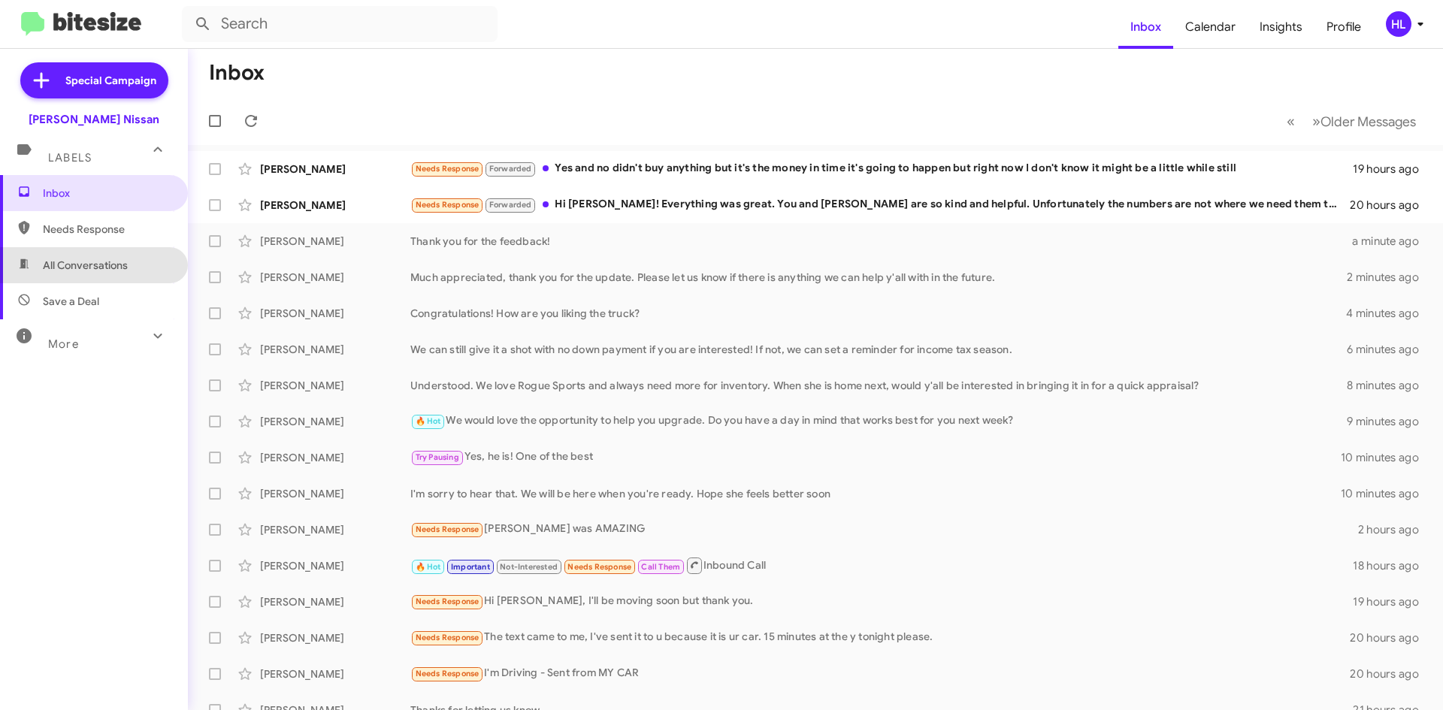
click at [133, 256] on span "All Conversations" at bounding box center [94, 265] width 188 height 36
type input "in:all-conversations"
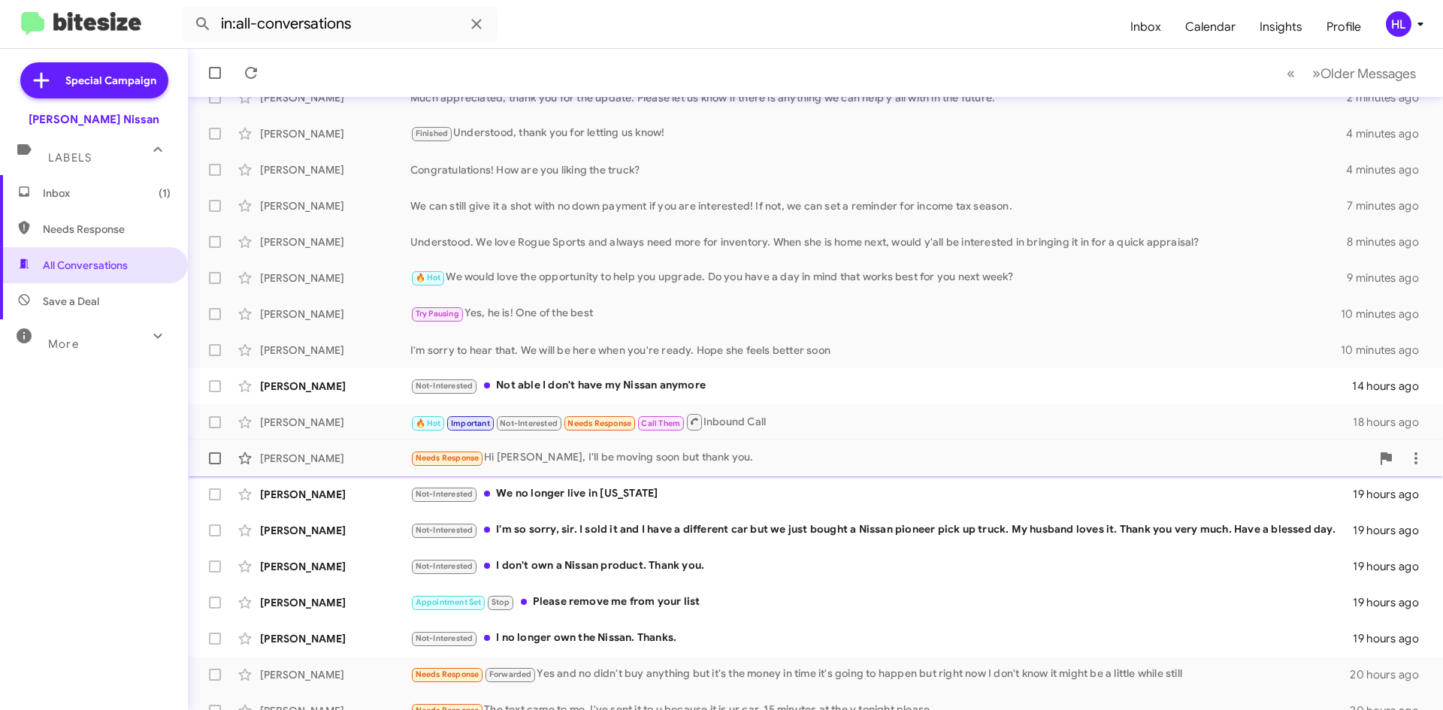
scroll to position [162, 0]
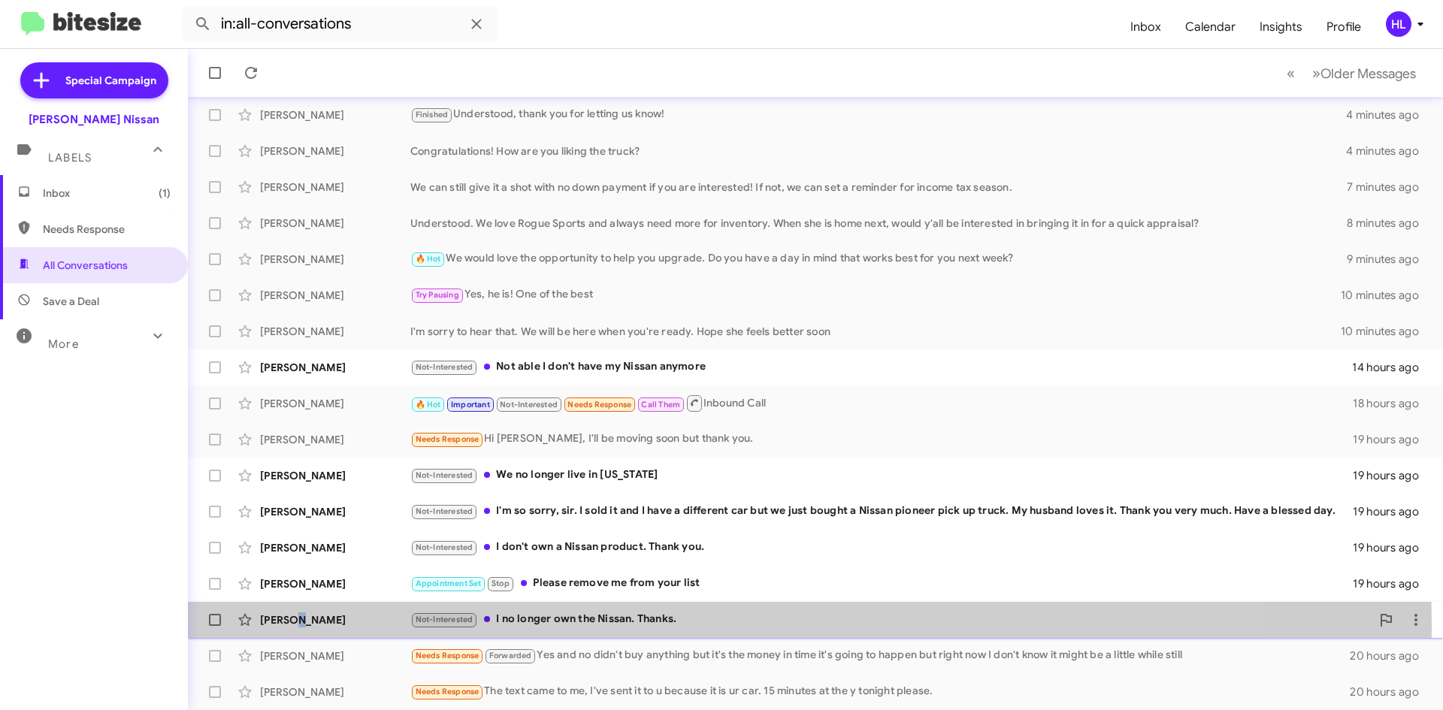
click at [298, 627] on div "[PERSON_NAME]" at bounding box center [335, 619] width 150 height 15
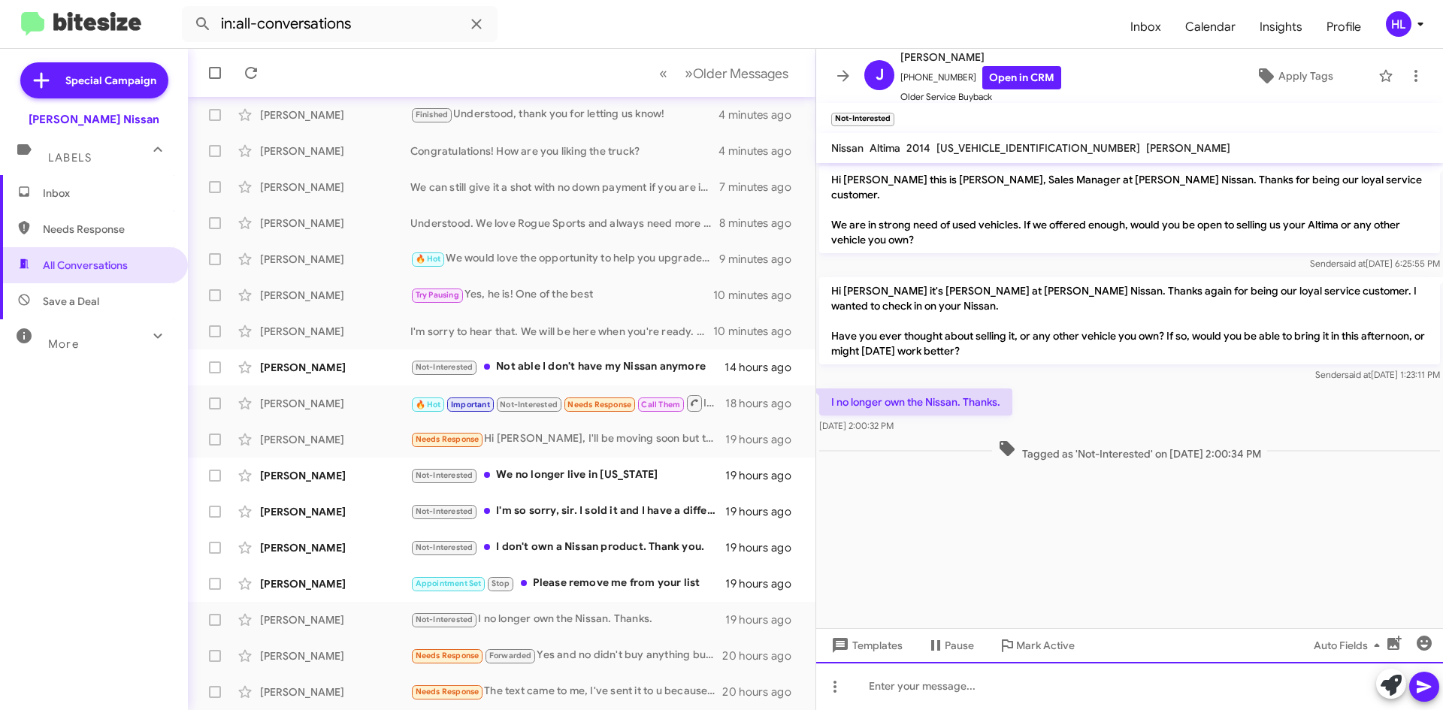
click at [974, 682] on div at bounding box center [1129, 686] width 627 height 48
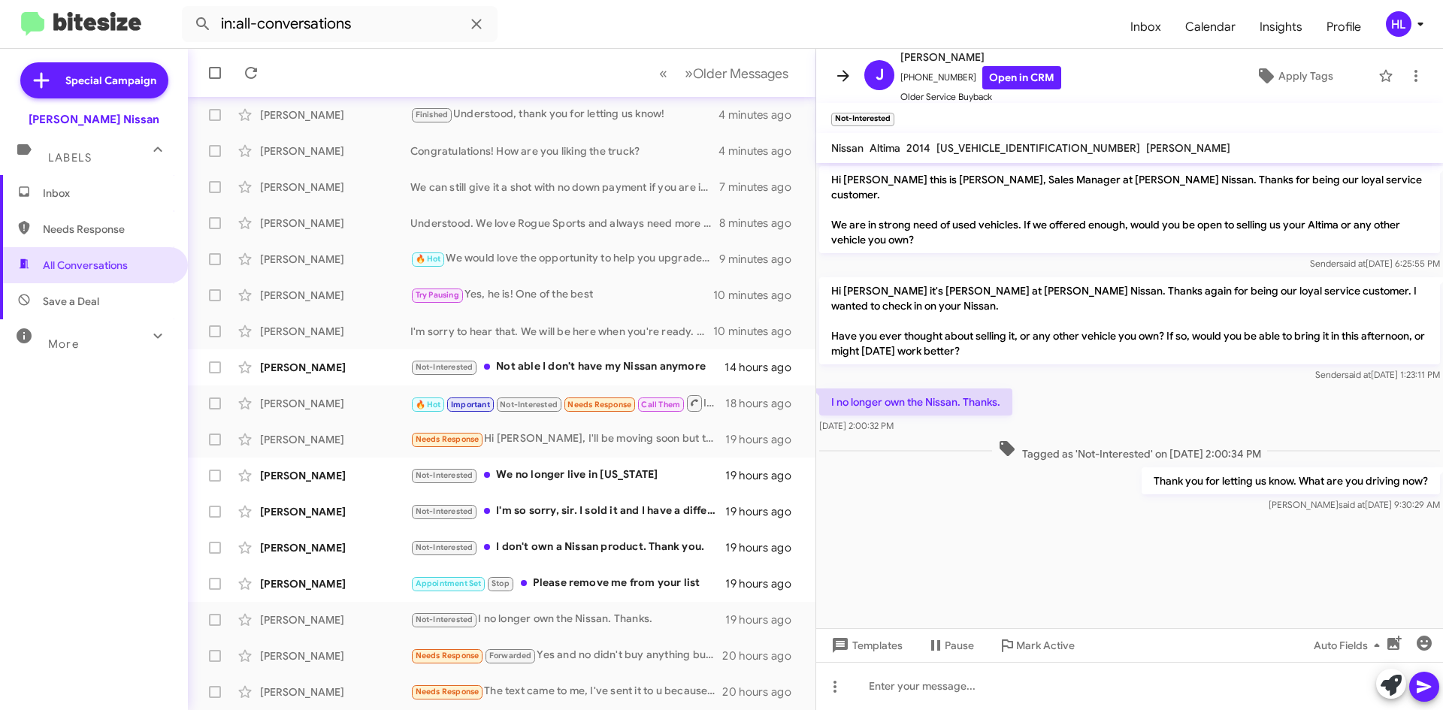
click at [834, 77] on icon at bounding box center [843, 76] width 18 height 18
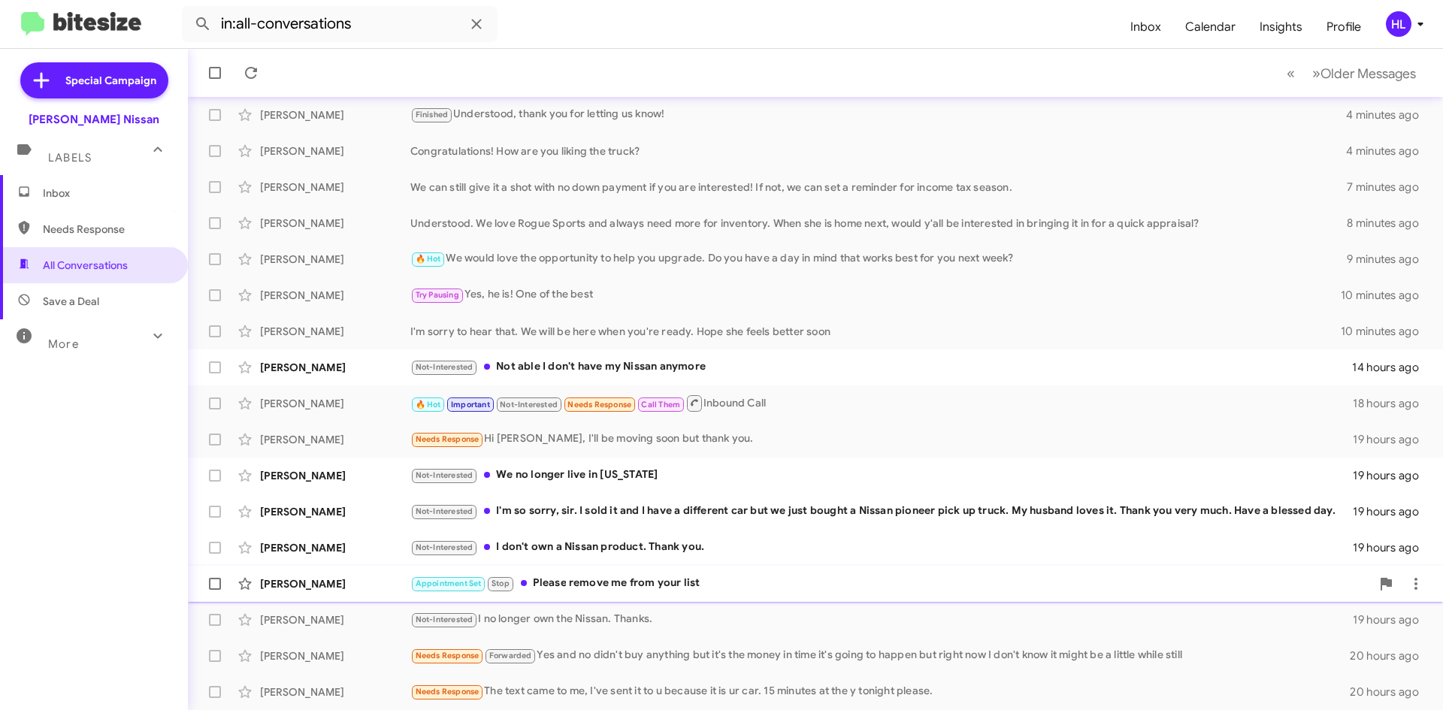
click at [366, 588] on div "[PERSON_NAME]" at bounding box center [335, 583] width 150 height 15
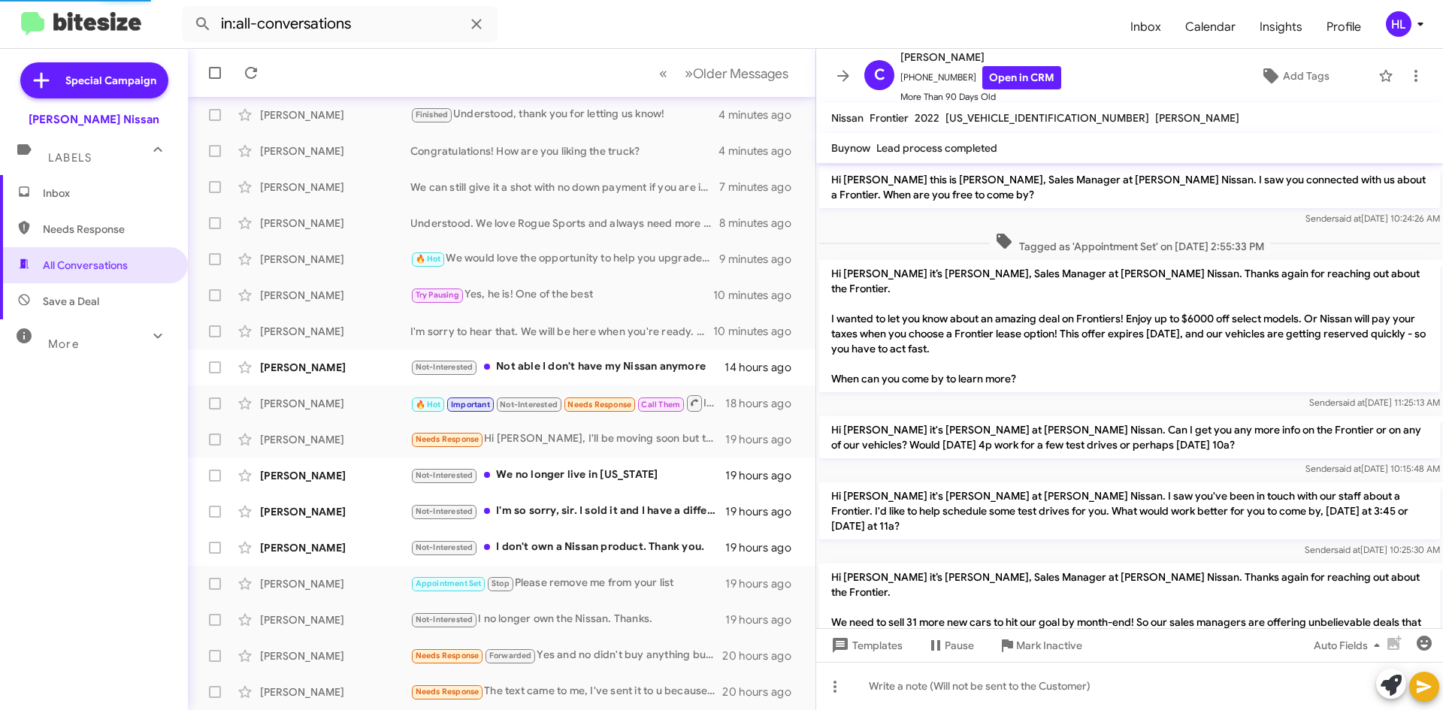
scroll to position [1300, 0]
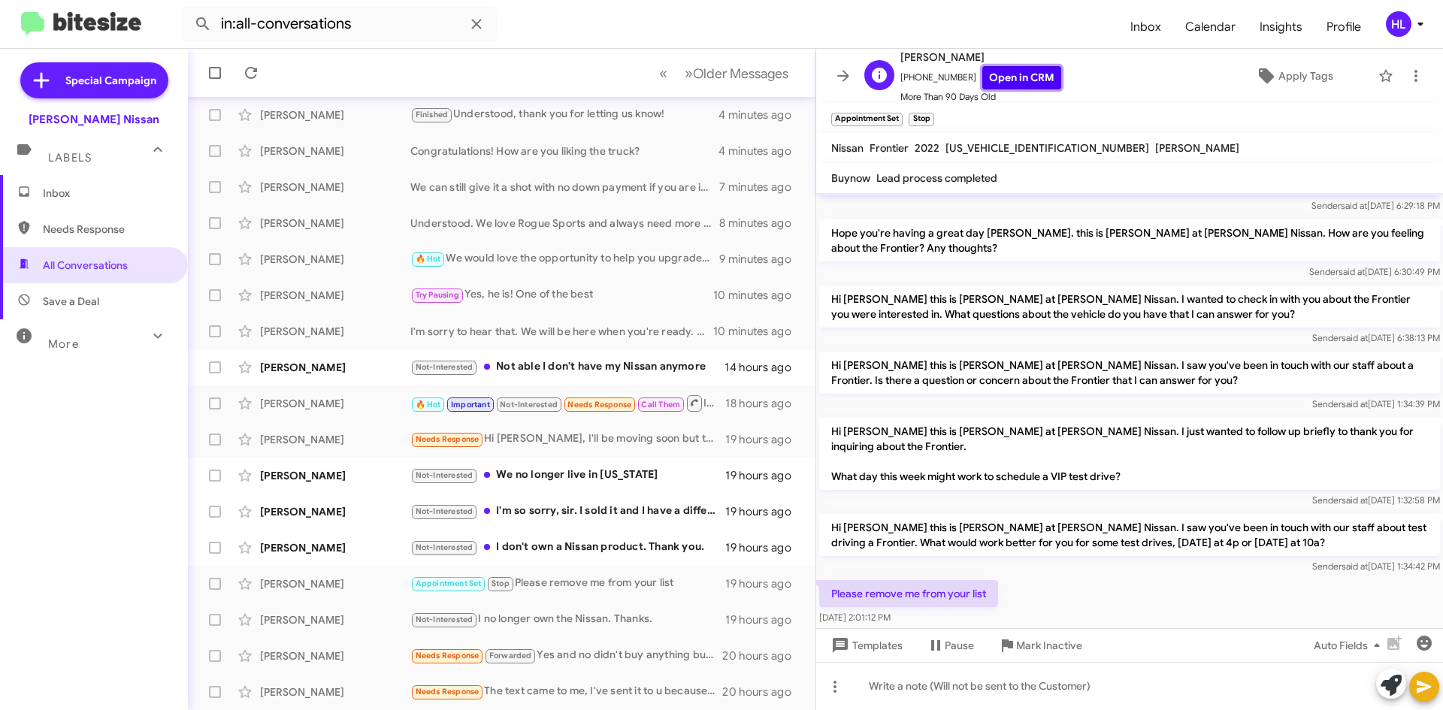
click at [1010, 70] on link "Open in CRM" at bounding box center [1021, 77] width 79 height 23
click at [1061, 642] on span "Mark Inactive" at bounding box center [1049, 645] width 66 height 27
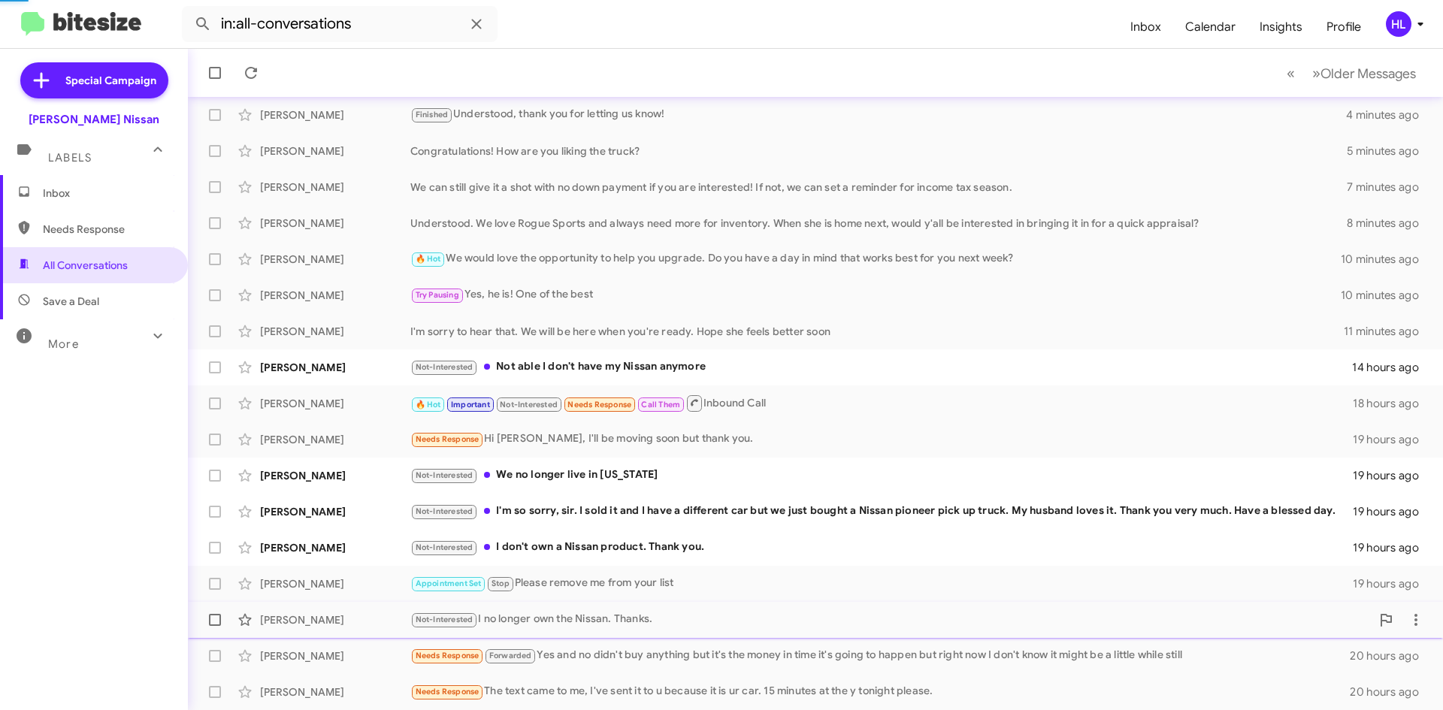
scroll to position [126, 0]
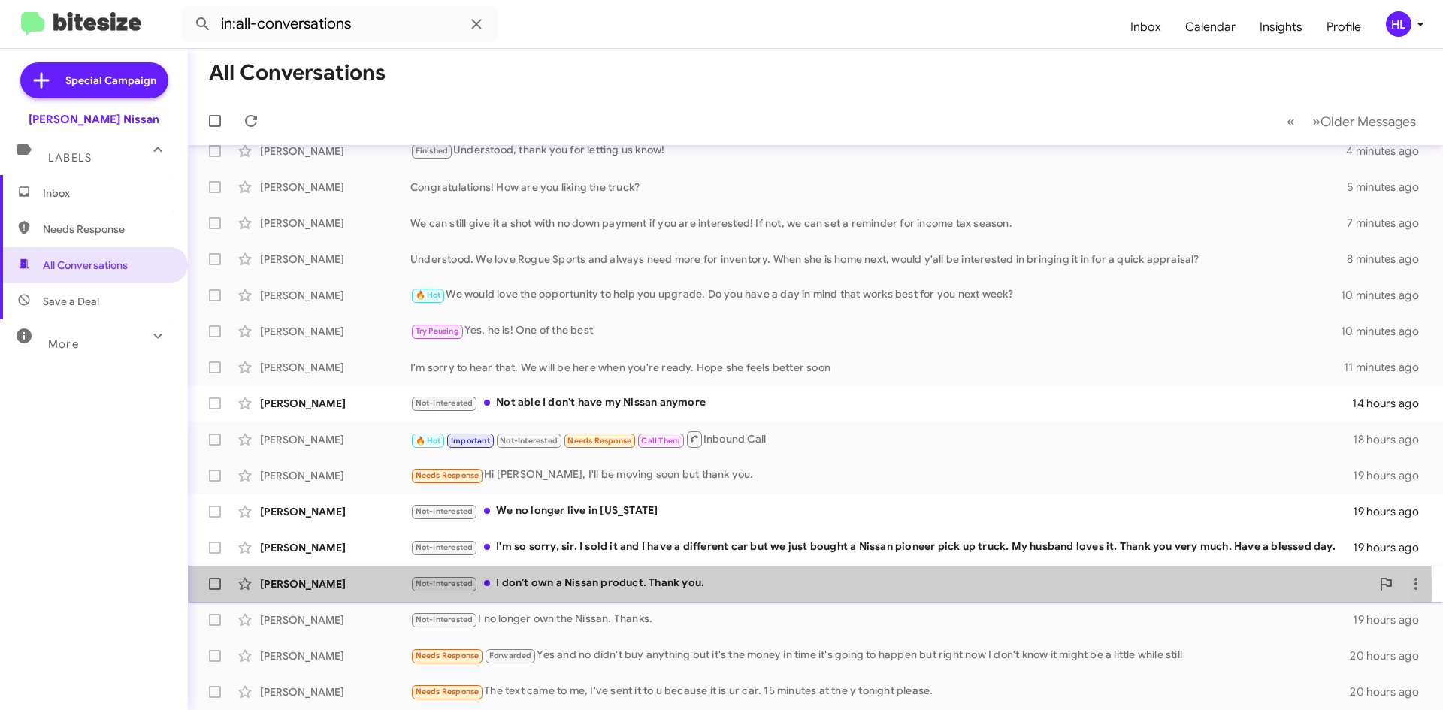
click at [371, 591] on div "[PERSON_NAME]" at bounding box center [335, 583] width 150 height 15
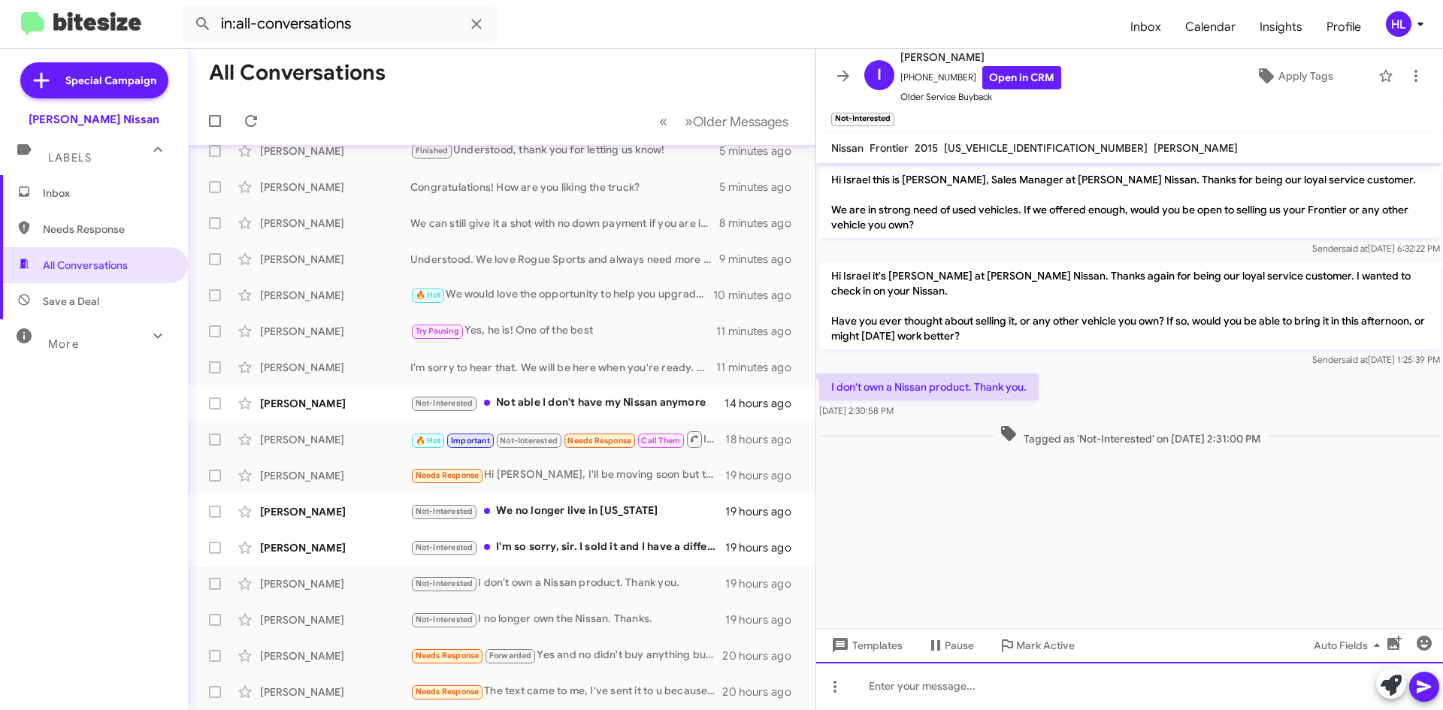
click at [1065, 679] on div at bounding box center [1129, 686] width 627 height 48
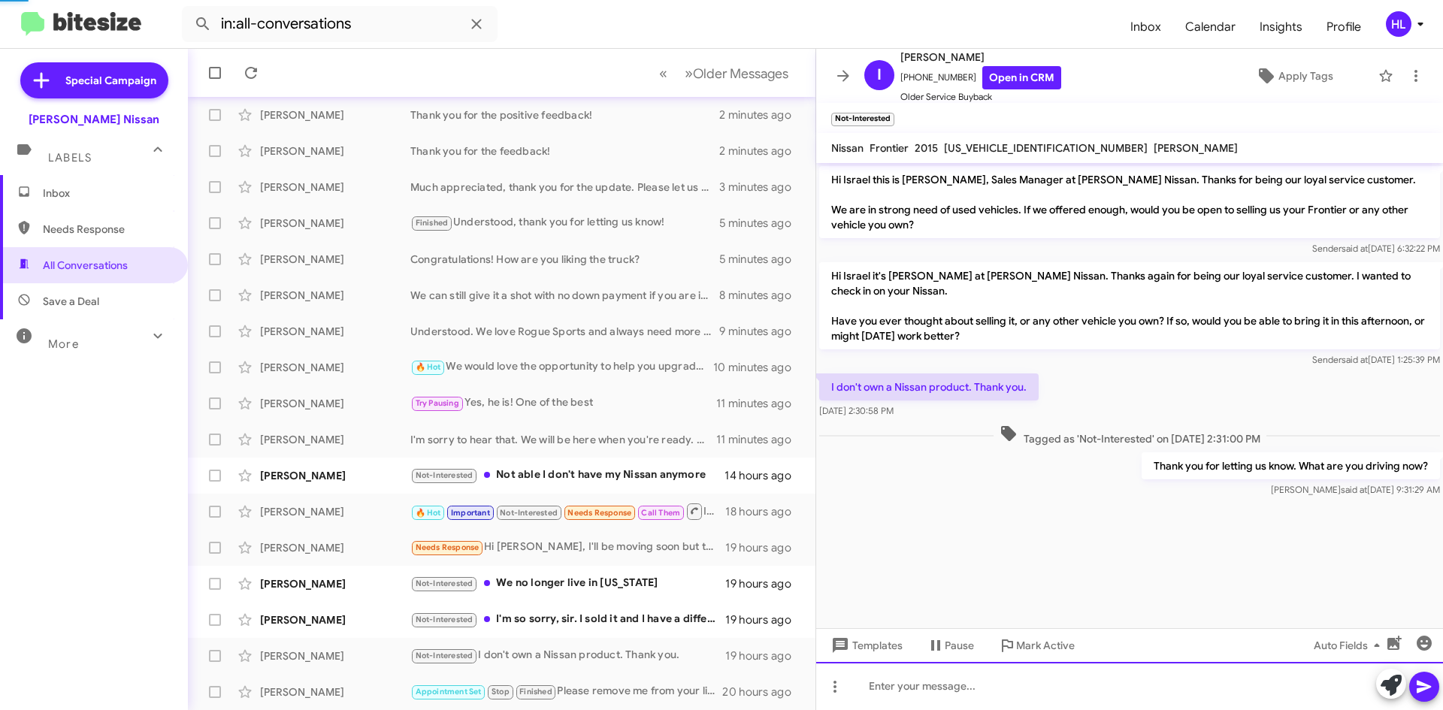
scroll to position [162, 0]
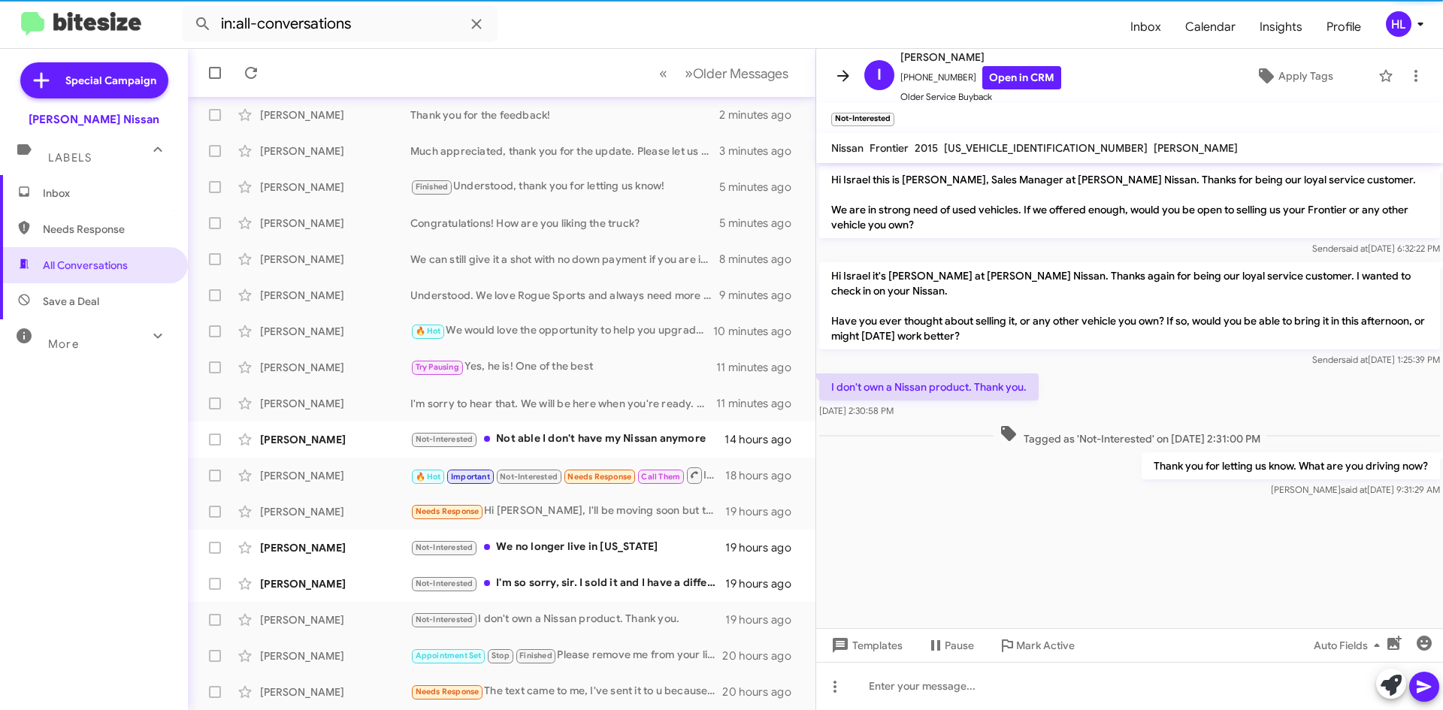
click at [849, 70] on icon at bounding box center [843, 76] width 18 height 18
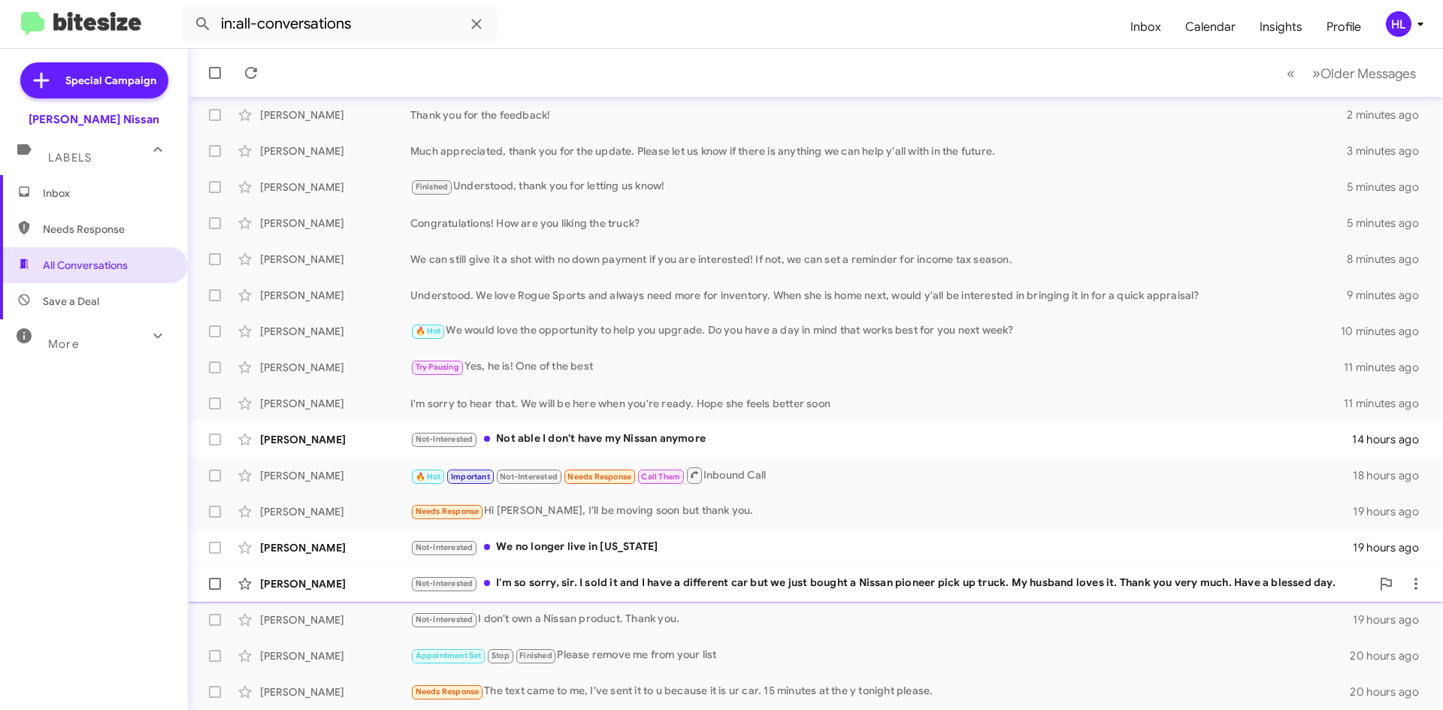
click at [339, 591] on div "[PERSON_NAME] Not-Interested I'm so sorry, sir. I sold it and I have a differen…" at bounding box center [815, 584] width 1231 height 30
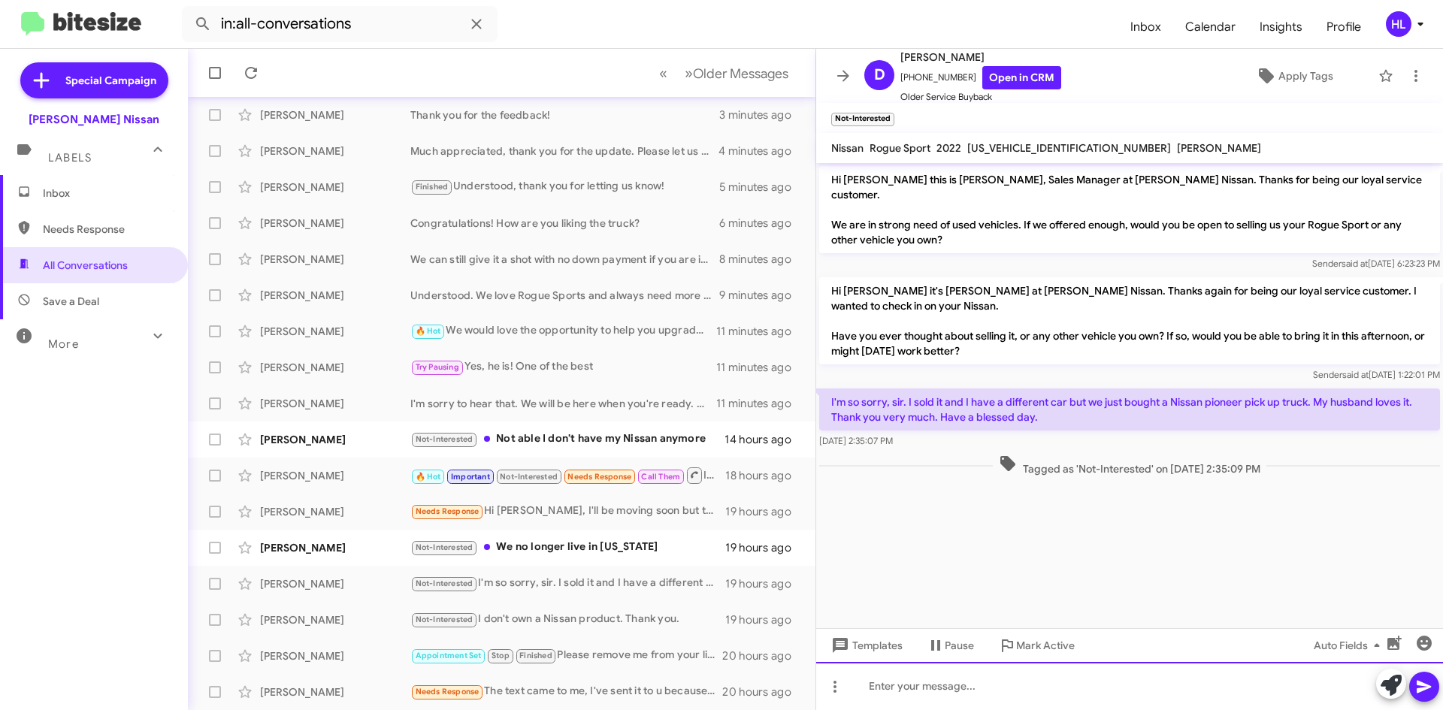
click at [1081, 693] on div at bounding box center [1129, 686] width 627 height 48
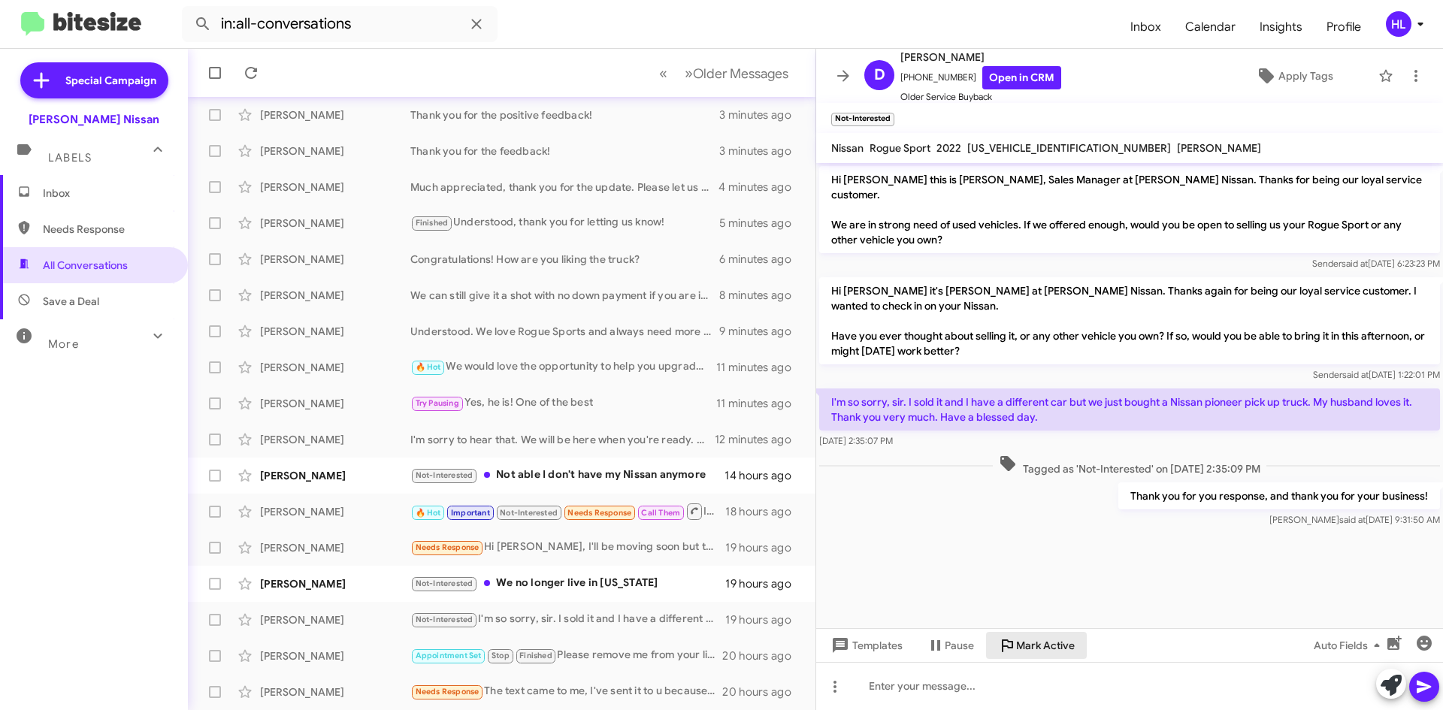
click at [1041, 652] on span "Mark Active" at bounding box center [1045, 645] width 59 height 27
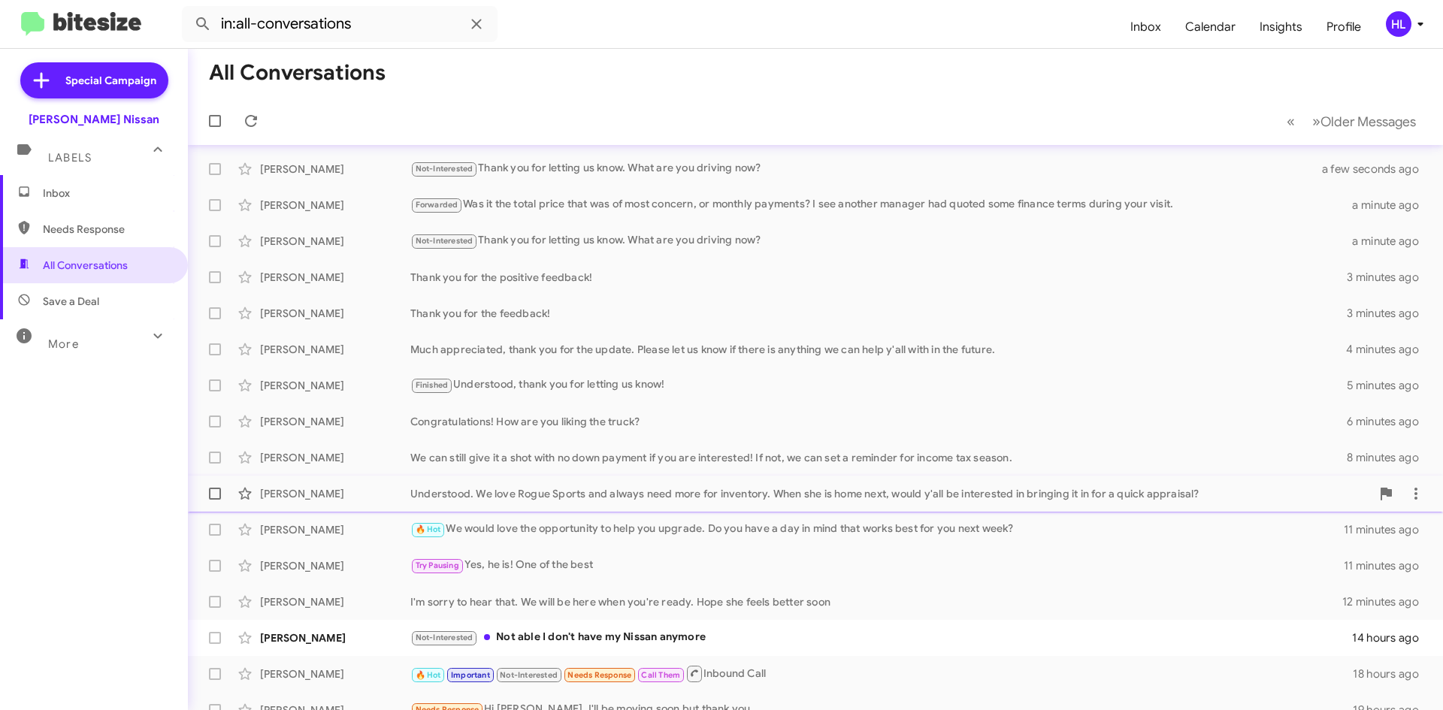
scroll to position [126, 0]
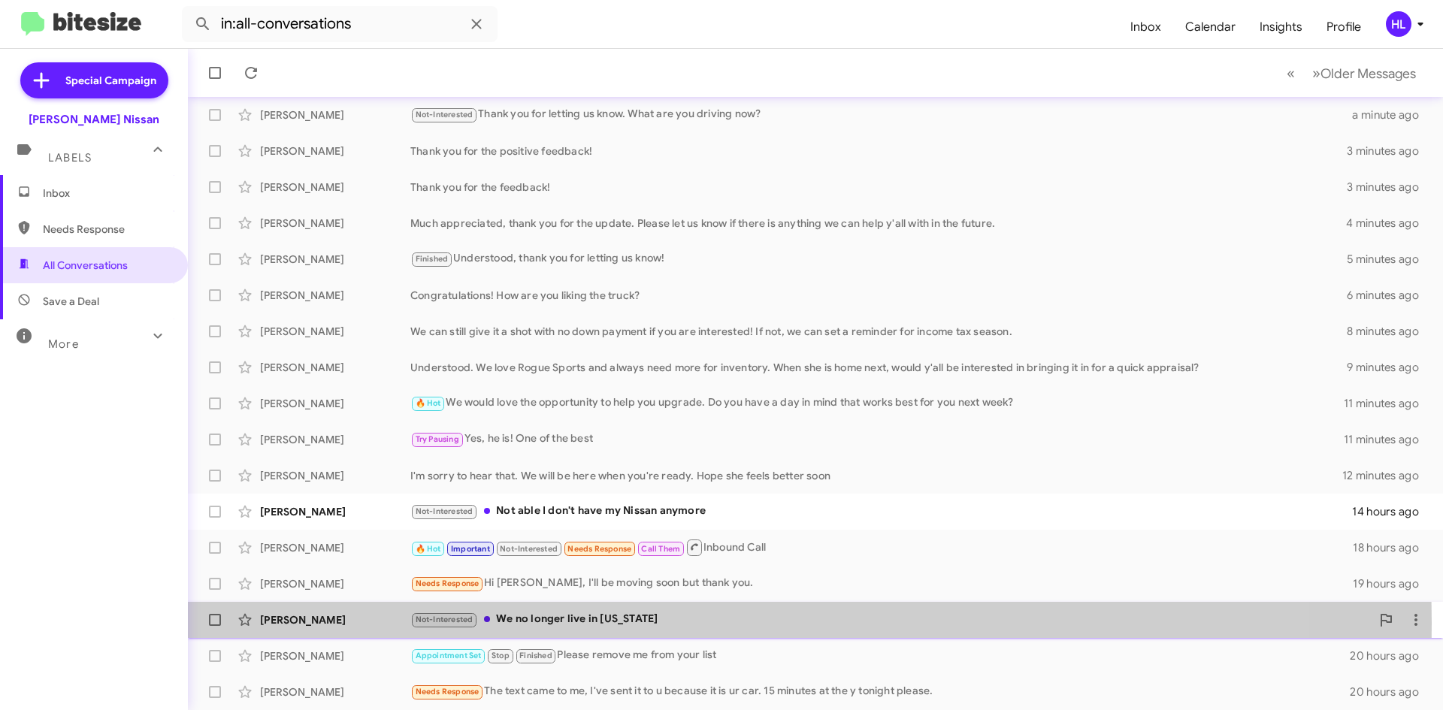
click at [320, 623] on div "[PERSON_NAME]" at bounding box center [335, 619] width 150 height 15
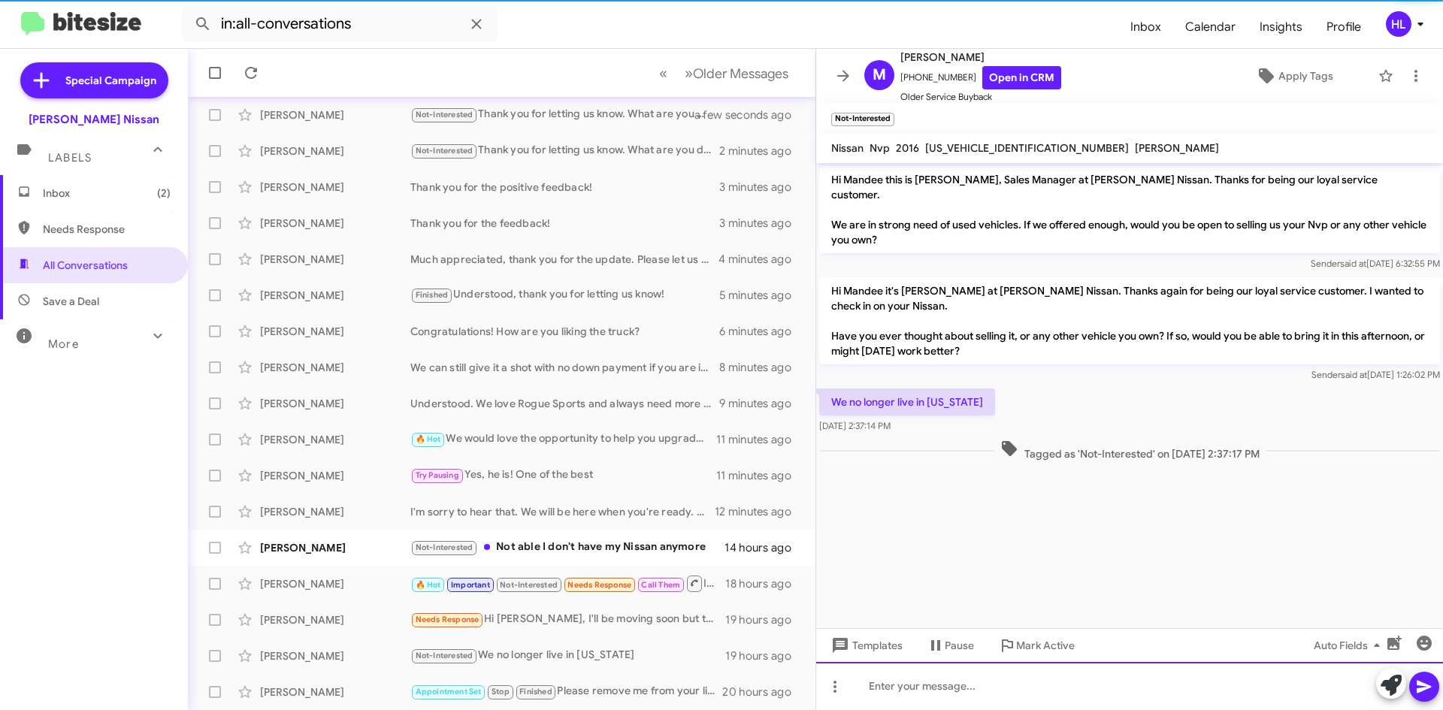
scroll to position [162, 0]
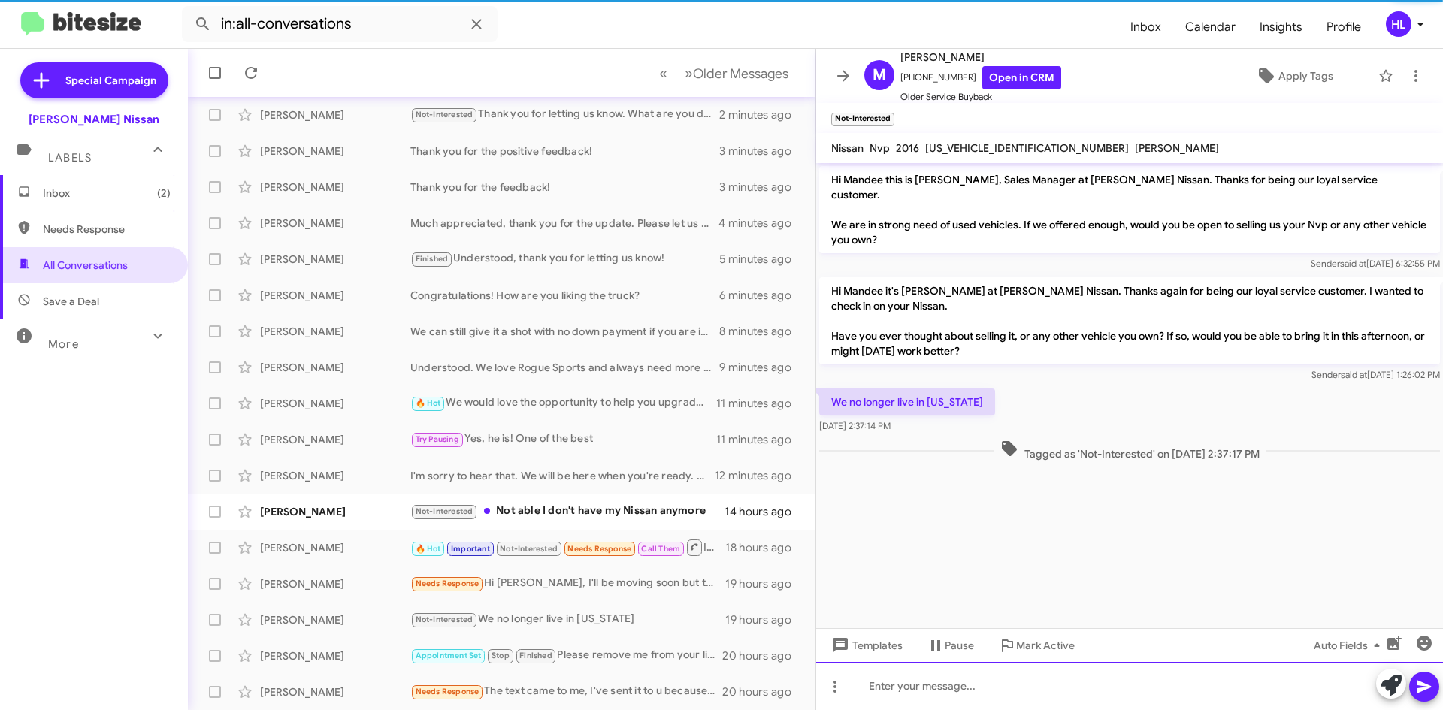
click at [1201, 705] on div at bounding box center [1129, 686] width 627 height 48
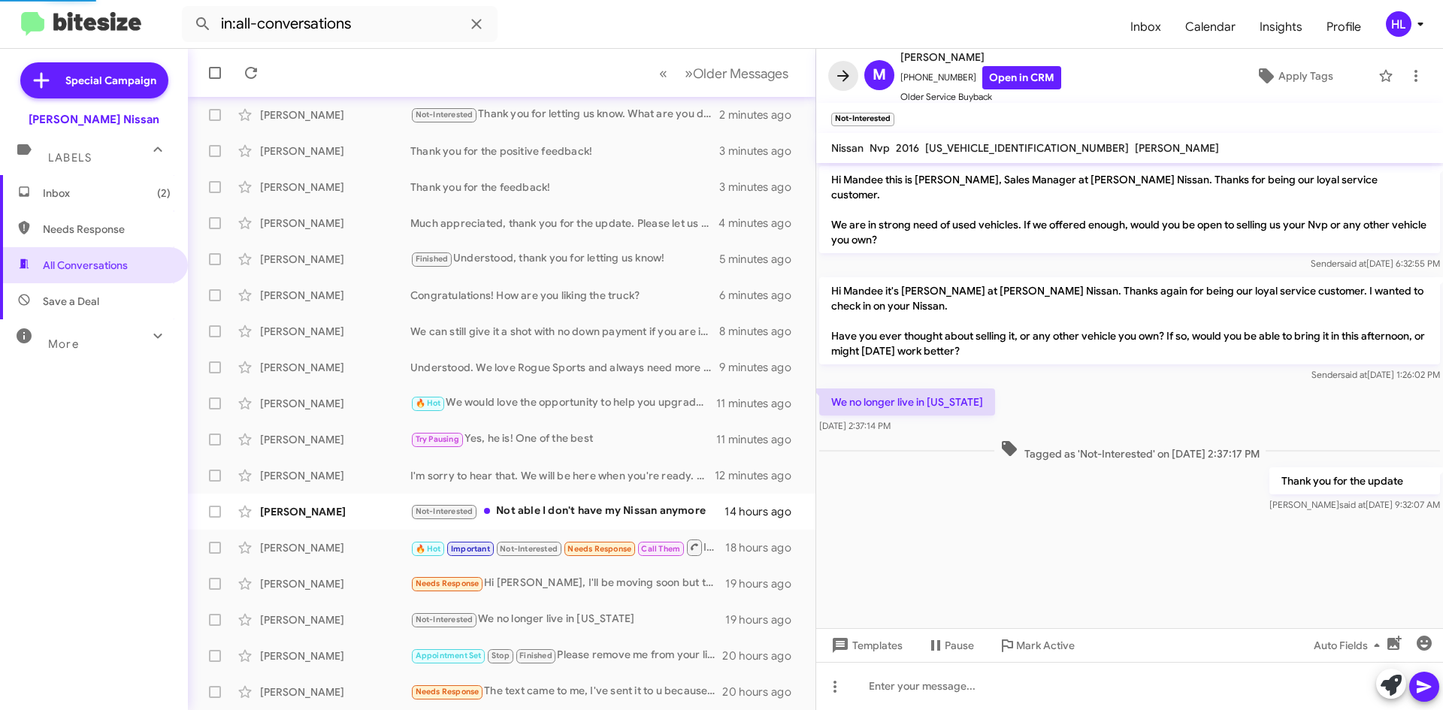
click at [845, 64] on button at bounding box center [843, 76] width 30 height 30
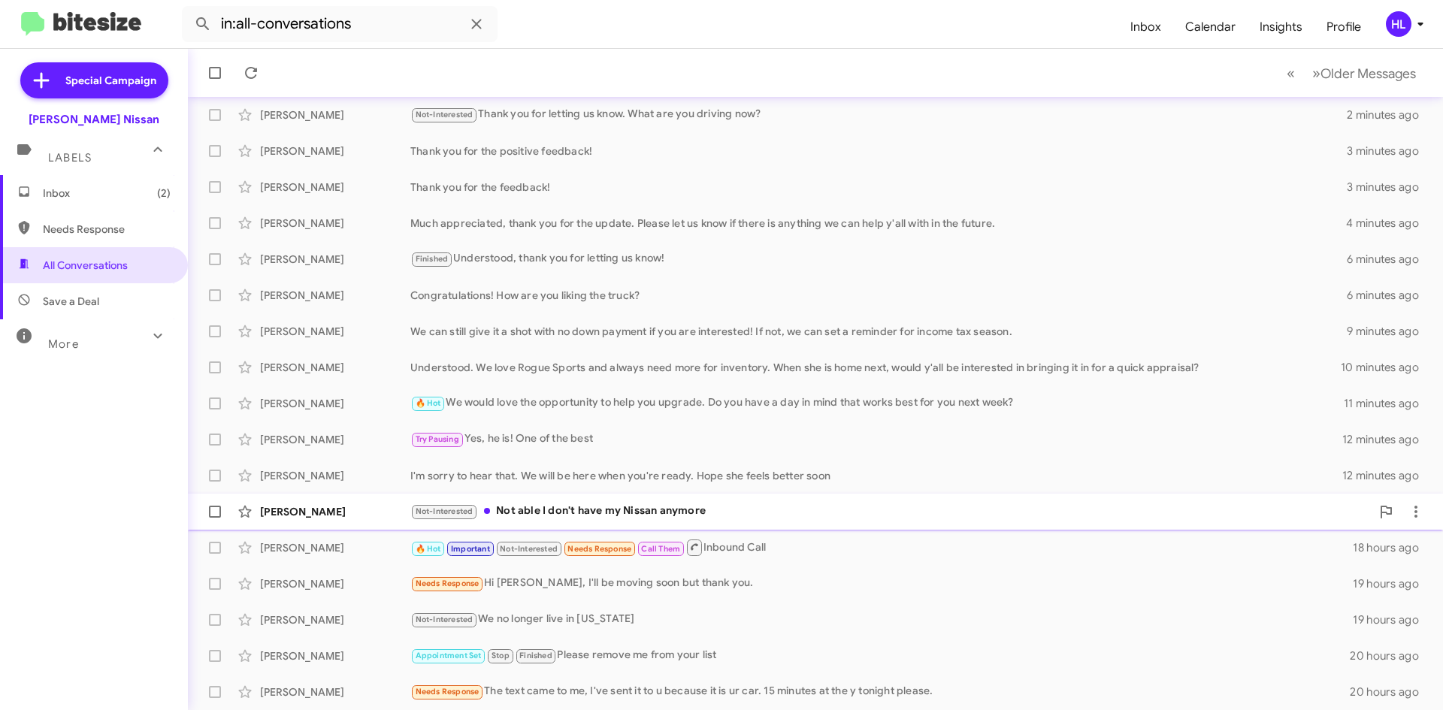
click at [283, 520] on div "[PERSON_NAME] Not-Interested Not able I don't have my Nissan anymore 14 hours a…" at bounding box center [815, 512] width 1231 height 30
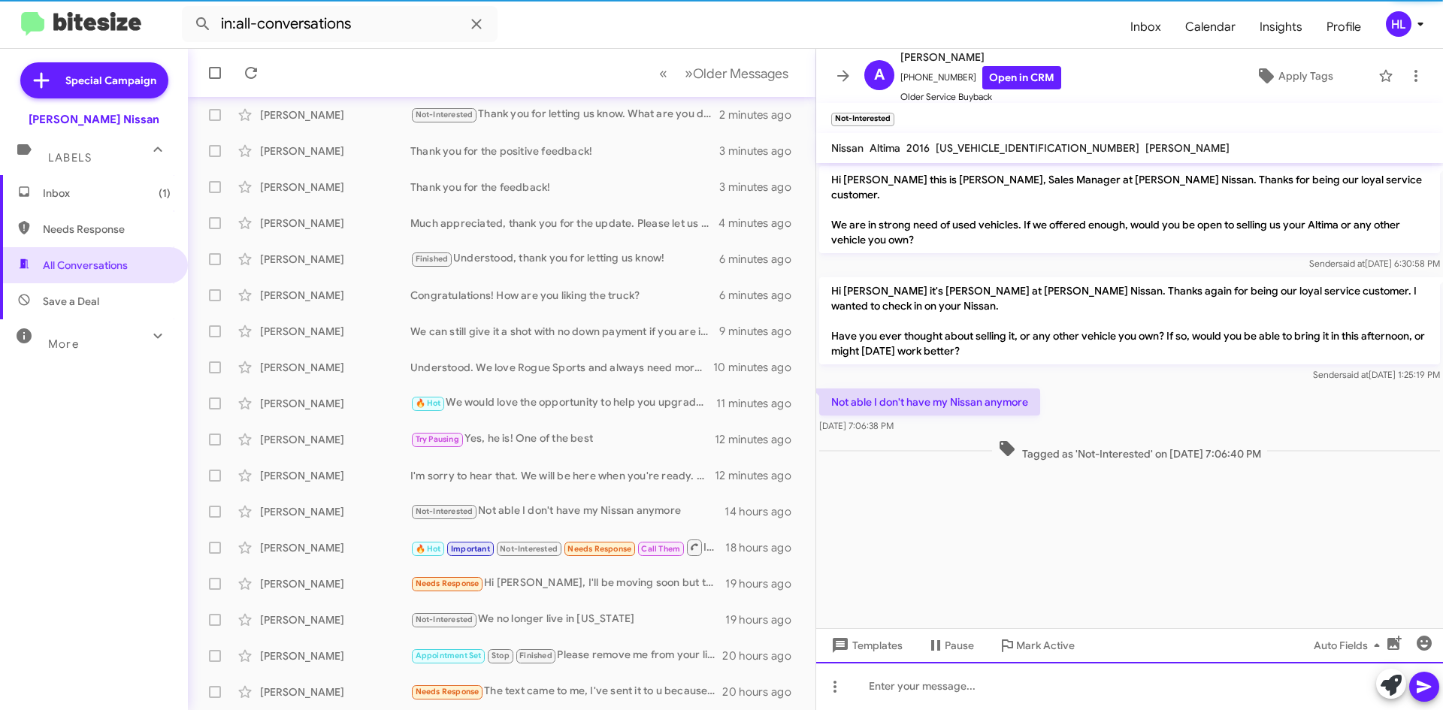
click at [1082, 689] on div at bounding box center [1129, 686] width 627 height 48
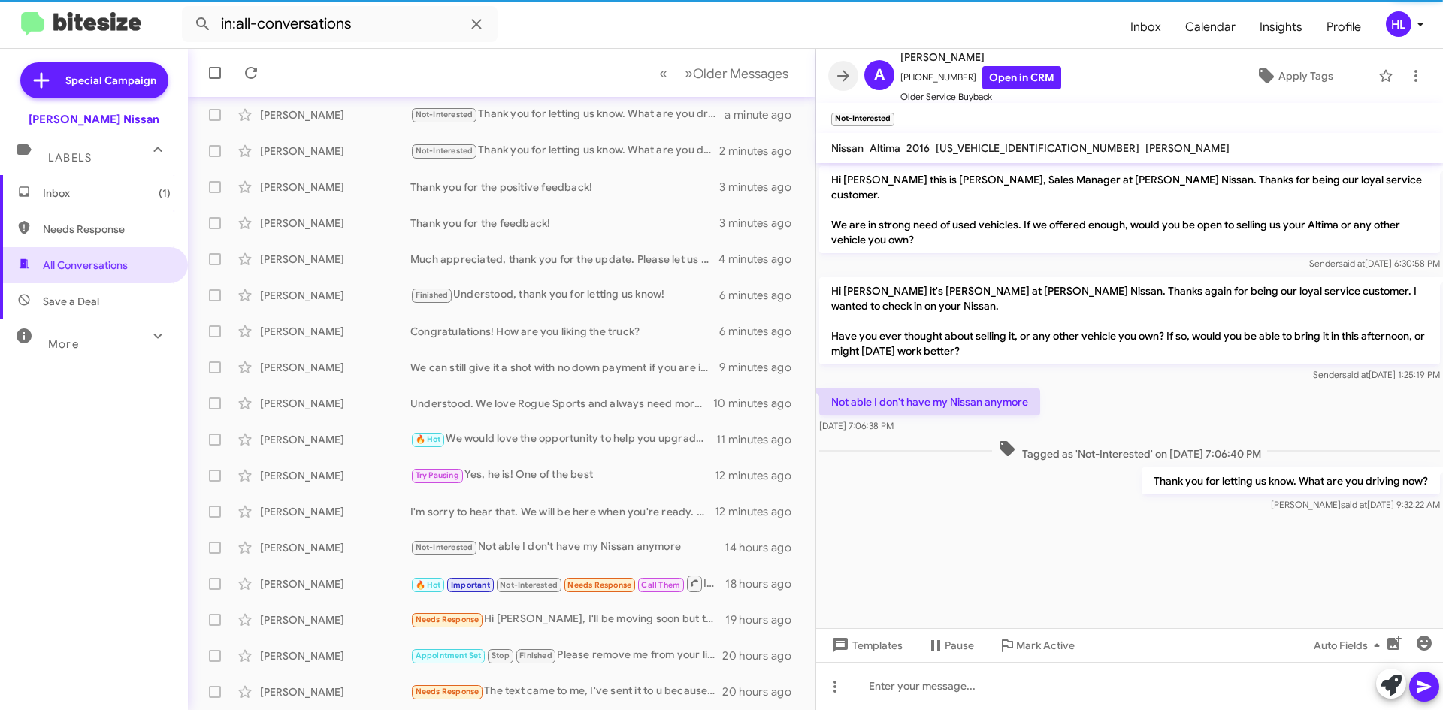
drag, startPoint x: 842, startPoint y: 84, endPoint x: 765, endPoint y: 91, distance: 77.7
click at [843, 84] on icon at bounding box center [843, 76] width 18 height 18
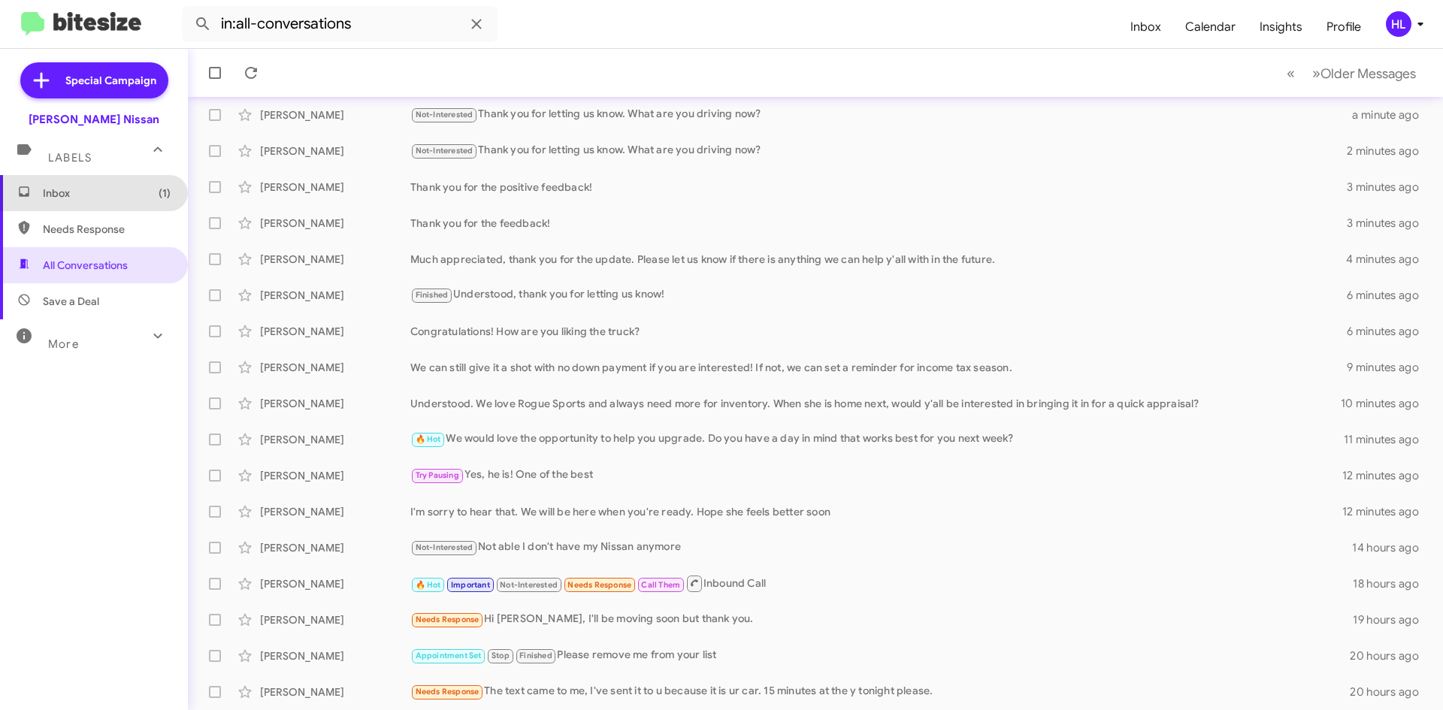
click at [138, 194] on span "Inbox (1)" at bounding box center [107, 193] width 128 height 15
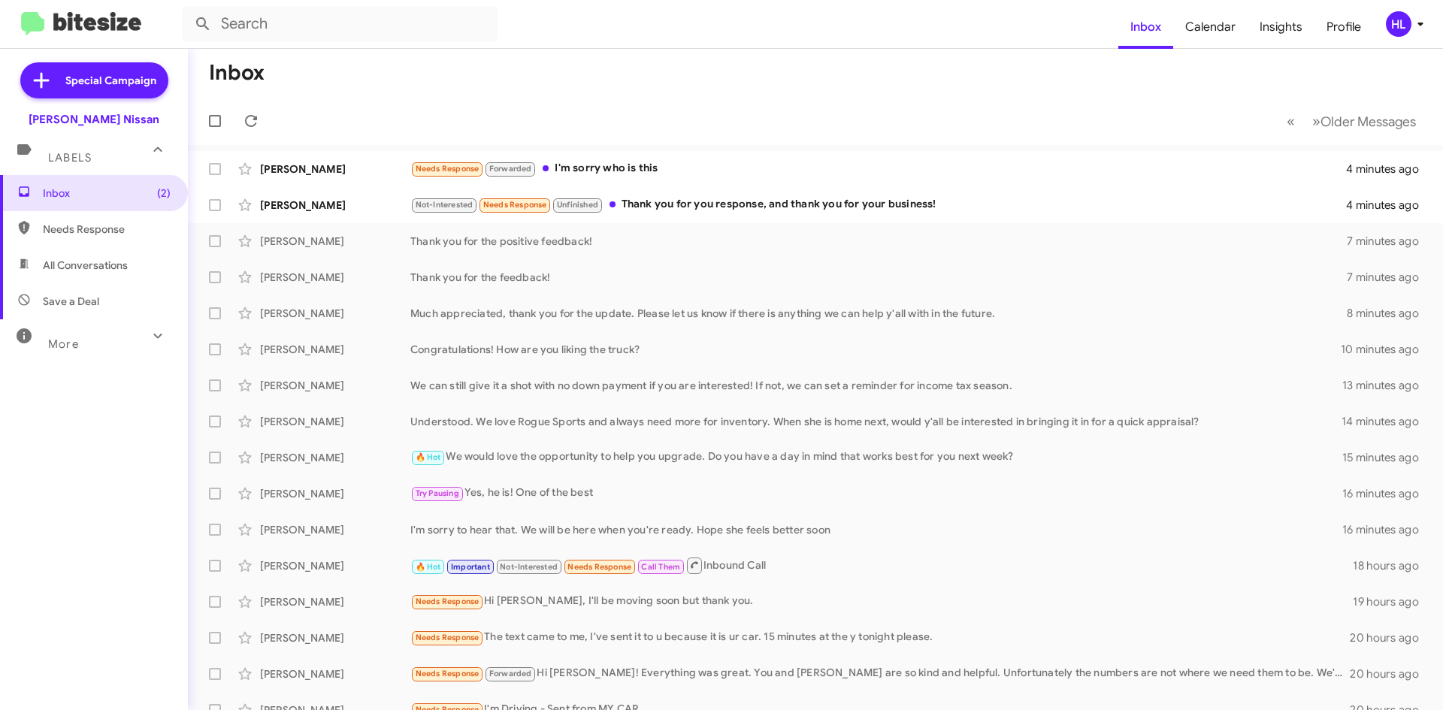
click at [86, 29] on img at bounding box center [81, 24] width 120 height 25
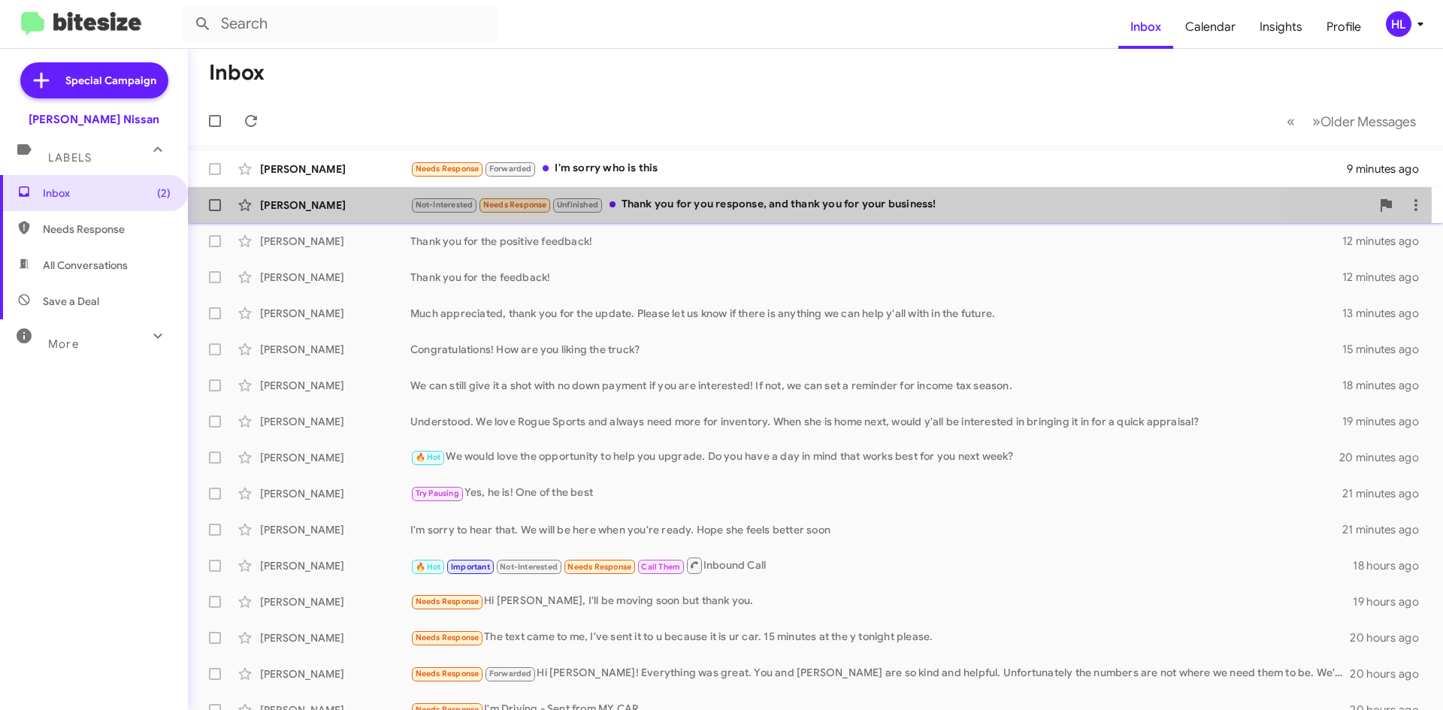
click at [307, 201] on div "[PERSON_NAME]" at bounding box center [335, 205] width 150 height 15
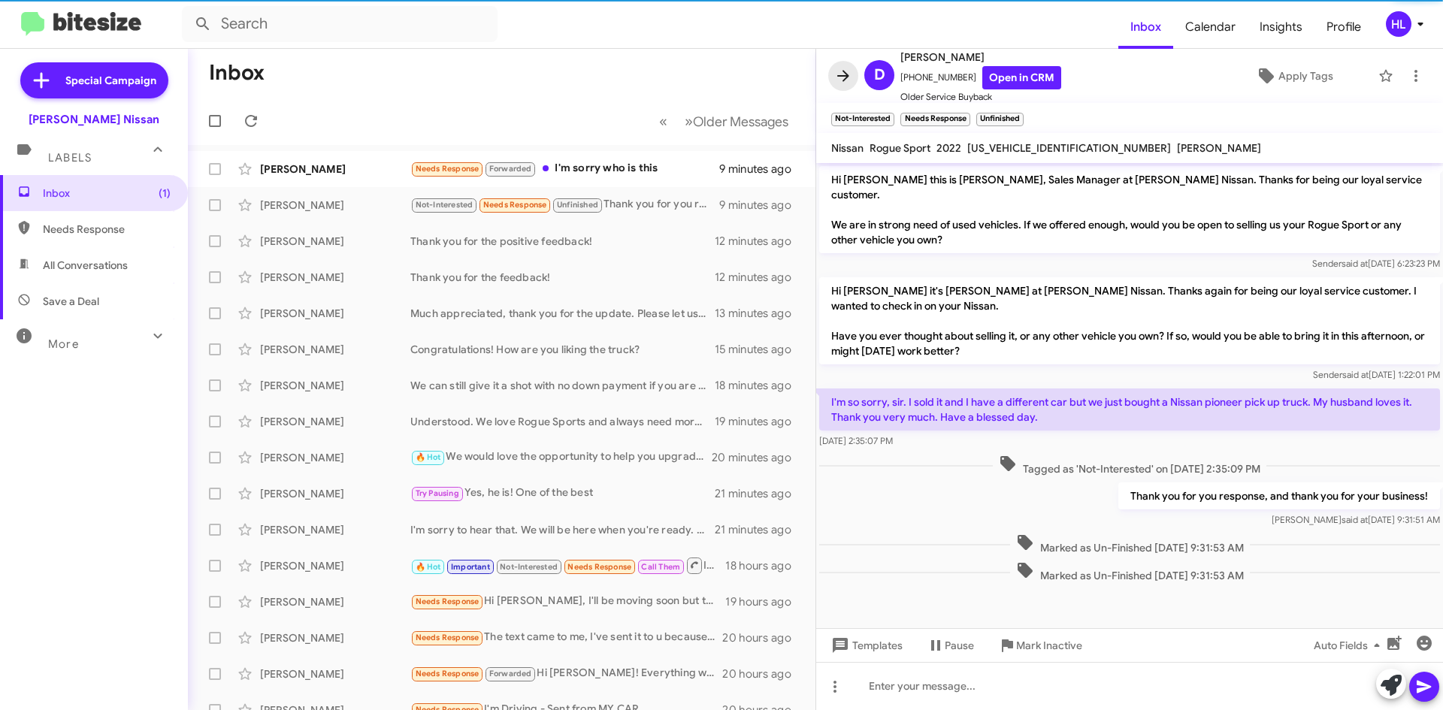
click at [848, 79] on icon at bounding box center [843, 76] width 18 height 18
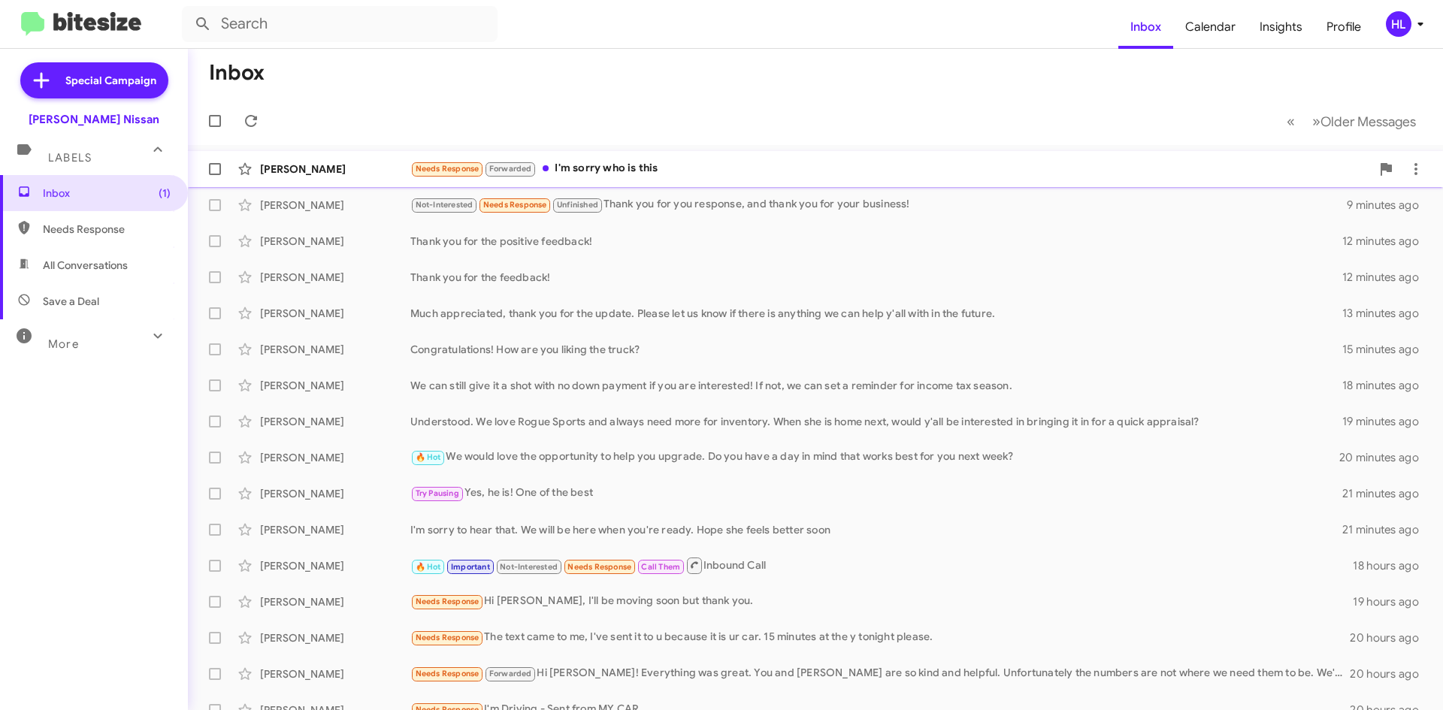
click at [381, 174] on div "[PERSON_NAME]" at bounding box center [335, 169] width 150 height 15
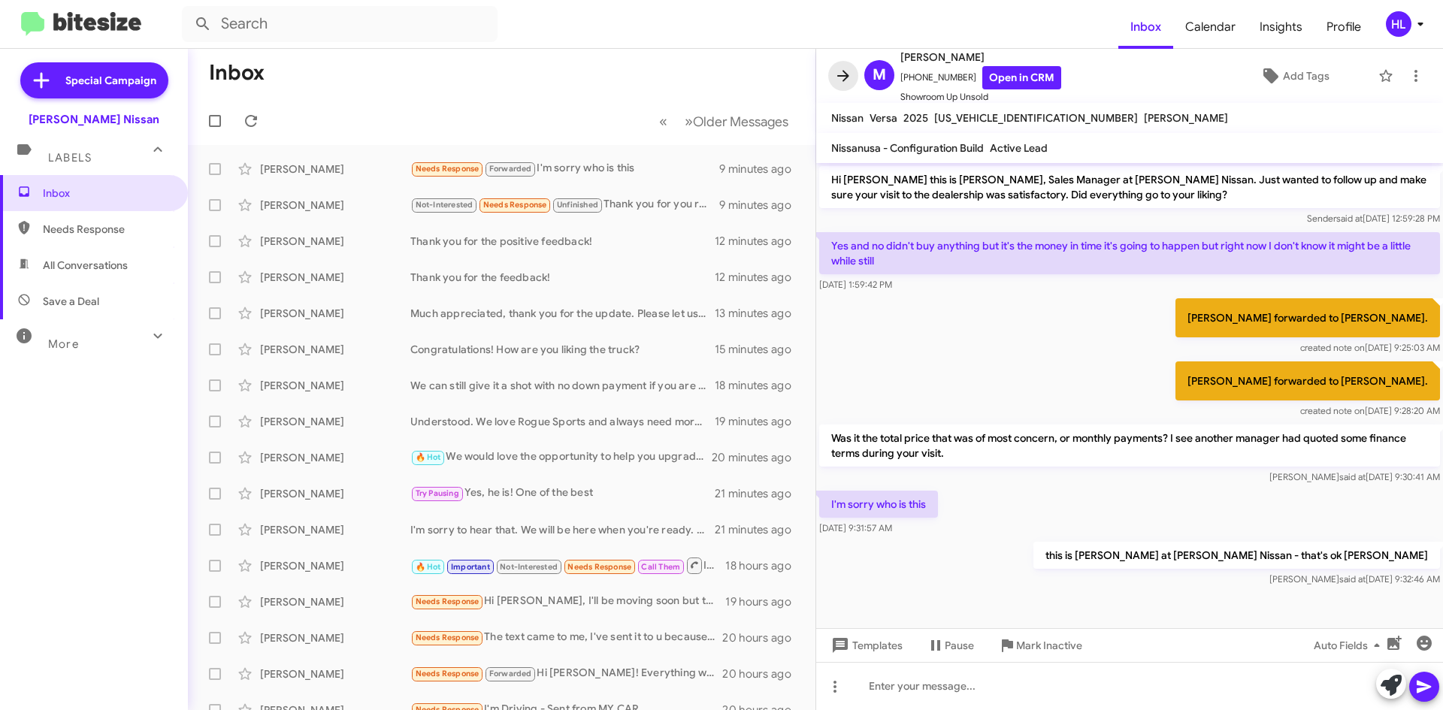
click at [847, 70] on icon at bounding box center [843, 76] width 18 height 18
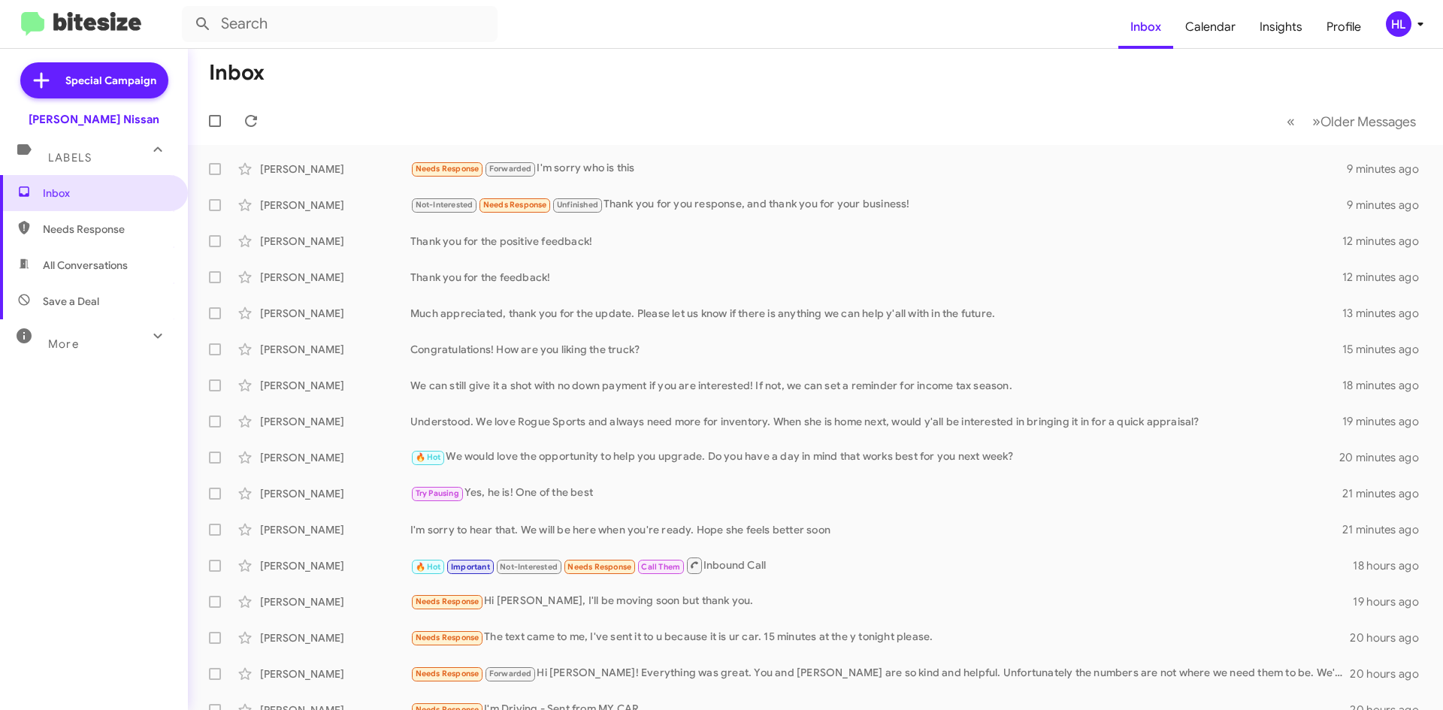
click at [112, 2] on mat-toolbar "Inbox Calendar Insights Profile HL" at bounding box center [721, 24] width 1443 height 48
click at [116, 15] on img at bounding box center [81, 24] width 120 height 25
click at [116, 26] on img at bounding box center [81, 24] width 120 height 25
click at [128, 257] on span "All Conversations" at bounding box center [94, 265] width 188 height 36
type input "in:all-conversations"
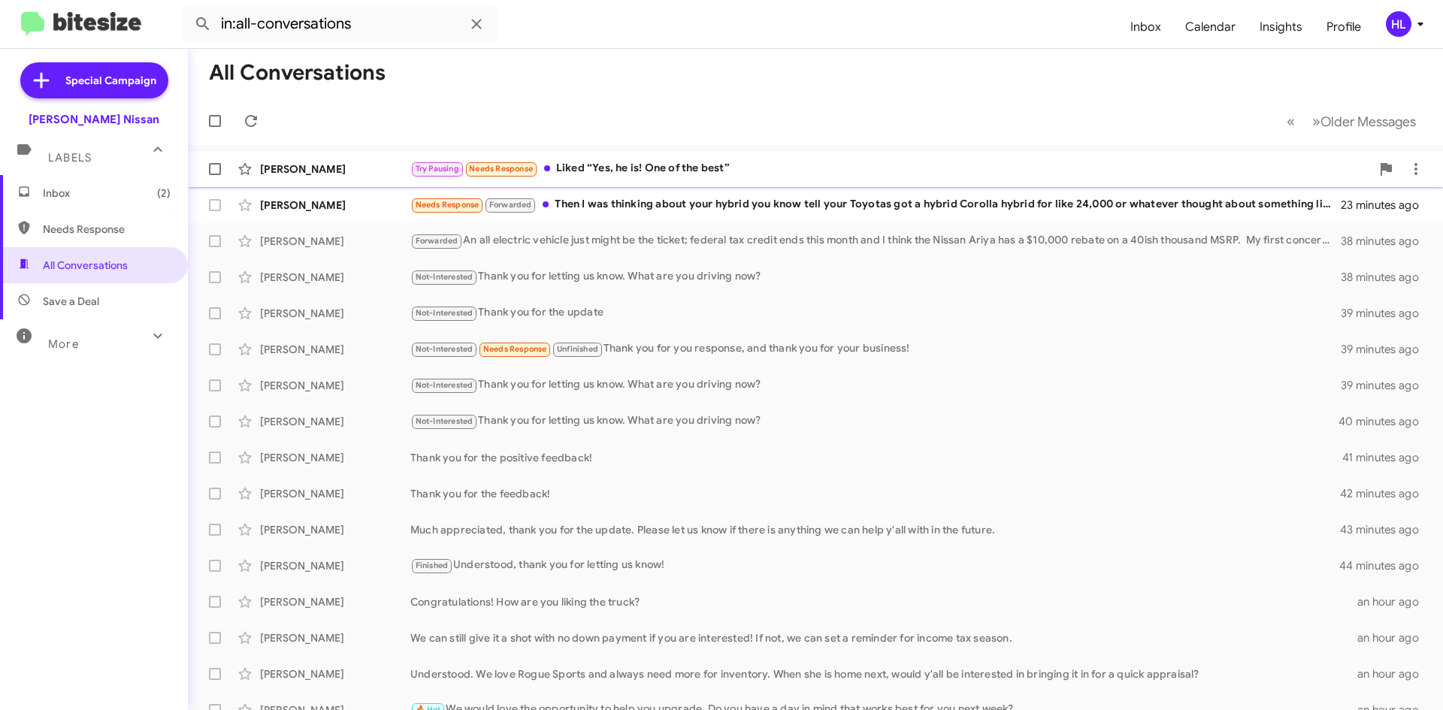
click at [315, 177] on div "[PERSON_NAME] Try Pausing Needs Response Liked “Yes, he is! One of the best” 8 …" at bounding box center [815, 169] width 1231 height 30
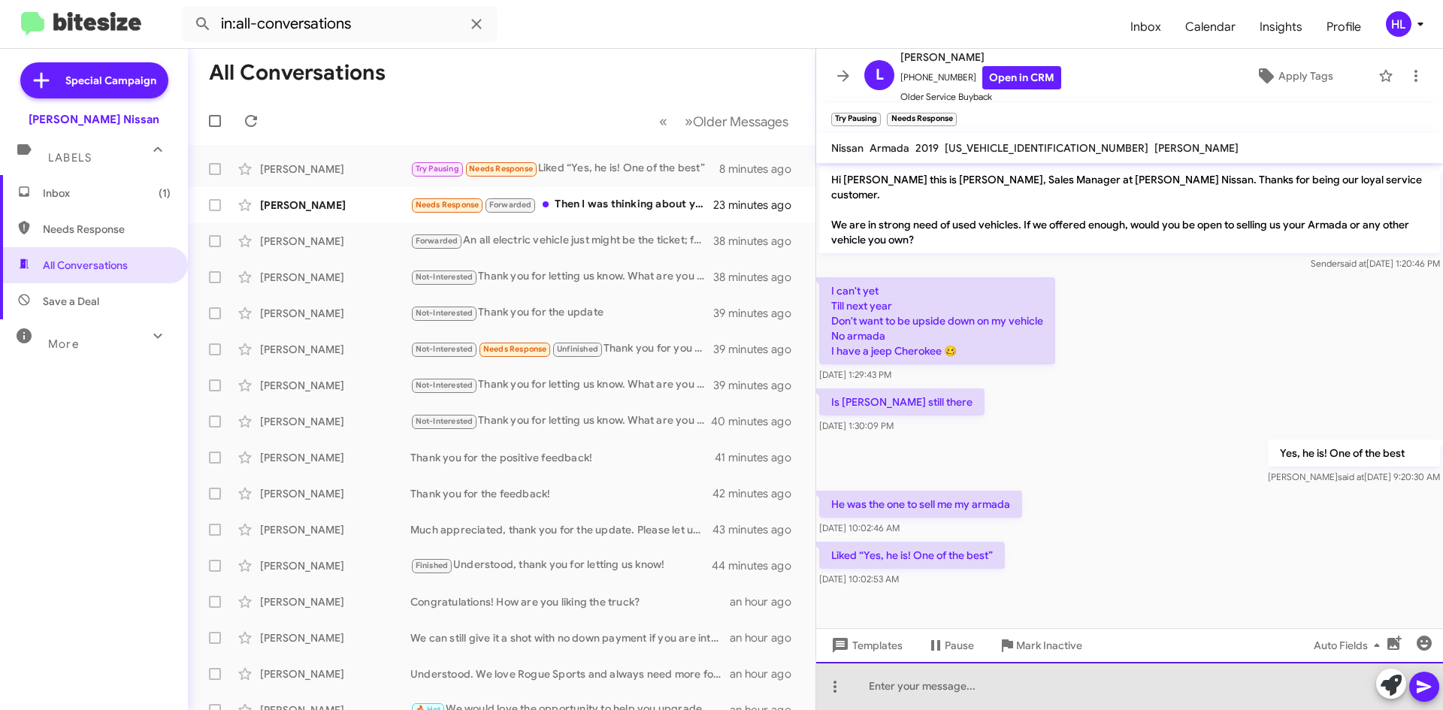
click at [982, 707] on div at bounding box center [1129, 686] width 627 height 48
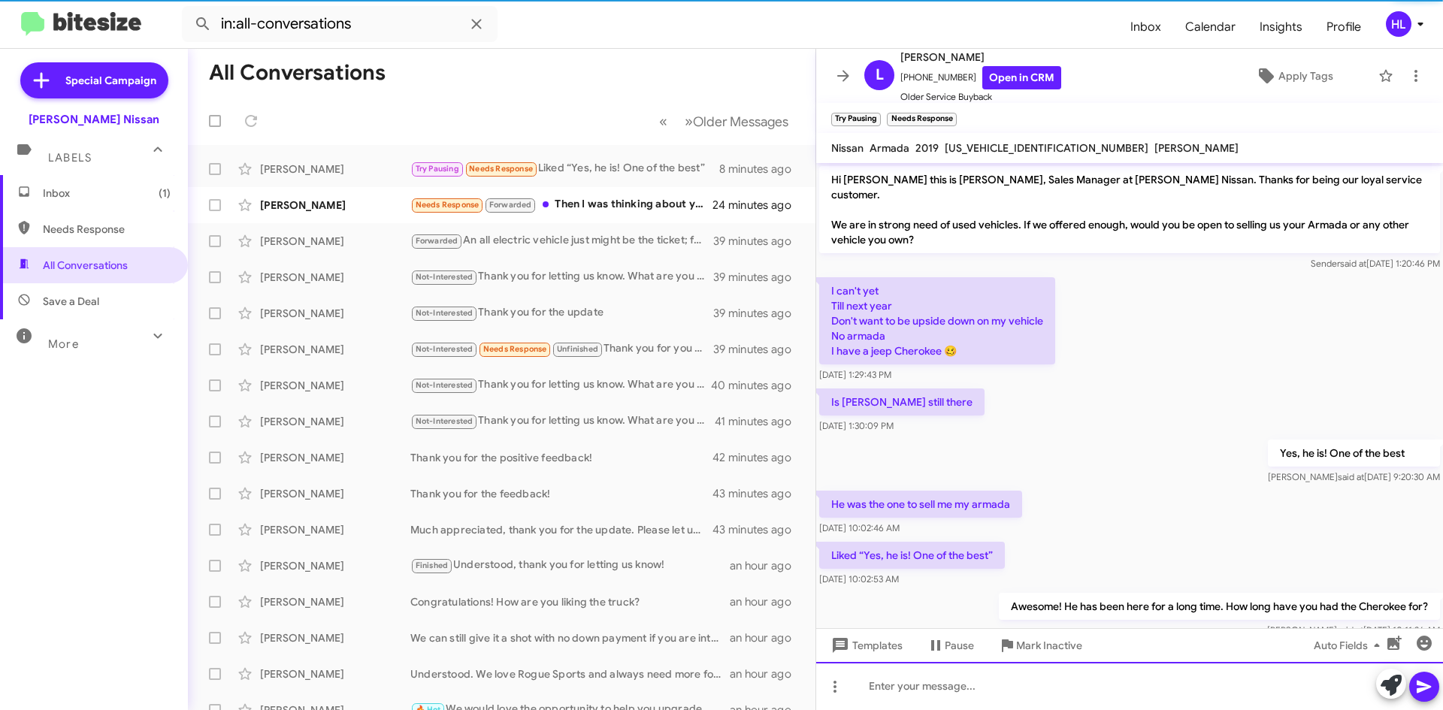
scroll to position [24, 0]
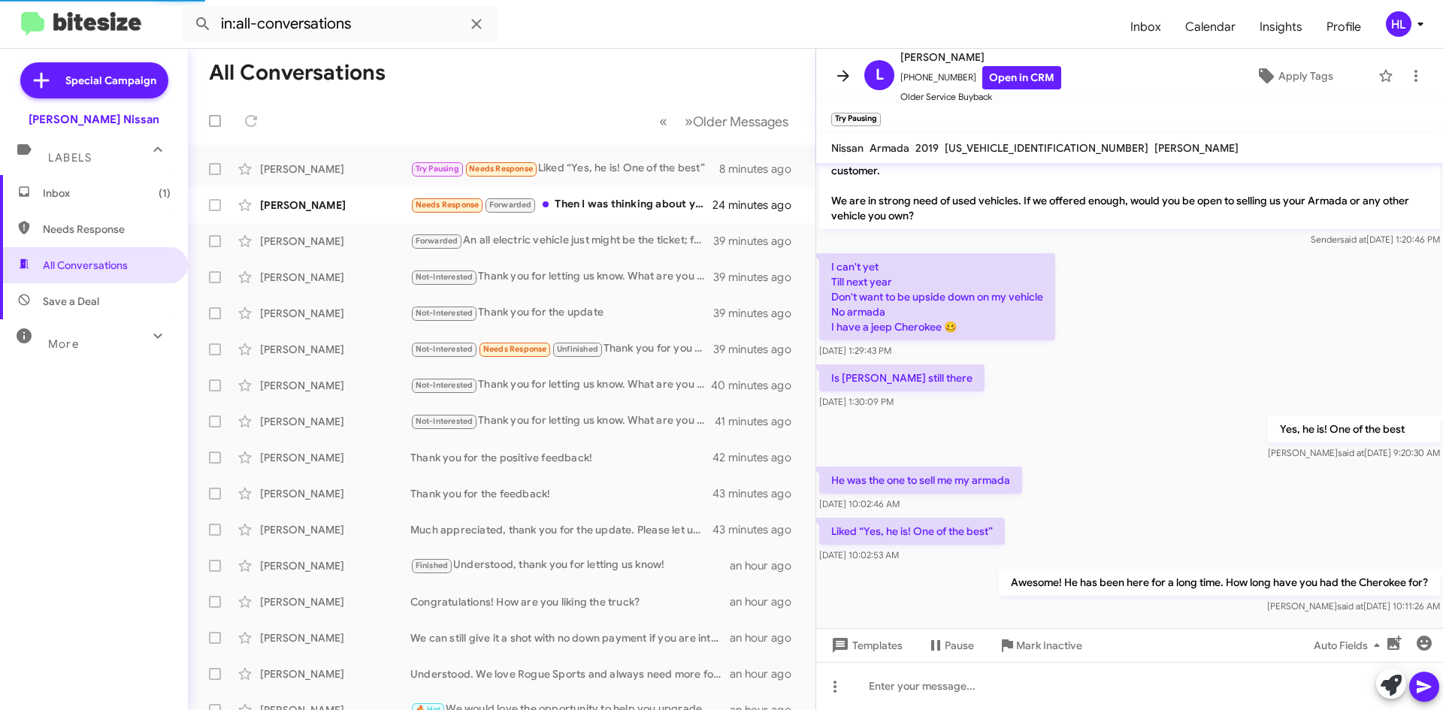
click at [842, 70] on icon at bounding box center [843, 76] width 18 height 18
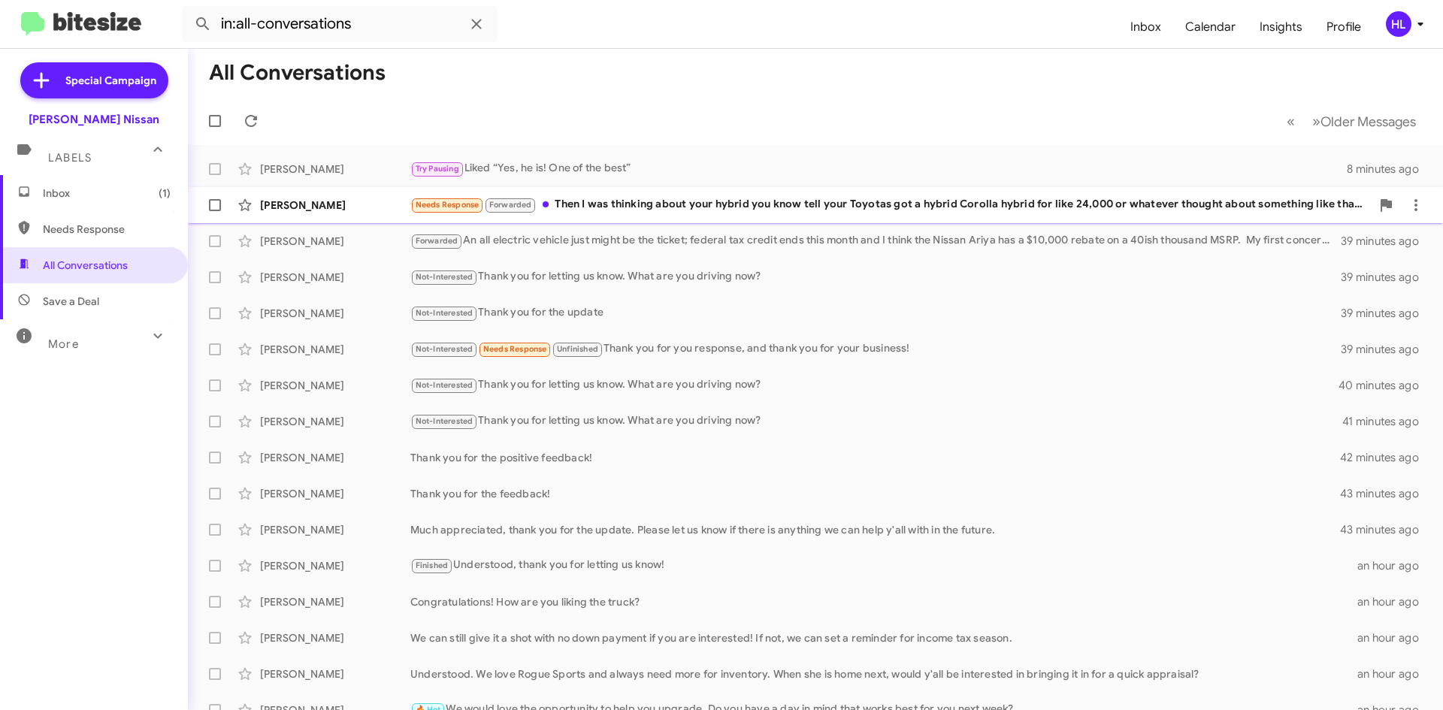
click at [361, 218] on div "[PERSON_NAME] Needs Response Forwarded Then I was thinking about your hybrid yo…" at bounding box center [815, 205] width 1231 height 30
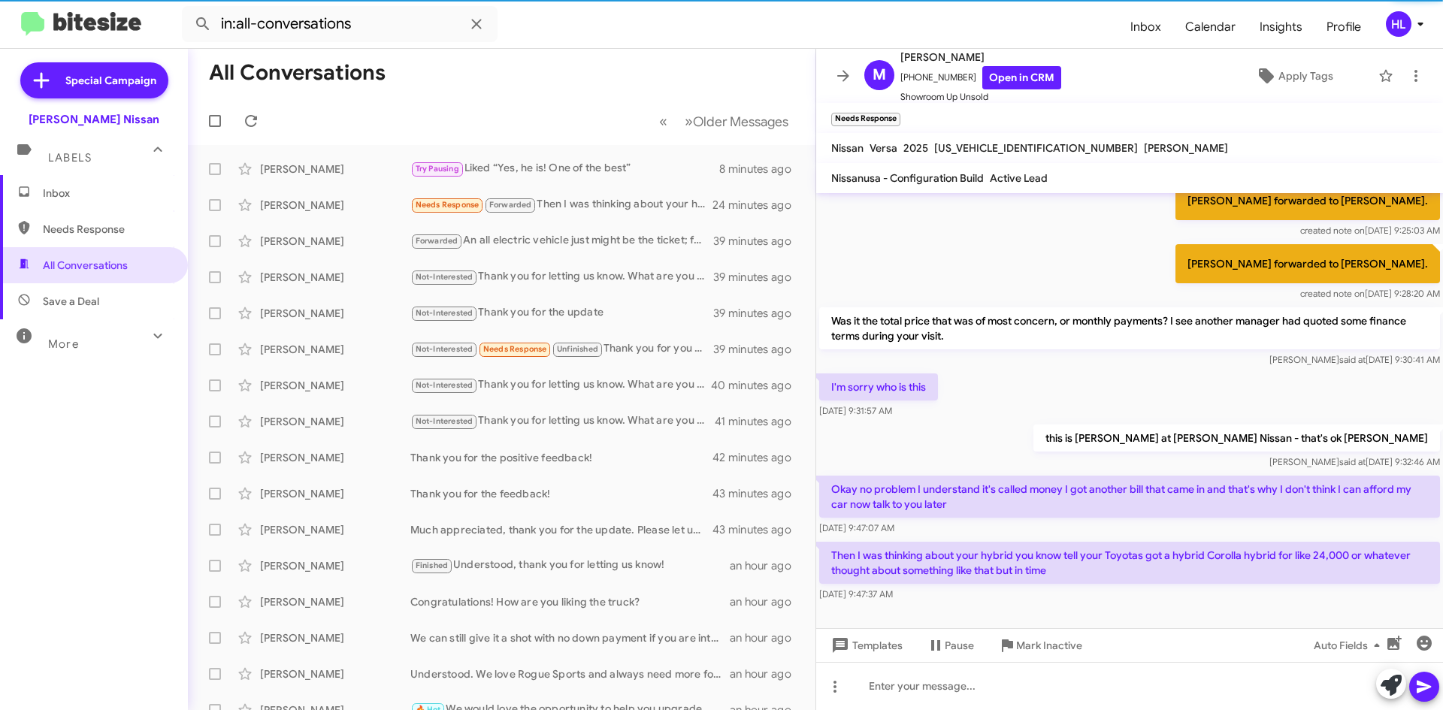
scroll to position [158, 0]
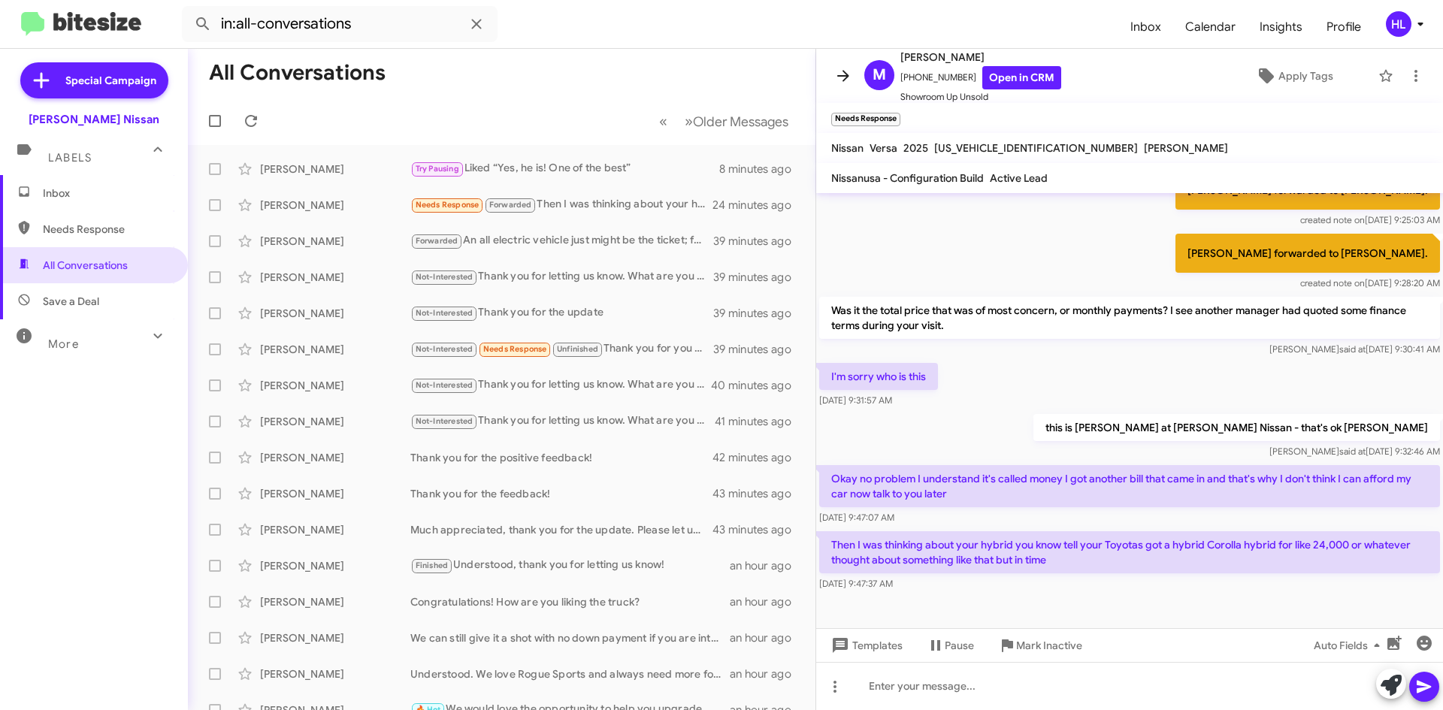
click at [839, 77] on icon at bounding box center [843, 76] width 18 height 18
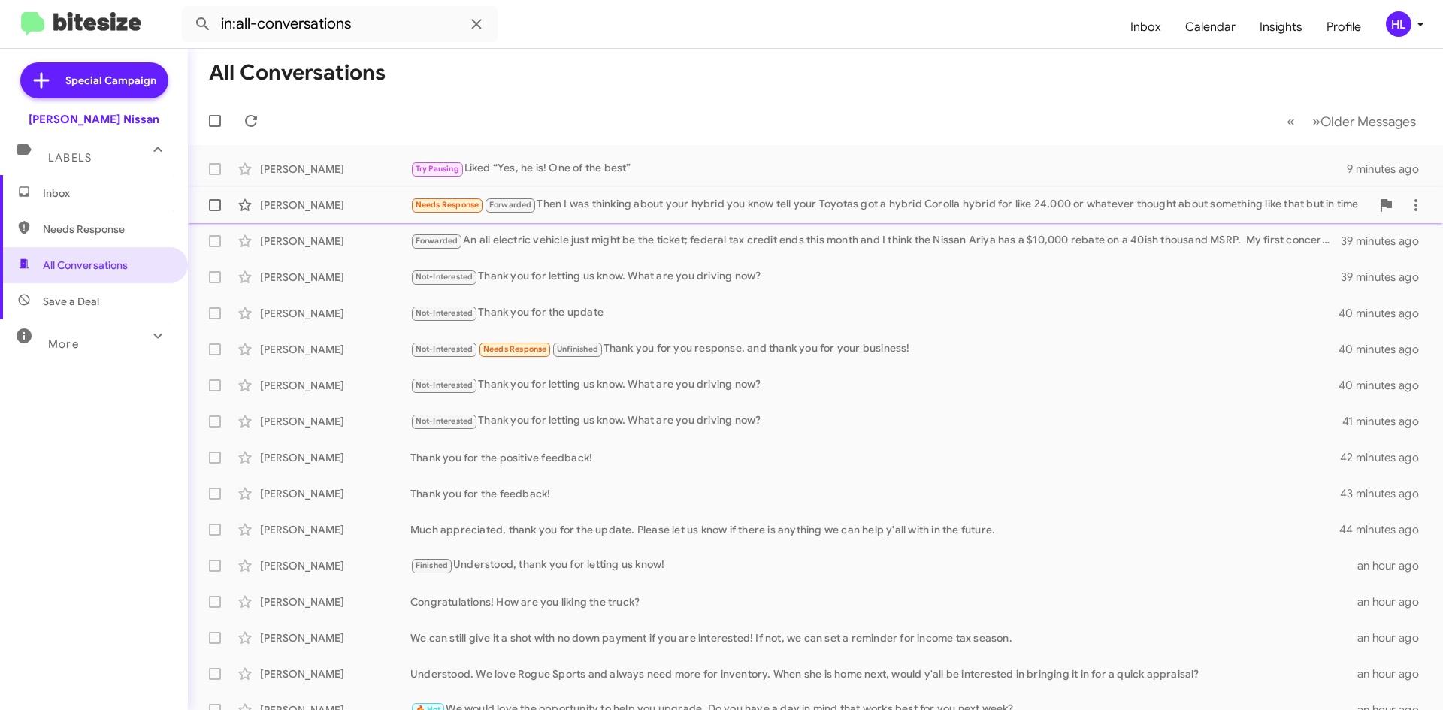
click at [286, 198] on div "[PERSON_NAME]" at bounding box center [335, 205] width 150 height 15
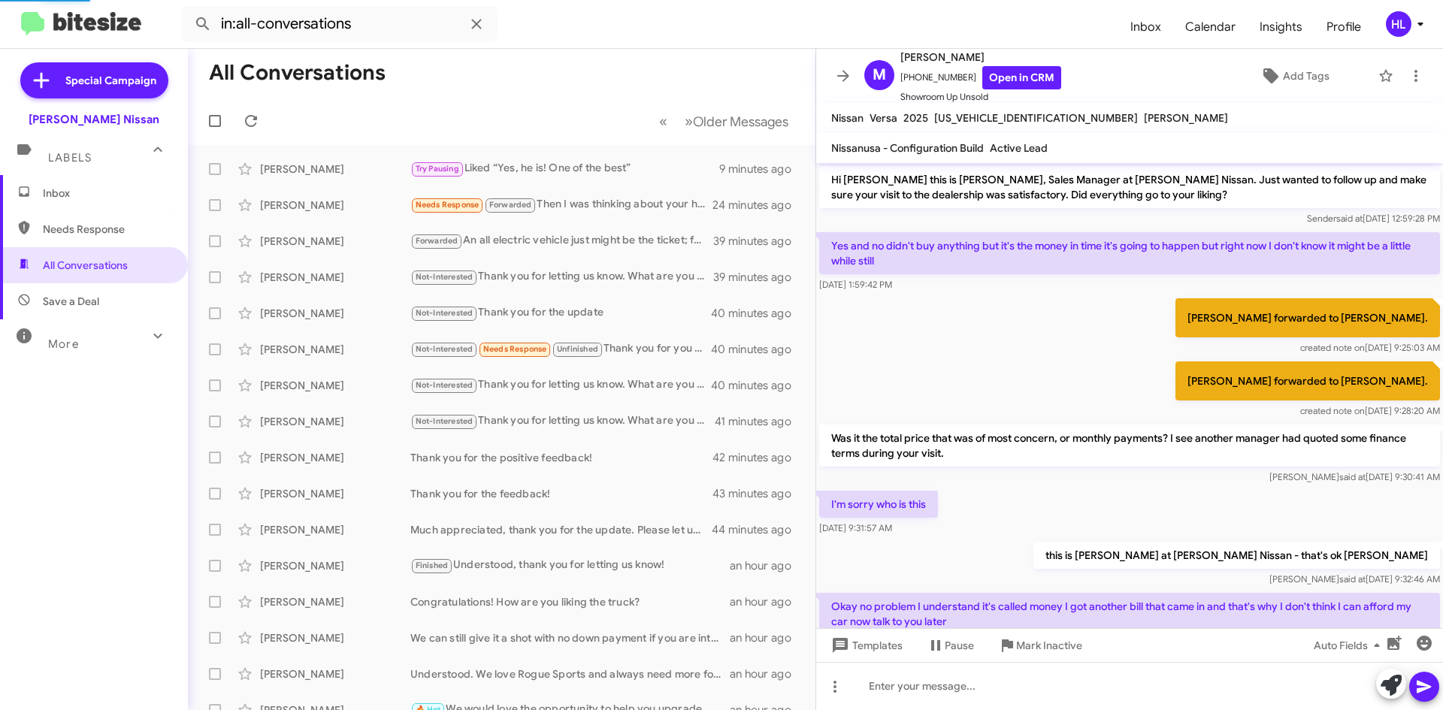
scroll to position [128, 0]
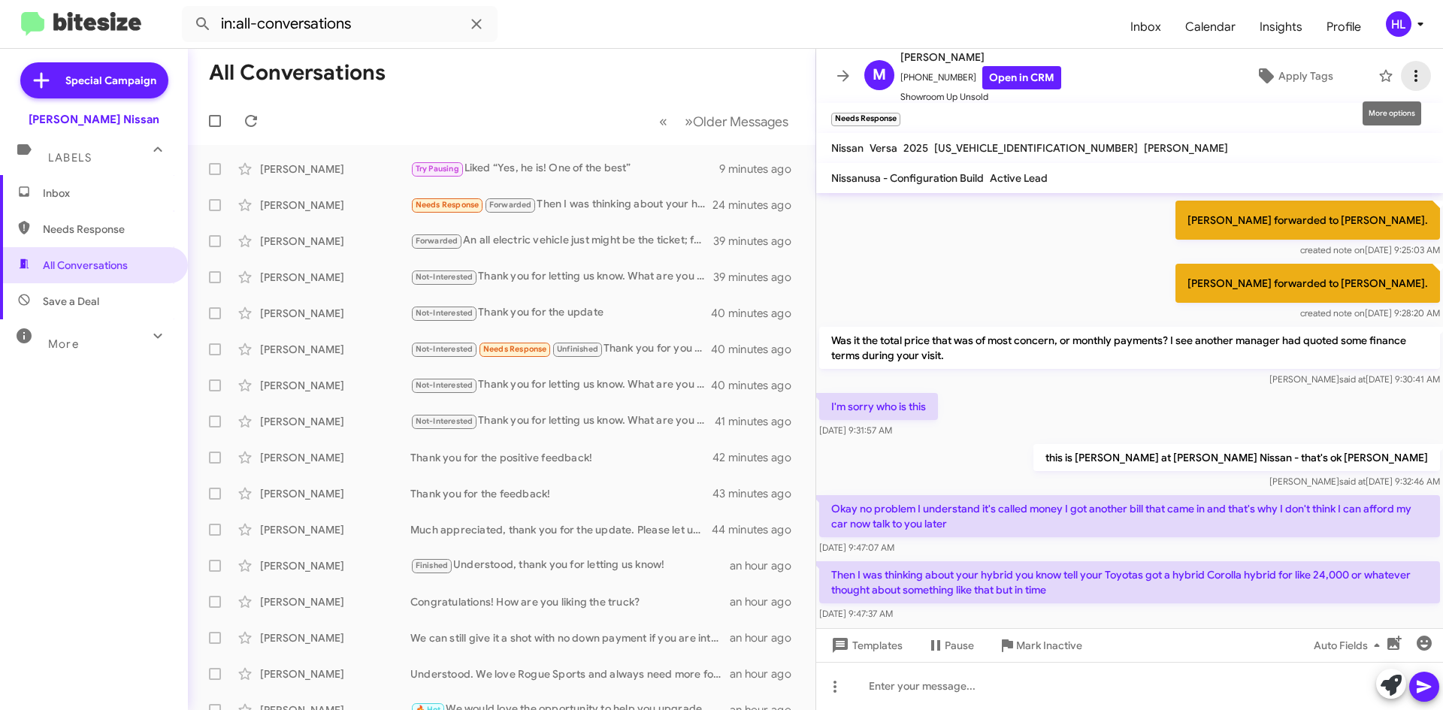
click at [1410, 71] on icon at bounding box center [1416, 76] width 18 height 18
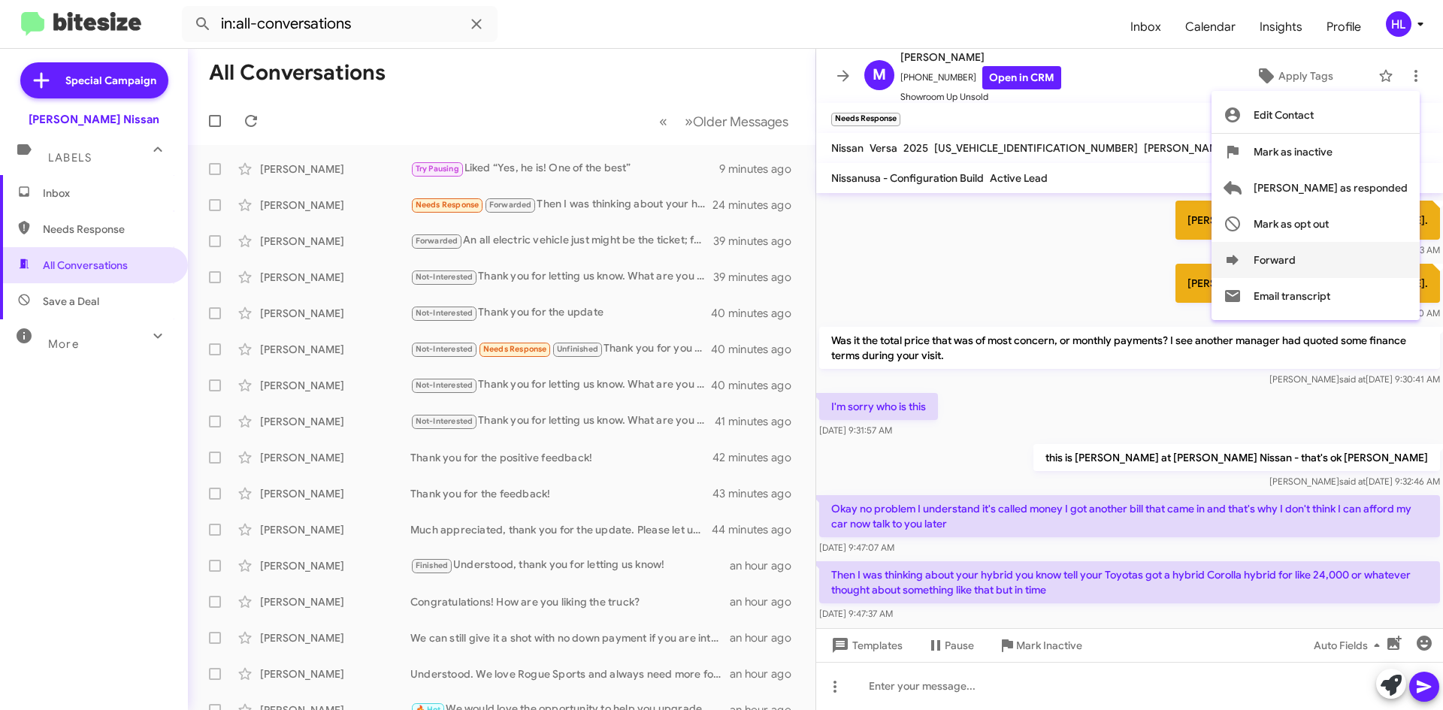
click at [1341, 259] on button "Forward" at bounding box center [1315, 260] width 208 height 36
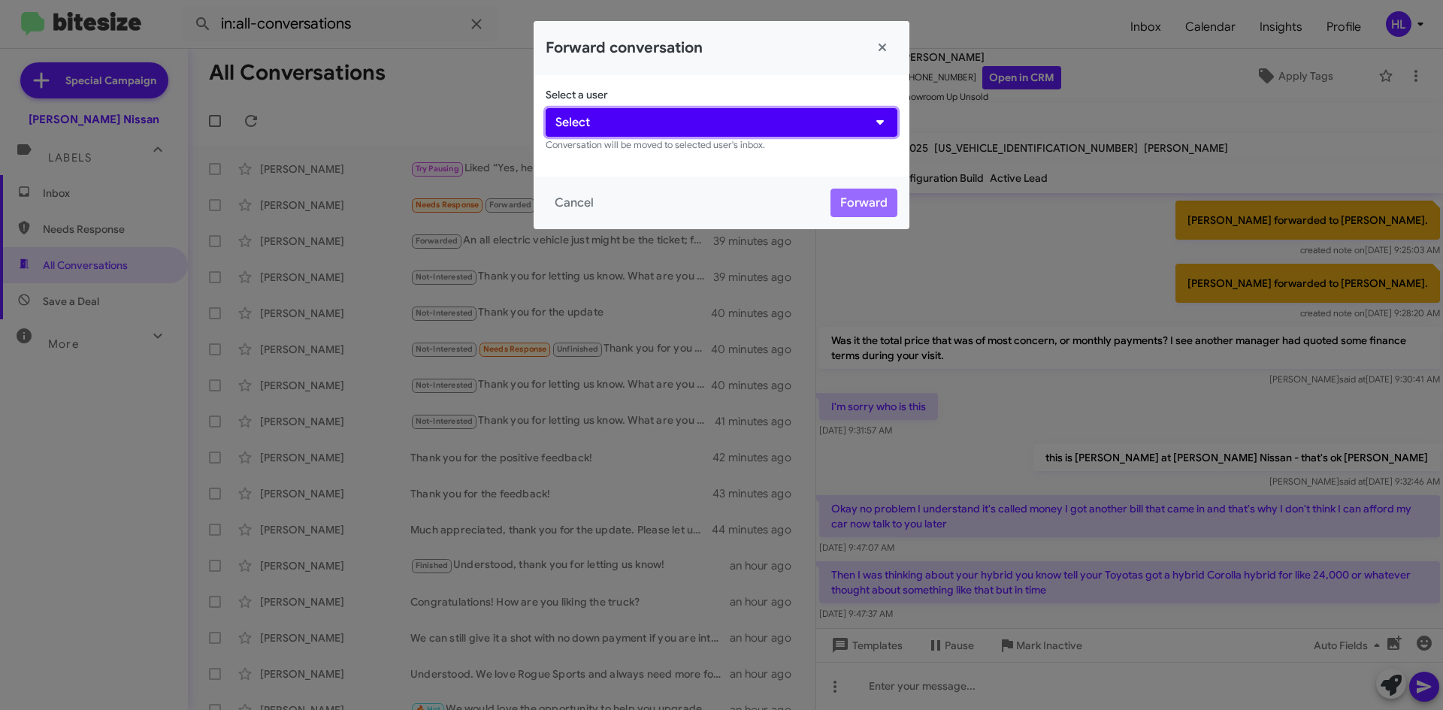
click at [690, 116] on button "Select" at bounding box center [722, 122] width 352 height 29
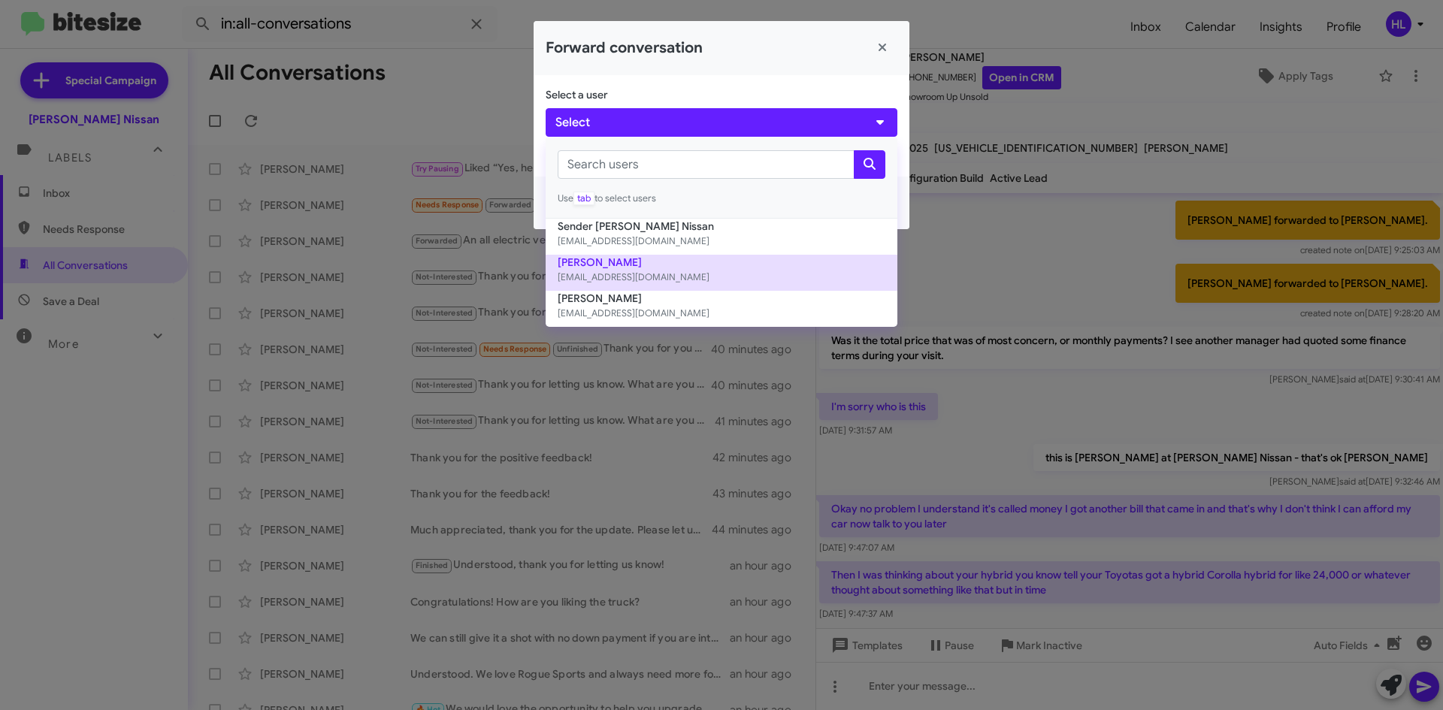
click at [666, 267] on button "[PERSON_NAME] [EMAIL_ADDRESS][DOMAIN_NAME]" at bounding box center [722, 273] width 352 height 36
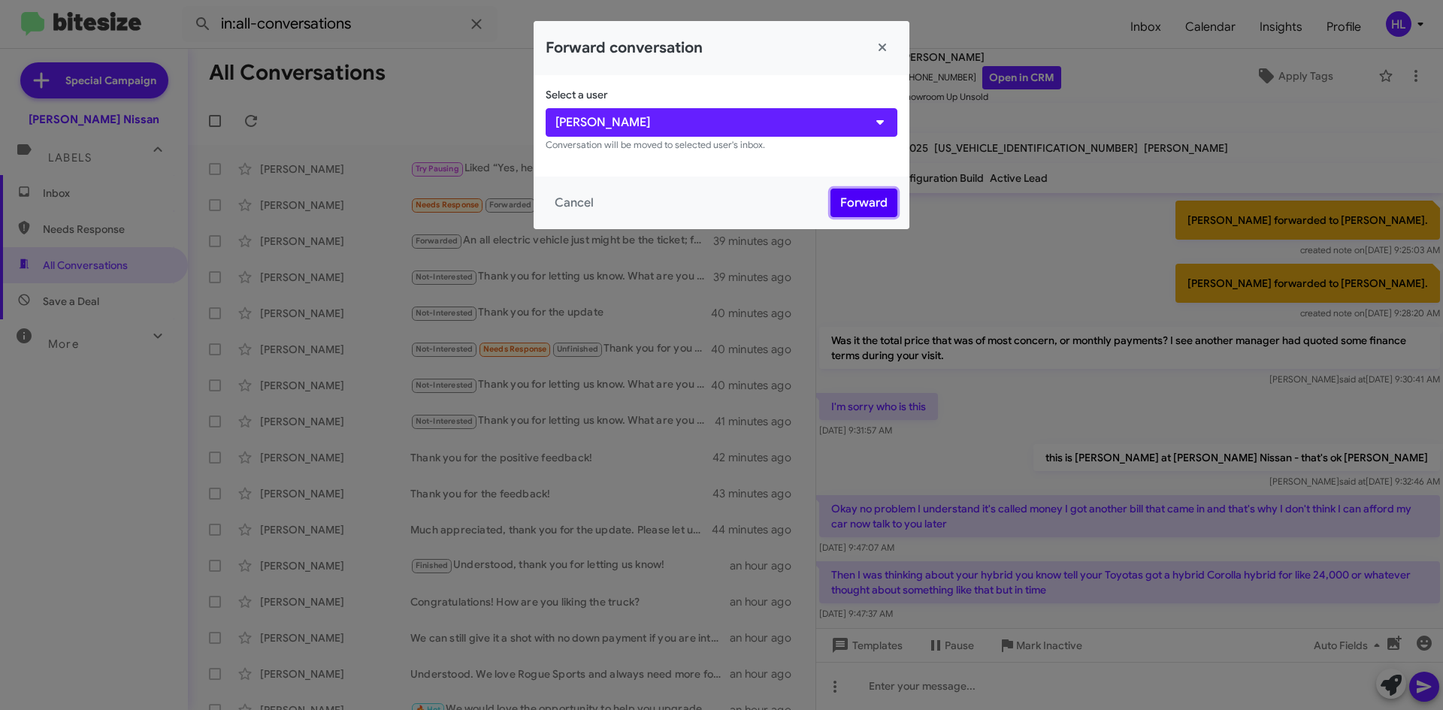
click at [875, 207] on button "Forward" at bounding box center [863, 203] width 67 height 29
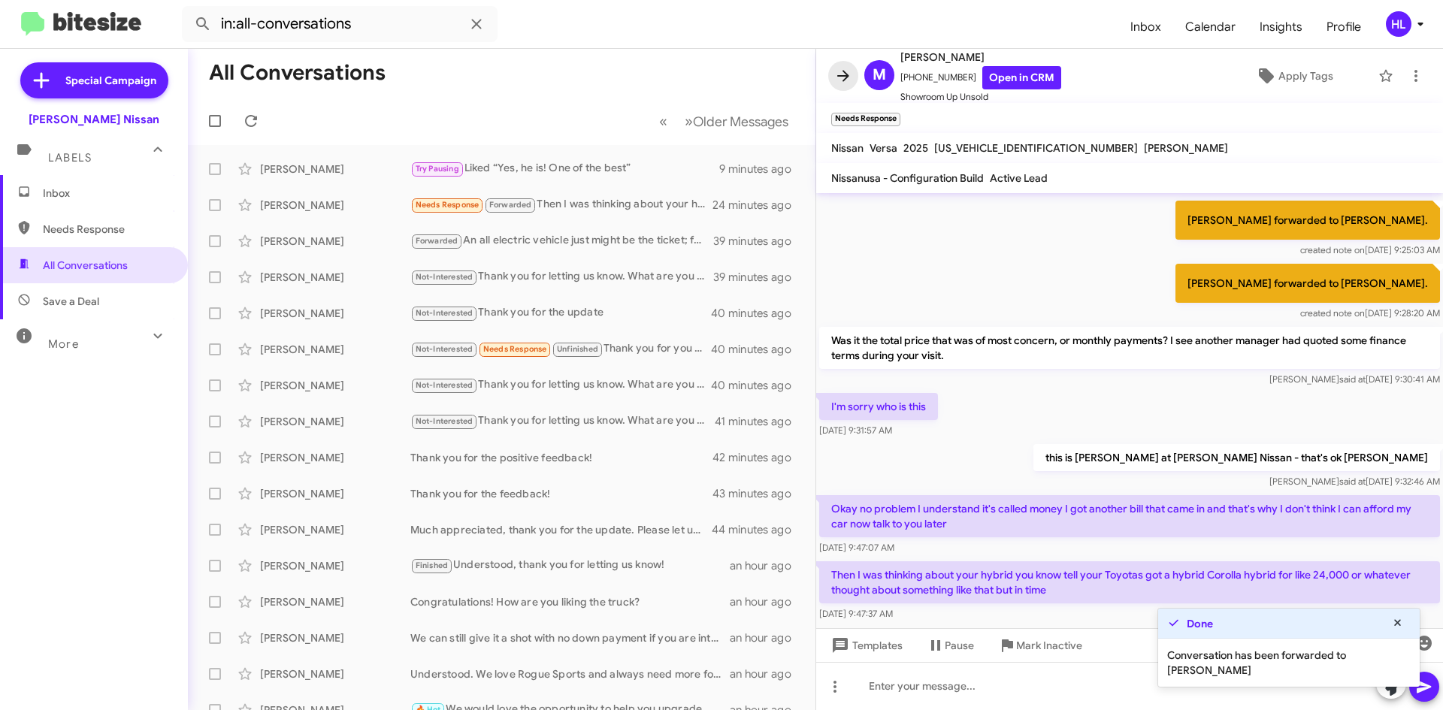
click at [842, 68] on icon at bounding box center [843, 76] width 18 height 18
